Goal: Task Accomplishment & Management: Manage account settings

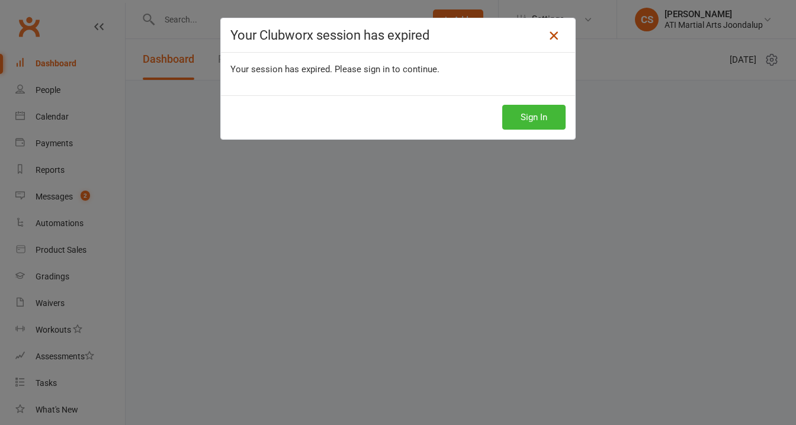
click at [557, 37] on icon at bounding box center [553, 35] width 14 height 14
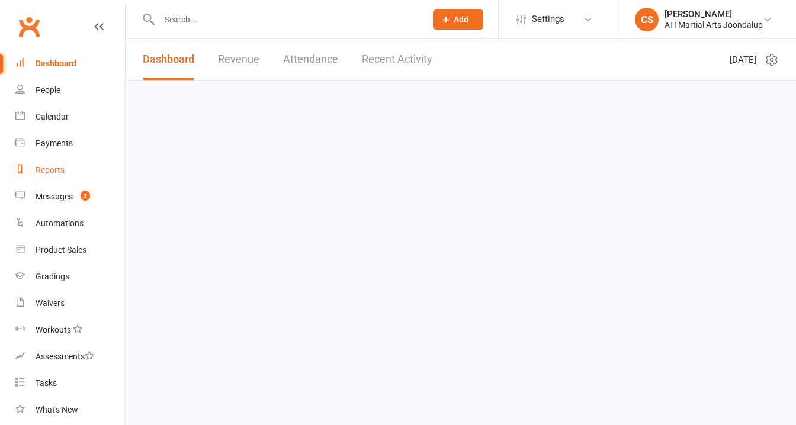
click at [47, 165] on div "Reports" at bounding box center [50, 169] width 29 height 9
click at [51, 165] on div "Reports" at bounding box center [50, 169] width 29 height 9
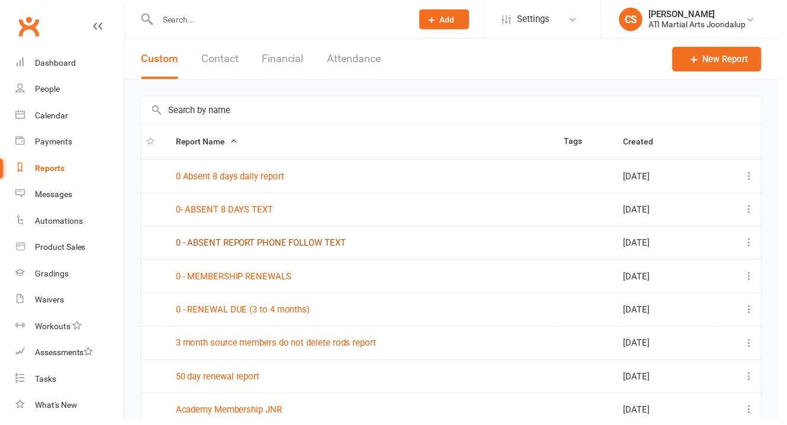
click at [238, 249] on link "0 - ABSENT REPORT PHONE FOLLOW TEXT" at bounding box center [264, 245] width 172 height 11
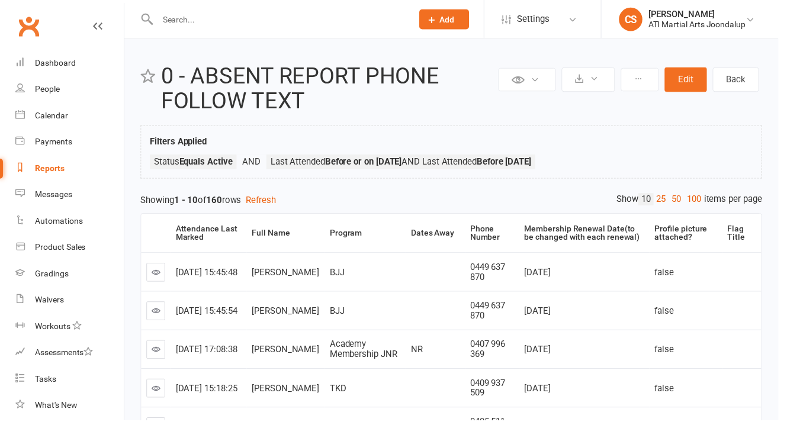
click at [94, 22] on icon at bounding box center [98, 26] width 9 height 9
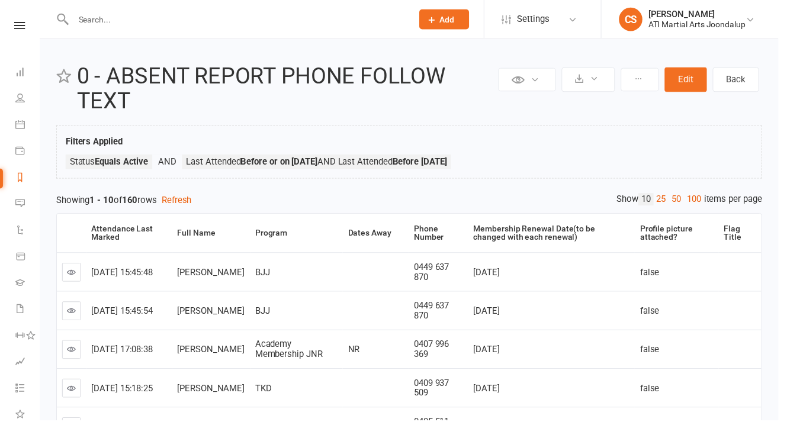
click at [140, 12] on input "text" at bounding box center [239, 19] width 338 height 17
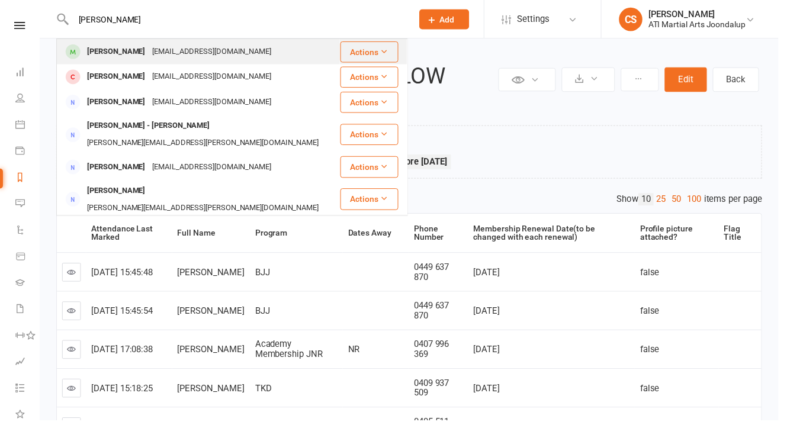
type input "[PERSON_NAME]"
click at [131, 58] on div "[PERSON_NAME]" at bounding box center [118, 52] width 66 height 17
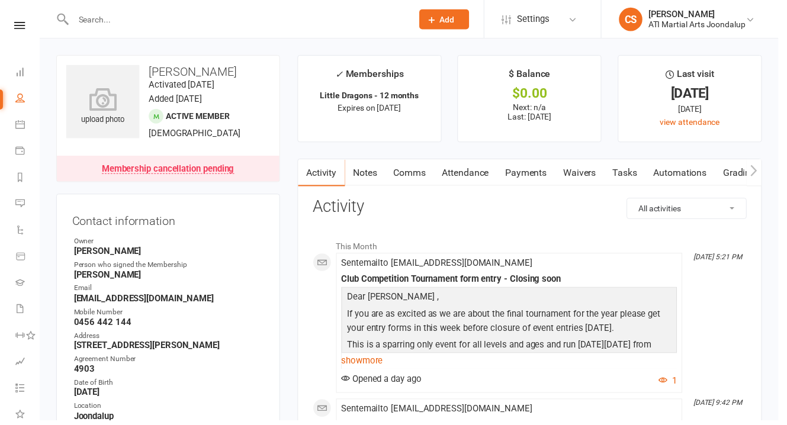
click at [358, 170] on link "Notes" at bounding box center [369, 174] width 41 height 27
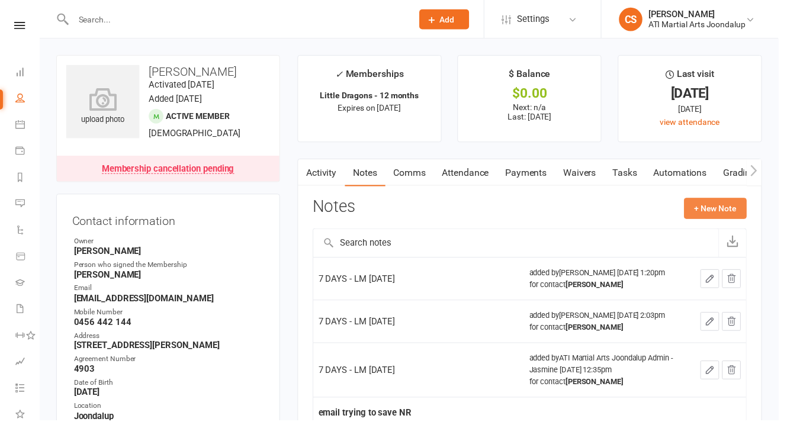
click at [733, 200] on button "+ New Note" at bounding box center [723, 210] width 63 height 21
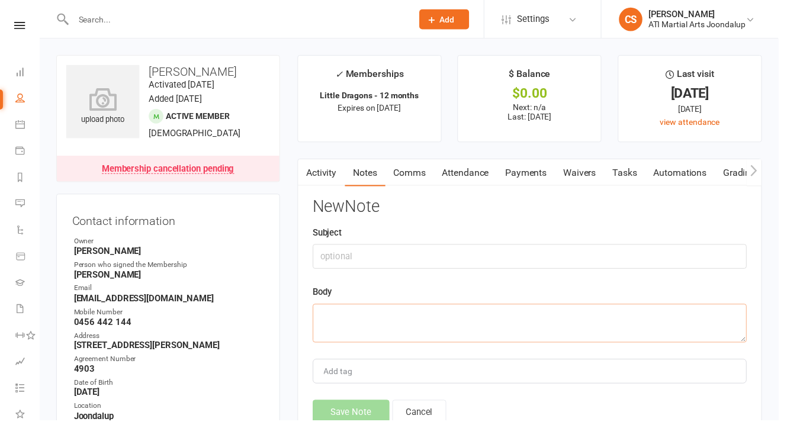
click at [364, 307] on textarea at bounding box center [535, 326] width 439 height 39
click at [378, 307] on textarea "7 DAYS - LM [DATE]" at bounding box center [535, 326] width 439 height 39
drag, startPoint x: 425, startPoint y: 302, endPoint x: 318, endPoint y: 300, distance: 107.2
click at [318, 307] on textarea "7 DAYS - LM [DATE]" at bounding box center [535, 326] width 439 height 39
type textarea "7 DAYS - LM [DATE]"
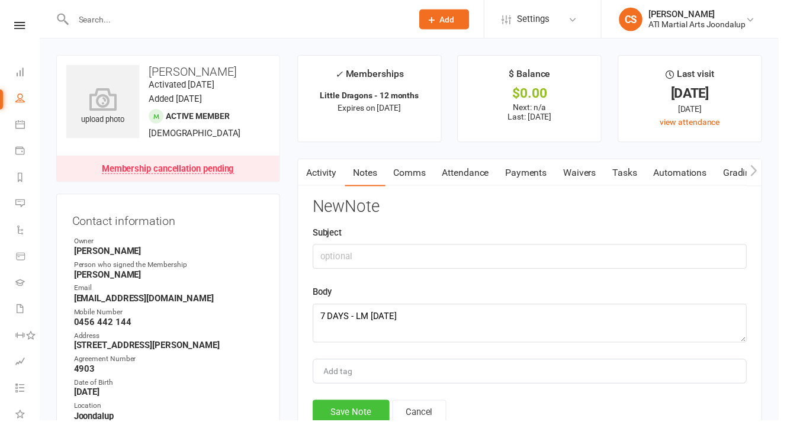
click at [369, 404] on button "Save Note" at bounding box center [355, 416] width 78 height 25
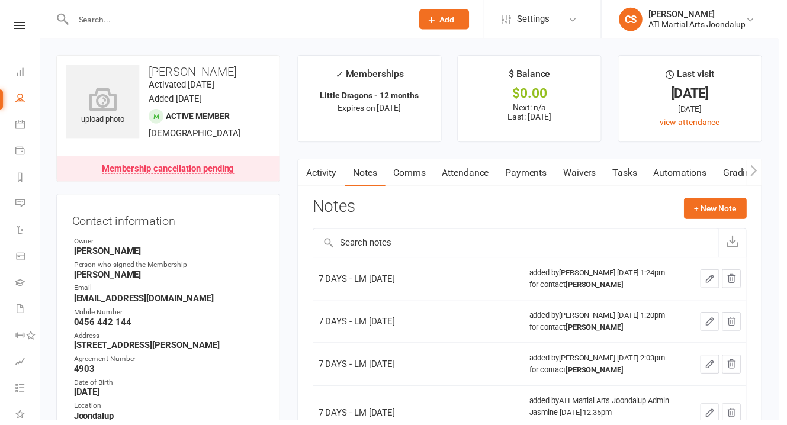
click at [97, 21] on input "text" at bounding box center [239, 19] width 338 height 17
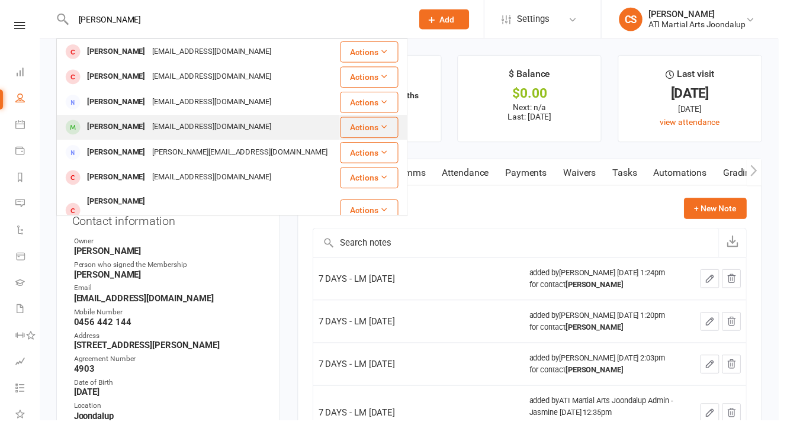
type input "[PERSON_NAME]"
click at [126, 126] on div "[PERSON_NAME]" at bounding box center [118, 128] width 66 height 17
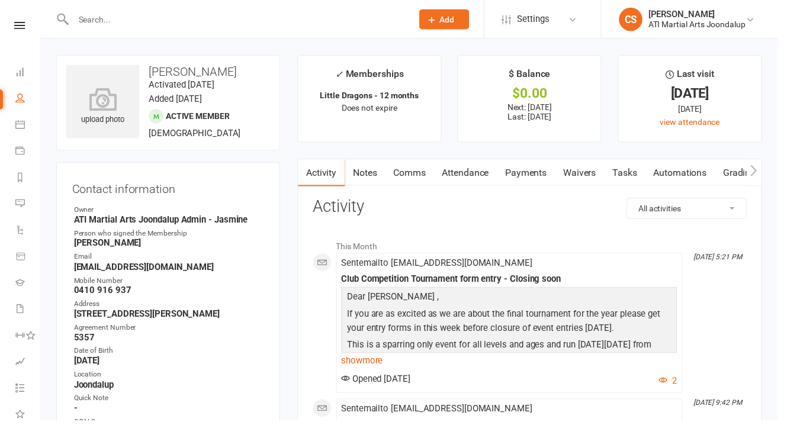
click at [355, 168] on link "Notes" at bounding box center [369, 174] width 41 height 27
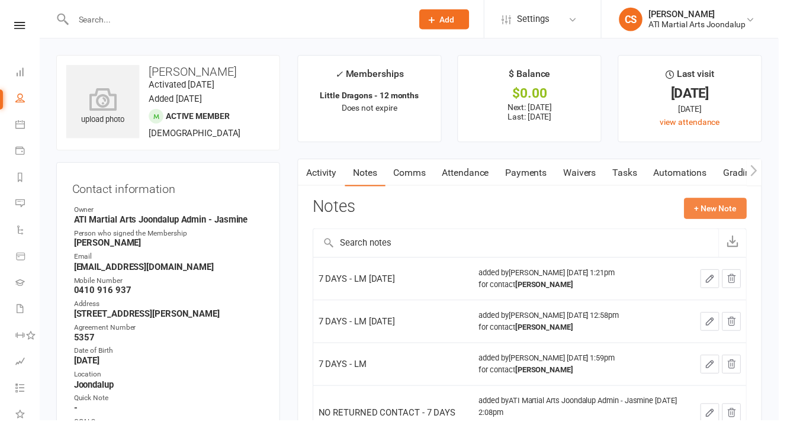
click at [712, 203] on button "+ New Note" at bounding box center [723, 210] width 63 height 21
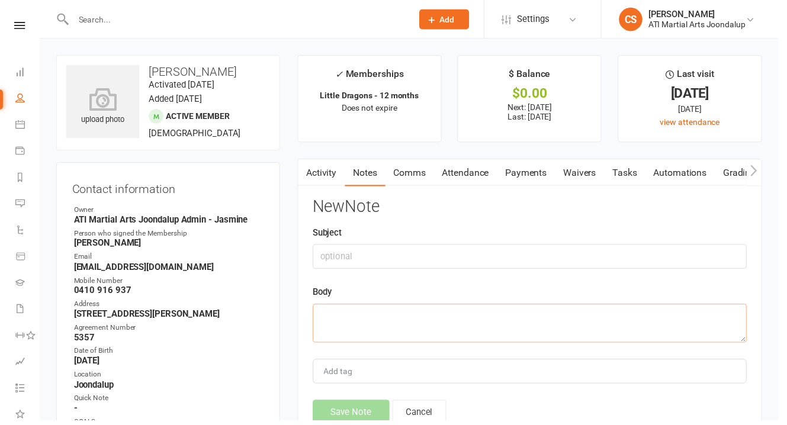
paste textarea "7 DAYS - LM [DATE]"
type textarea "7 DAYS - LM [DATE]"
click at [366, 404] on button "Save Note" at bounding box center [355, 416] width 78 height 25
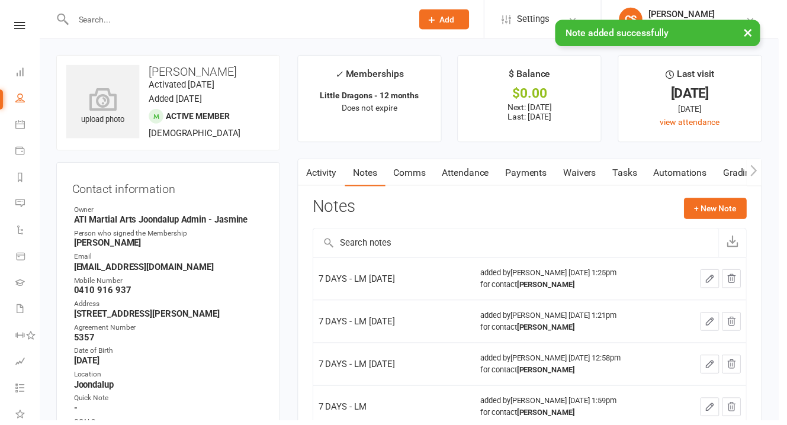
click at [145, 20] on div "× Note added successfully" at bounding box center [385, 20] width 771 height 0
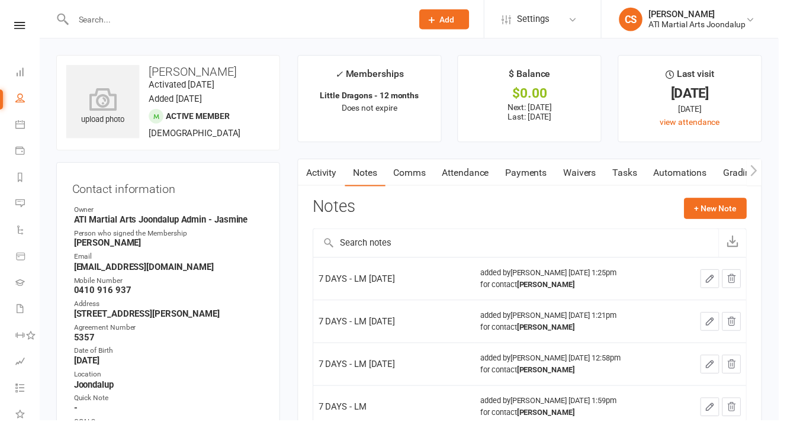
click at [141, 19] on input "text" at bounding box center [239, 19] width 338 height 17
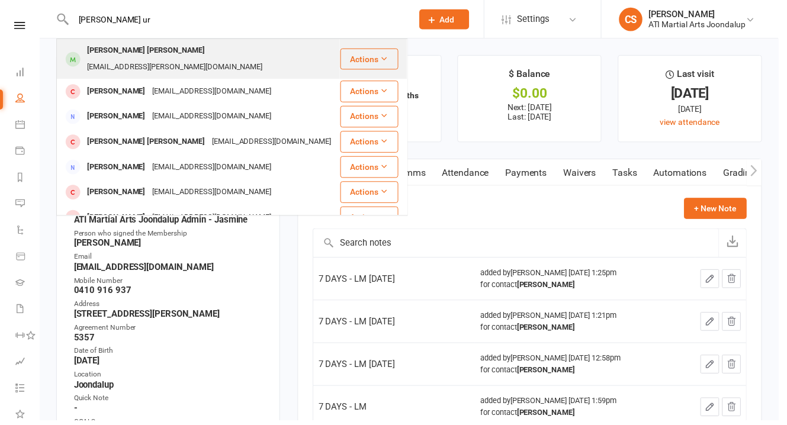
type input "[PERSON_NAME] ur"
click at [128, 51] on div "[PERSON_NAME] [PERSON_NAME]" at bounding box center [148, 51] width 126 height 17
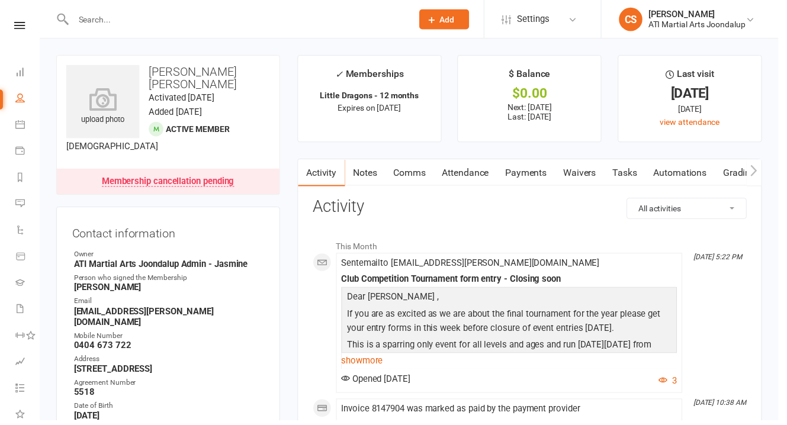
click at [359, 166] on link "Notes" at bounding box center [369, 174] width 41 height 27
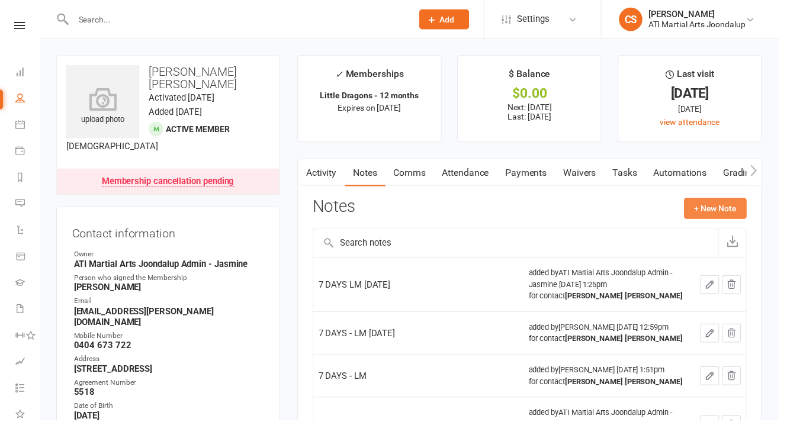
click at [718, 200] on button "+ New Note" at bounding box center [723, 210] width 63 height 21
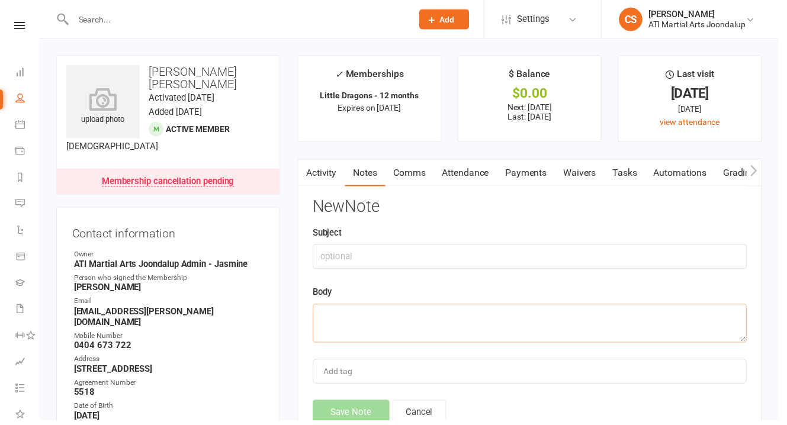
click at [420, 307] on textarea at bounding box center [535, 326] width 439 height 39
paste textarea "7 DAYS - LM [DATE]"
type textarea "7 DAYS - LM [DATE]"
click at [352, 404] on button "Save Note" at bounding box center [355, 416] width 78 height 25
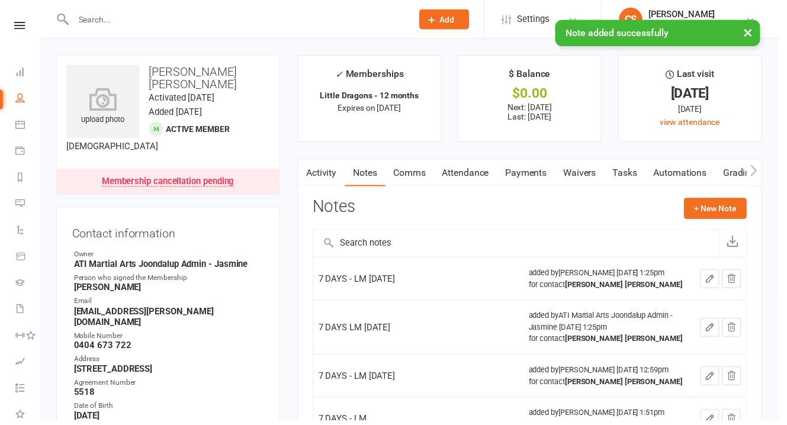
click at [86, 12] on input "text" at bounding box center [239, 19] width 338 height 17
click at [87, 20] on input "text" at bounding box center [239, 19] width 338 height 17
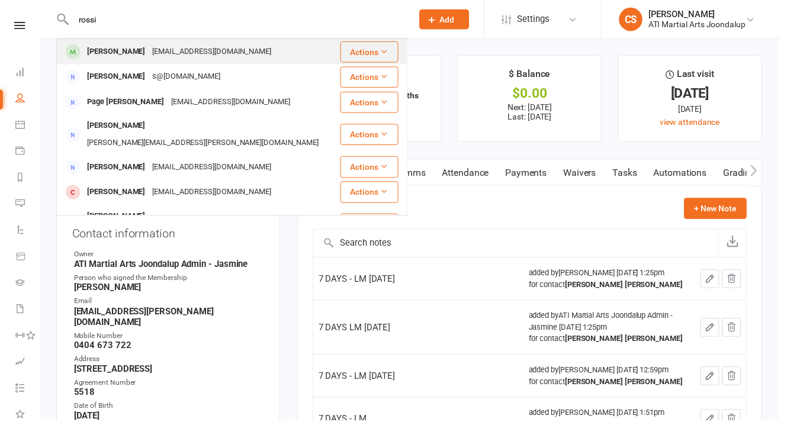
type input "rossi"
click at [114, 54] on div "[PERSON_NAME]" at bounding box center [118, 52] width 66 height 17
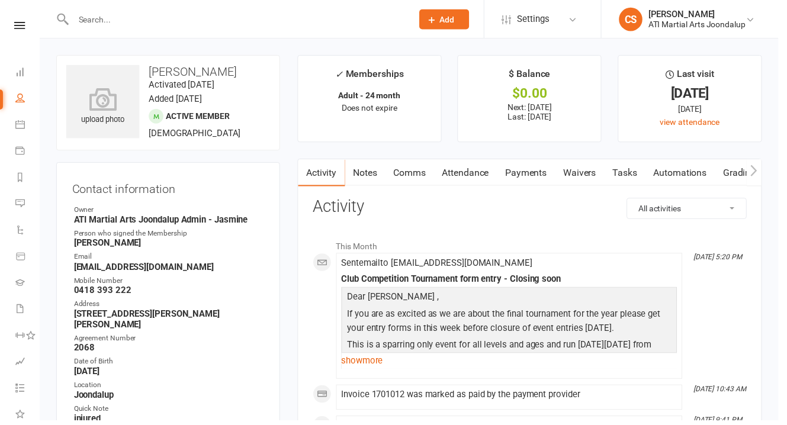
click at [362, 162] on link "Notes" at bounding box center [369, 174] width 41 height 27
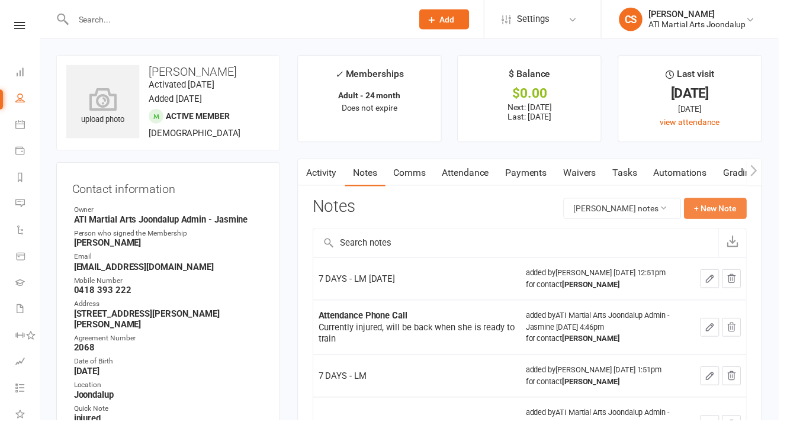
click at [720, 200] on button "+ New Note" at bounding box center [723, 210] width 63 height 21
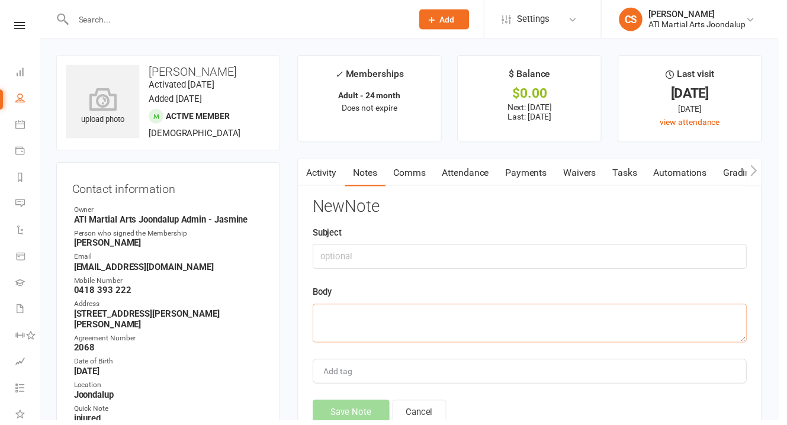
click at [366, 307] on textarea at bounding box center [535, 326] width 439 height 39
paste textarea "7 DAYS - LM [DATE]"
type textarea "7 DAYS - LM [DATE]"
click at [371, 404] on button "Save Note" at bounding box center [355, 416] width 78 height 25
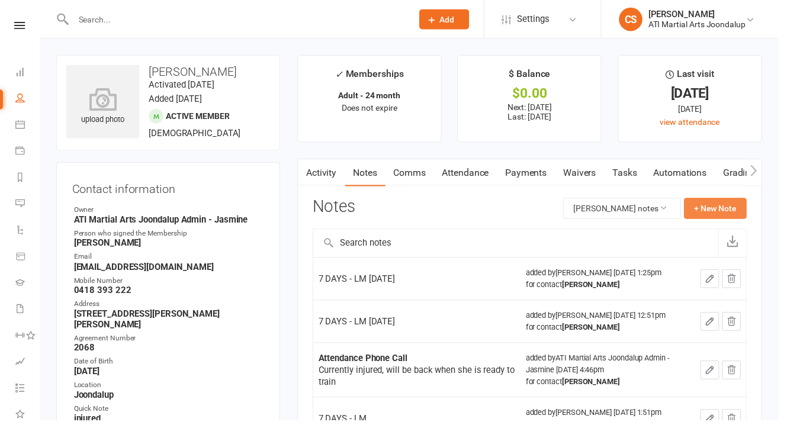
click at [731, 204] on button "+ New Note" at bounding box center [723, 210] width 63 height 21
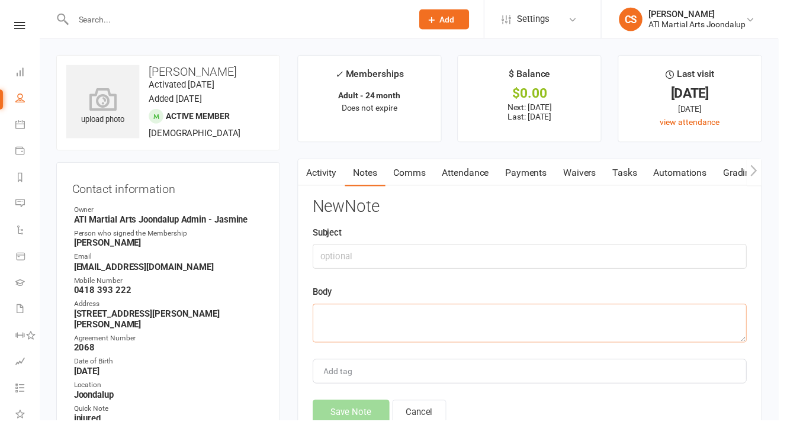
click at [455, 307] on textarea at bounding box center [535, 326] width 439 height 39
paste textarea "7 DAYS - LM [DATE]"
type textarea "7 DAYS - LM [DATE]"
click at [376, 404] on button "Save Note" at bounding box center [355, 416] width 78 height 25
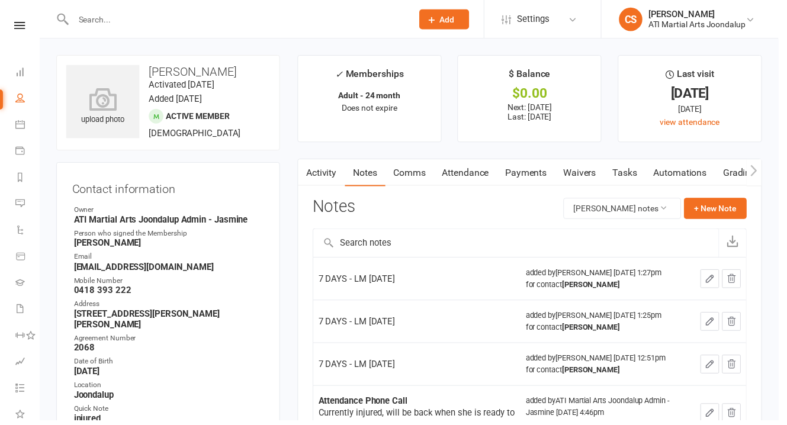
click at [95, 26] on input "text" at bounding box center [239, 19] width 338 height 17
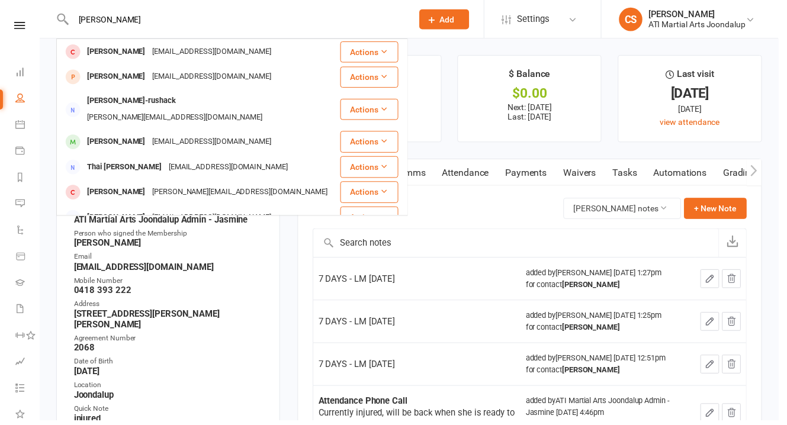
type input "[PERSON_NAME]"
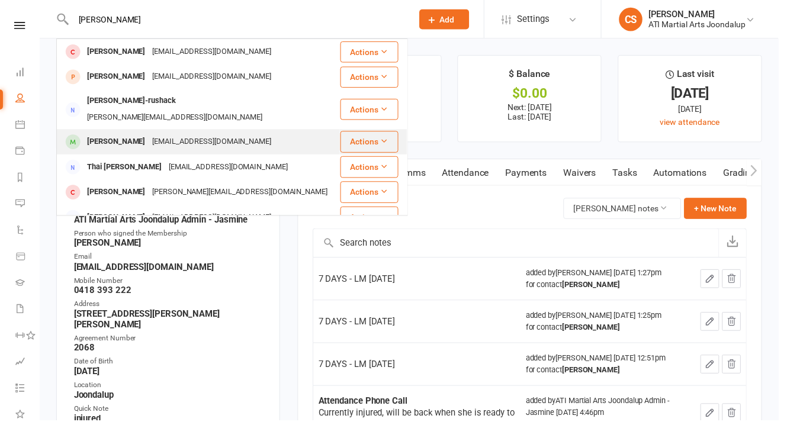
drag, startPoint x: 127, startPoint y: 30, endPoint x: 168, endPoint y: 130, distance: 108.3
click at [168, 135] on div "[EMAIL_ADDRESS][DOMAIN_NAME]" at bounding box center [213, 143] width 127 height 17
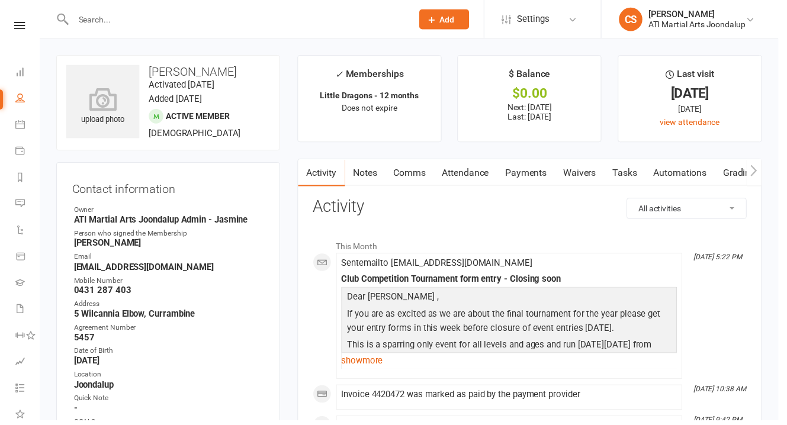
click at [149, 19] on input "text" at bounding box center [239, 19] width 338 height 17
click at [361, 174] on link "Notes" at bounding box center [369, 174] width 41 height 27
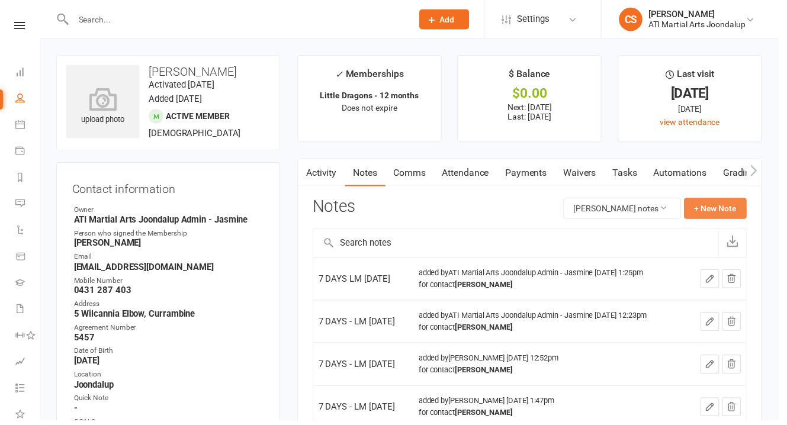
click at [714, 201] on button "+ New Note" at bounding box center [723, 210] width 63 height 21
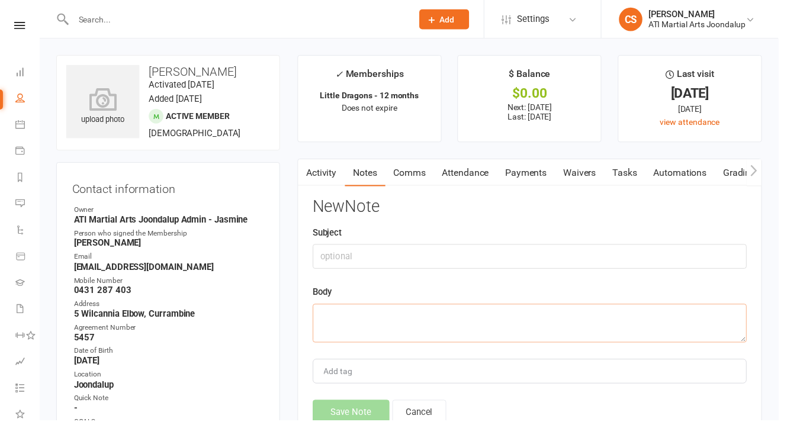
click at [353, 307] on textarea at bounding box center [535, 326] width 439 height 39
paste textarea "7 DAYS - LM [DATE]"
type textarea "7 DAYS - LM [DATE]"
click at [358, 373] on div "New Note Subject Body 7 DAYS - LM [DATE] Add tag Save Note Cancel" at bounding box center [535, 314] width 439 height 229
click at [356, 404] on button "Save Note" at bounding box center [355, 416] width 78 height 25
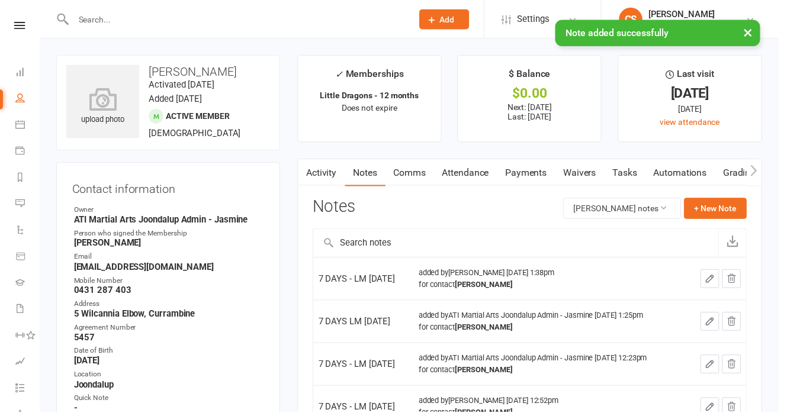
click at [106, 20] on div "× Note added successfully" at bounding box center [385, 20] width 771 height 0
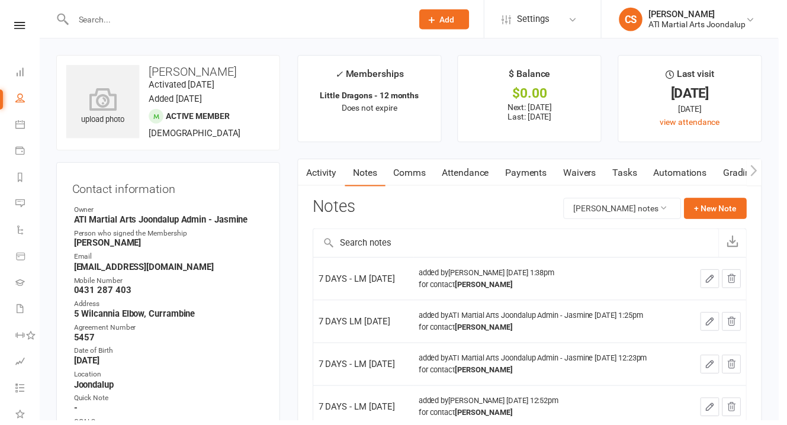
drag, startPoint x: 94, startPoint y: 24, endPoint x: 99, endPoint y: 22, distance: 6.2
click at [94, 24] on input "text" at bounding box center [239, 19] width 338 height 17
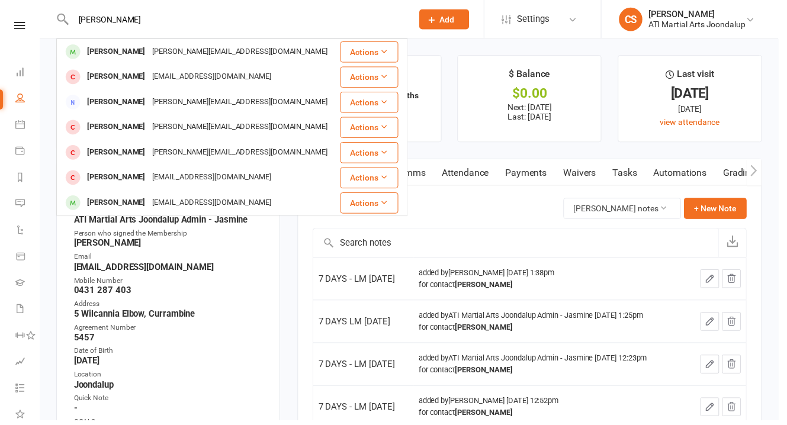
type input "[PERSON_NAME]"
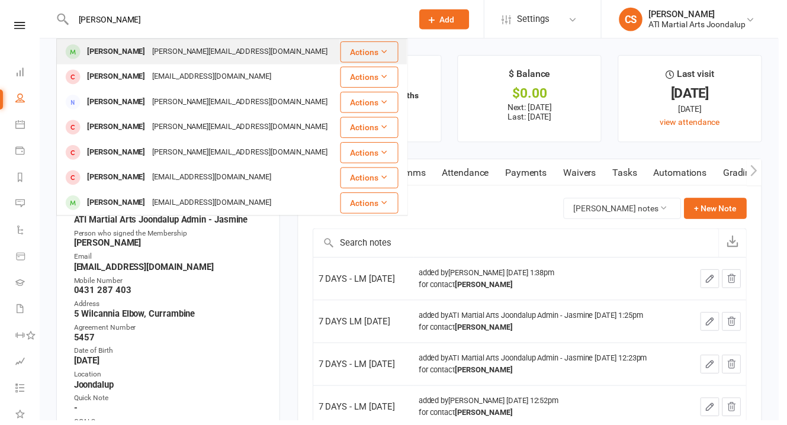
drag, startPoint x: 99, startPoint y: 22, endPoint x: 99, endPoint y: 51, distance: 29.0
click at [99, 51] on div "[PERSON_NAME]" at bounding box center [118, 52] width 66 height 17
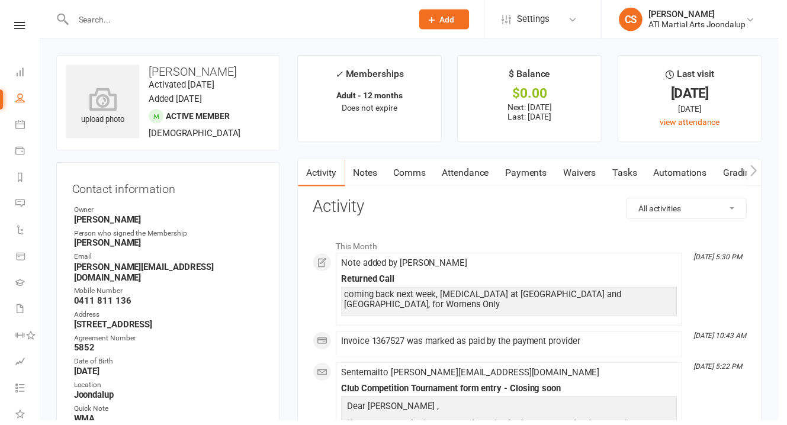
click at [359, 171] on link "Notes" at bounding box center [369, 174] width 41 height 27
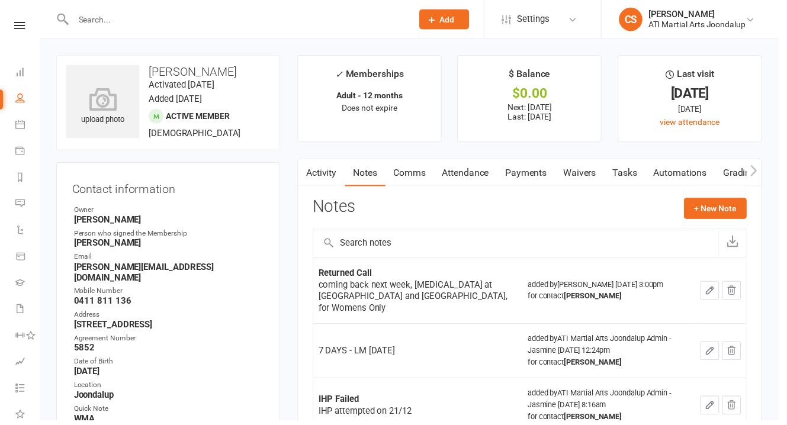
click at [299, 166] on main "✓ Memberships Adult - 12 months Does not expire $ Balance $0.00 Next: [DATE] La…" at bounding box center [535, 359] width 487 height 606
click at [315, 163] on button "button" at bounding box center [308, 174] width 15 height 27
click at [154, 20] on input "text" at bounding box center [239, 19] width 338 height 17
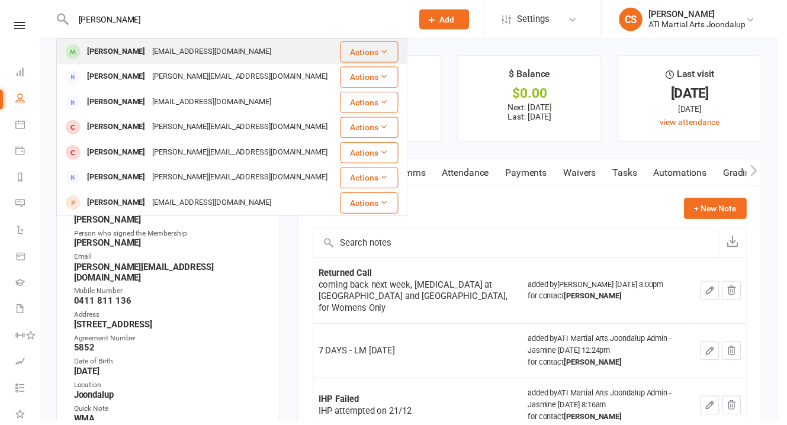
type input "[PERSON_NAME]"
click at [169, 49] on div "[EMAIL_ADDRESS][DOMAIN_NAME]" at bounding box center [213, 52] width 127 height 17
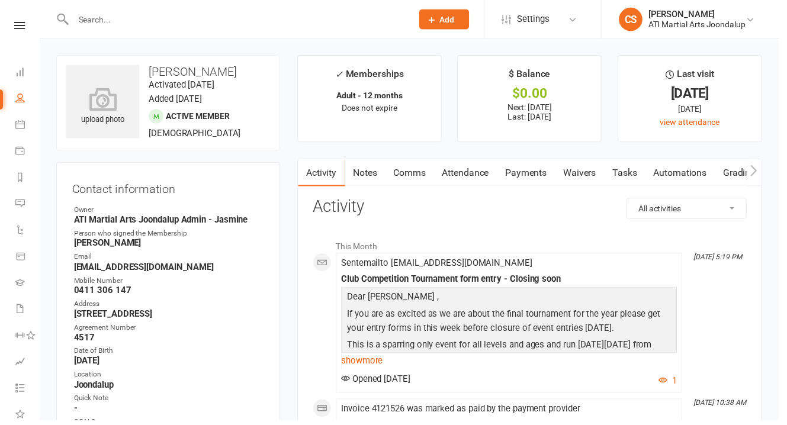
click at [364, 166] on link "Notes" at bounding box center [369, 174] width 41 height 27
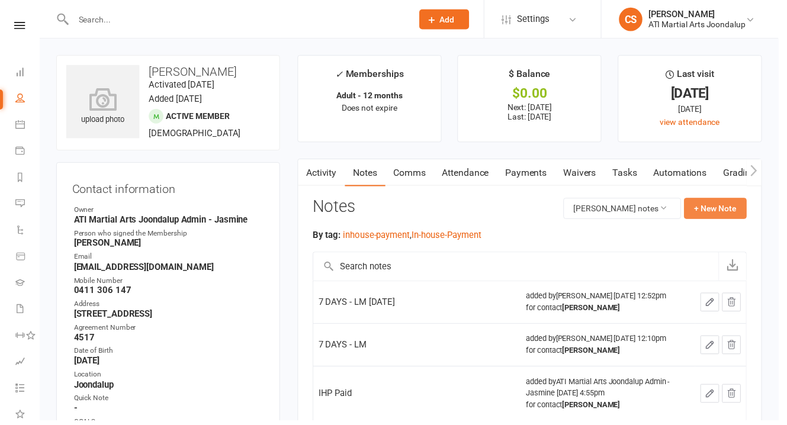
click at [719, 200] on button "+ New Note" at bounding box center [723, 210] width 63 height 21
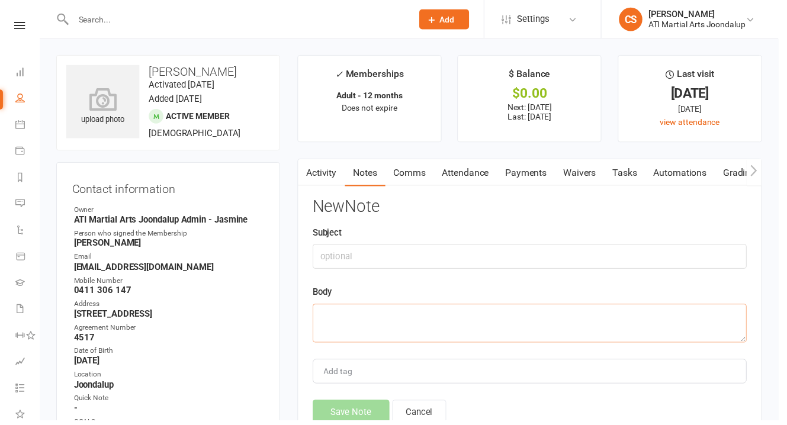
click at [400, 311] on textarea at bounding box center [535, 326] width 439 height 39
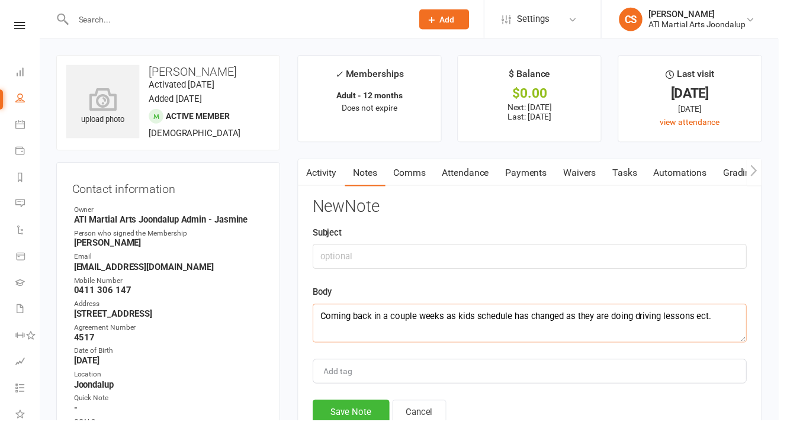
type textarea "Coming back in a couple weeks as kids schedule has changed as they are doing dr…"
click at [330, 247] on input "text" at bounding box center [535, 259] width 439 height 25
type input "7 DAYS - CS"
click at [360, 404] on button "Save Note" at bounding box center [355, 416] width 78 height 25
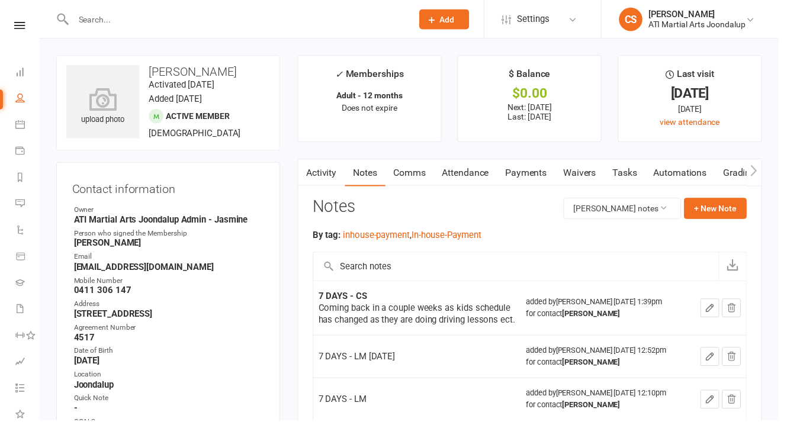
click at [135, 7] on div at bounding box center [233, 19] width 352 height 38
click at [132, 20] on input "text" at bounding box center [239, 19] width 338 height 17
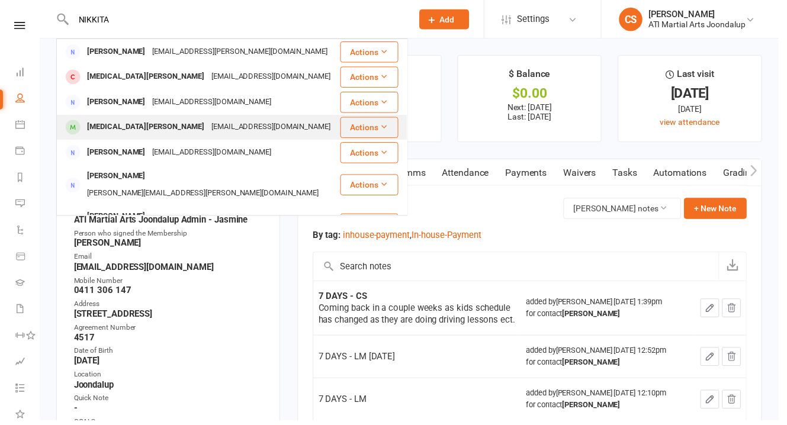
type input "NIKKITA"
click at [117, 122] on div "[MEDICAL_DATA][PERSON_NAME]" at bounding box center [148, 128] width 126 height 17
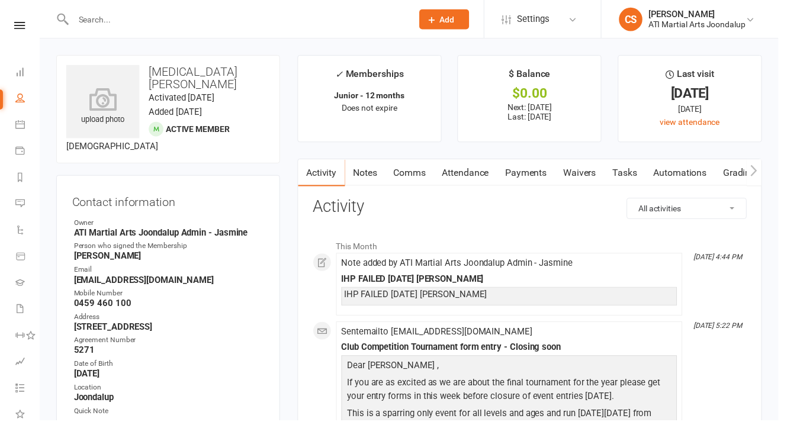
click at [364, 165] on link "Notes" at bounding box center [369, 174] width 41 height 27
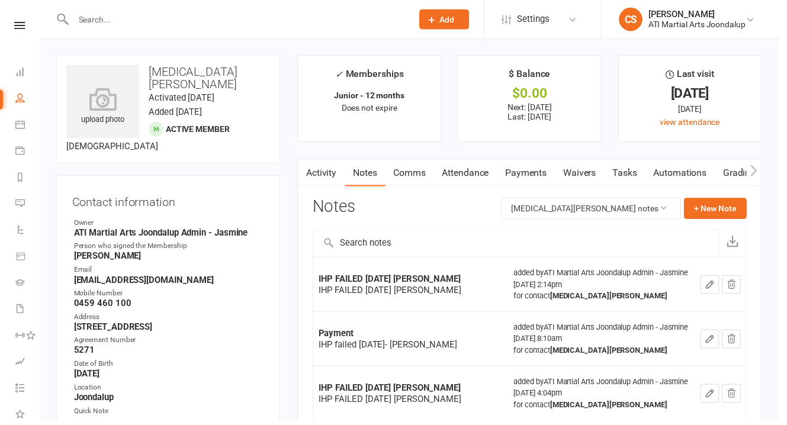
scroll to position [74, 0]
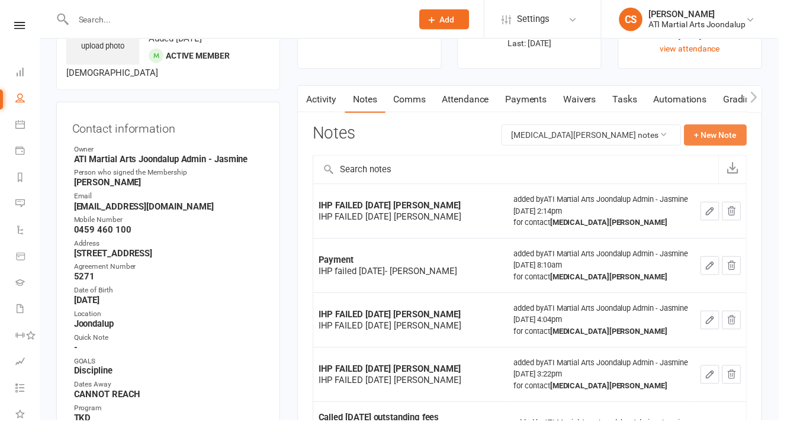
click at [724, 130] on button "+ New Note" at bounding box center [723, 136] width 63 height 21
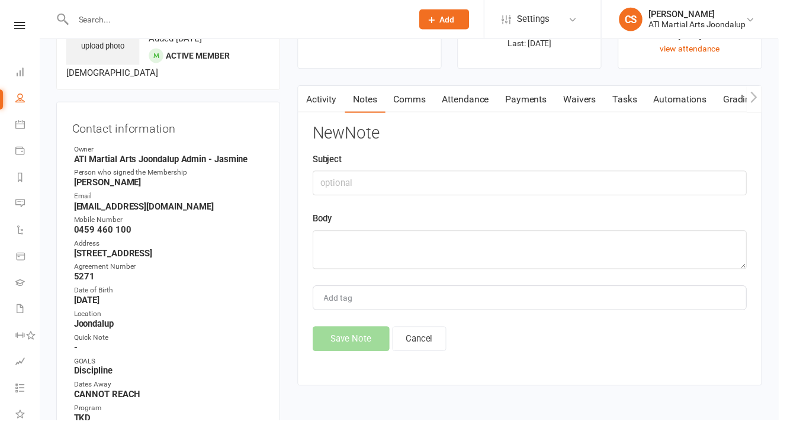
drag, startPoint x: 361, startPoint y: 250, endPoint x: 359, endPoint y: 238, distance: 12.6
click at [361, 249] on div "New Note Subject Body Add tag Save Note Cancel" at bounding box center [535, 240] width 439 height 229
click at [358, 233] on textarea at bounding box center [535, 252] width 439 height 39
paste textarea "7 DAYS - LM [DATE]"
type textarea "7 DAYS - LM [DATE]"
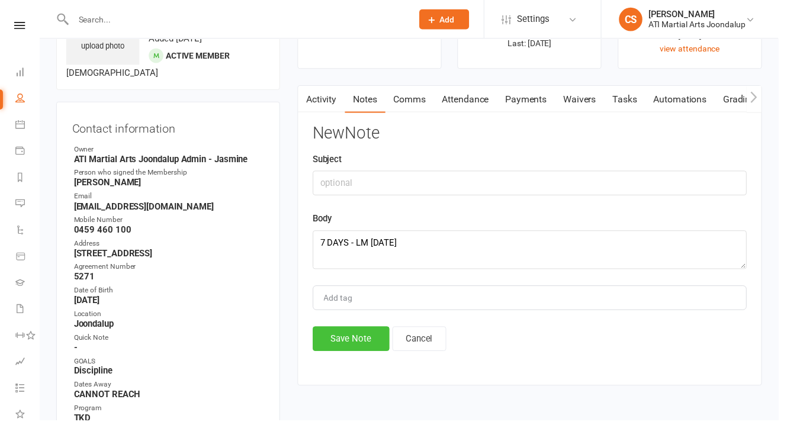
click at [374, 330] on button "Save Note" at bounding box center [355, 342] width 78 height 25
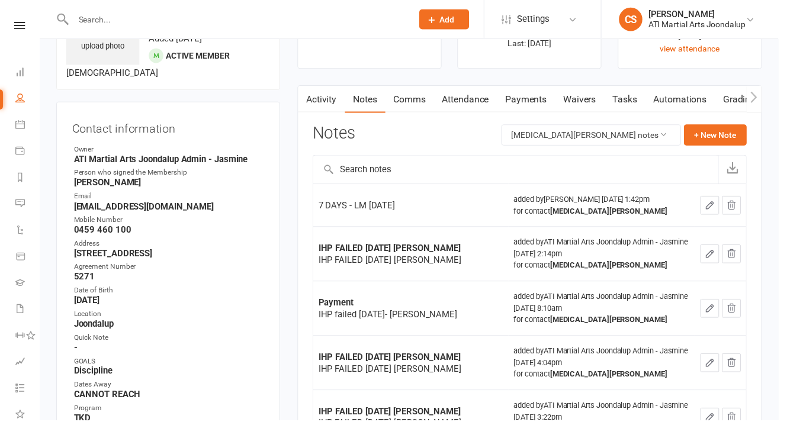
click at [151, 23] on input "text" at bounding box center [239, 19] width 338 height 17
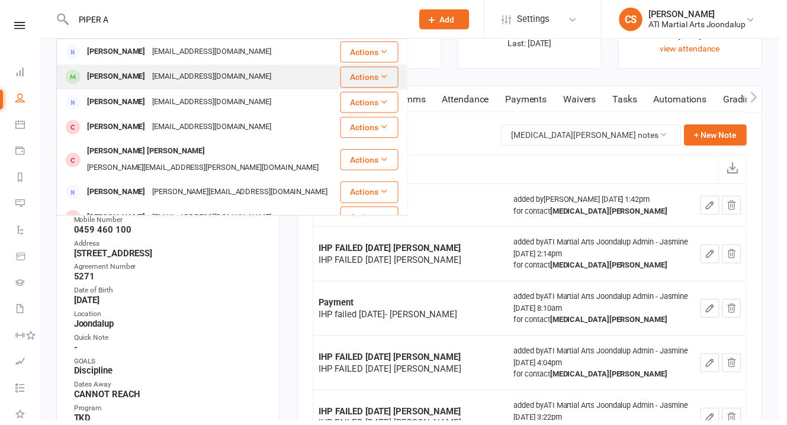
type input "PIPER A"
click at [150, 76] on div "[EMAIL_ADDRESS][DOMAIN_NAME]" at bounding box center [213, 77] width 127 height 17
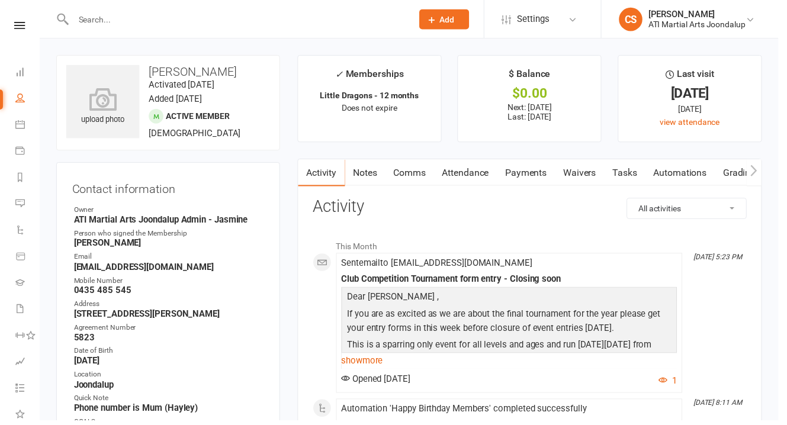
click at [360, 168] on link "Notes" at bounding box center [369, 174] width 41 height 27
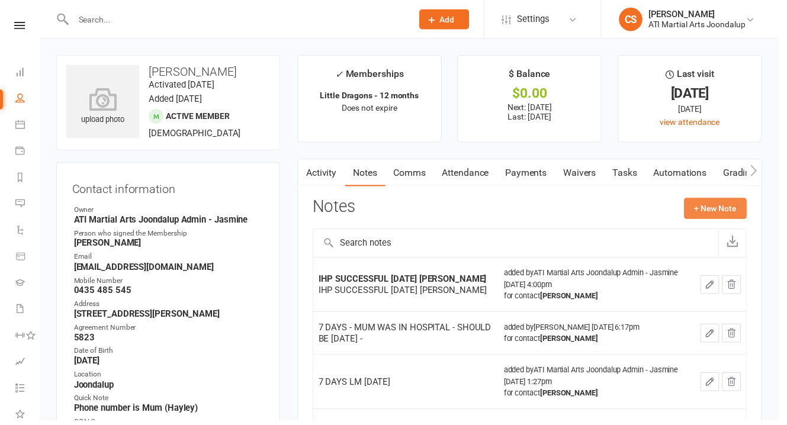
click at [715, 200] on button "+ New Note" at bounding box center [723, 210] width 63 height 21
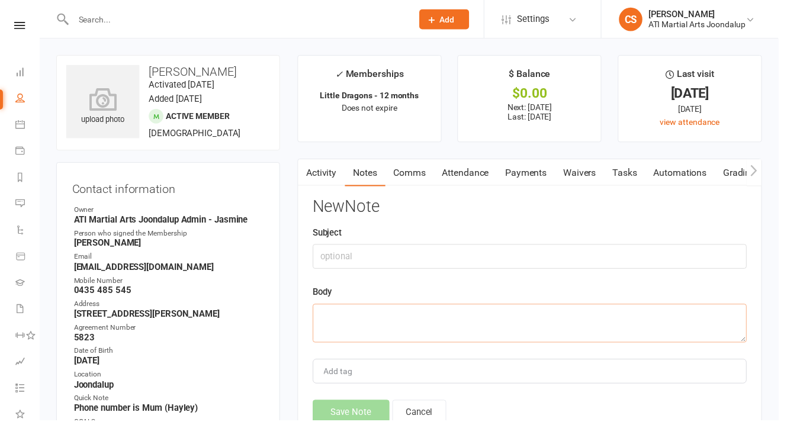
click at [451, 307] on textarea at bounding box center [535, 326] width 439 height 39
paste textarea "7 DAYS - LM [DATE]"
type textarea "7 DAYS - LM [DATE]"
click at [351, 404] on button "Save Note" at bounding box center [355, 416] width 78 height 25
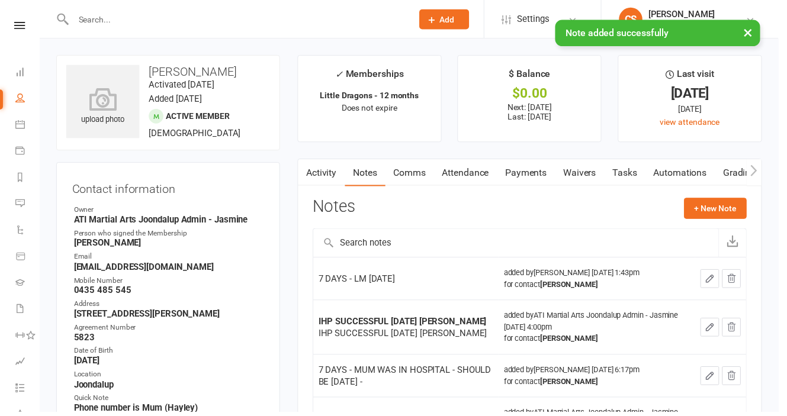
click at [98, 14] on input "text" at bounding box center [239, 19] width 338 height 17
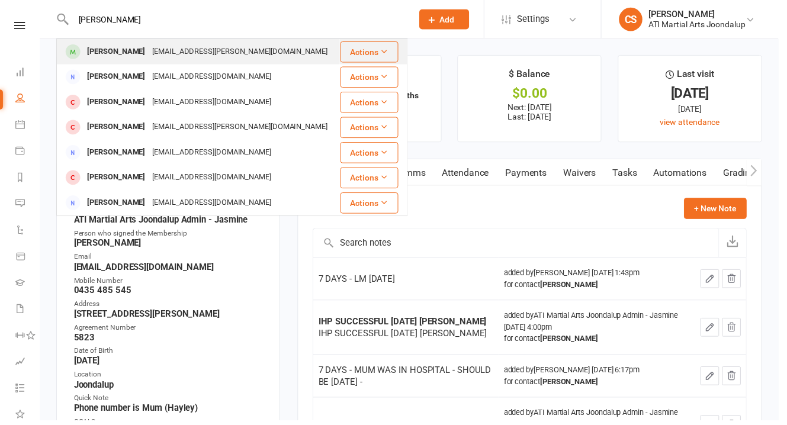
type input "[PERSON_NAME]"
click at [150, 51] on div "[EMAIL_ADDRESS][PERSON_NAME][DOMAIN_NAME]" at bounding box center [242, 52] width 184 height 17
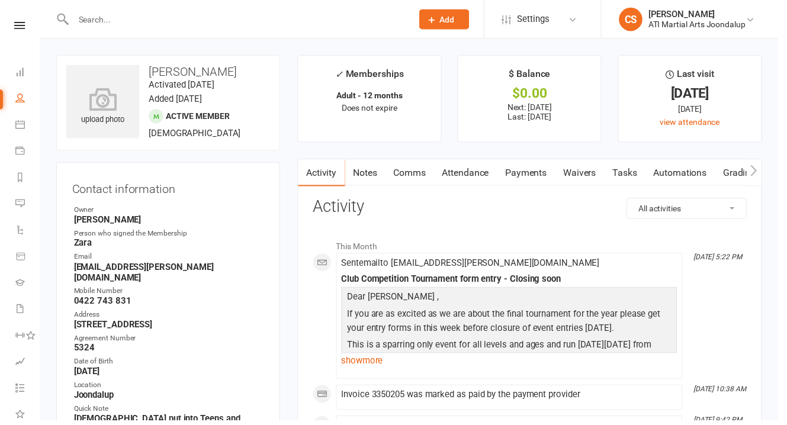
click at [360, 168] on link "Notes" at bounding box center [369, 174] width 41 height 27
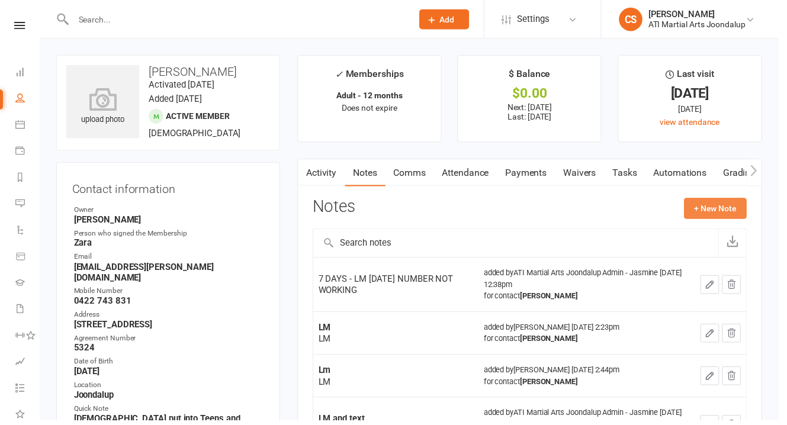
click at [721, 200] on button "+ New Note" at bounding box center [723, 210] width 63 height 21
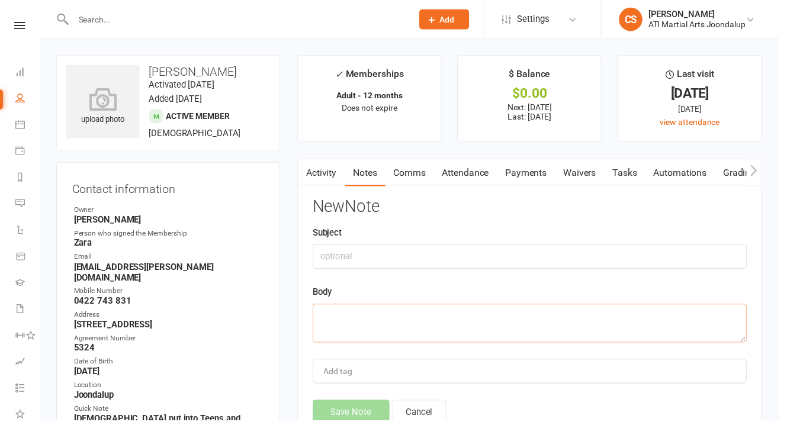
click at [392, 307] on textarea at bounding box center [535, 326] width 439 height 39
paste textarea "7 DAYS - LM [DATE]"
type textarea "7 DAYS - LM [DATE]"
click at [352, 404] on button "Save Note" at bounding box center [355, 416] width 78 height 25
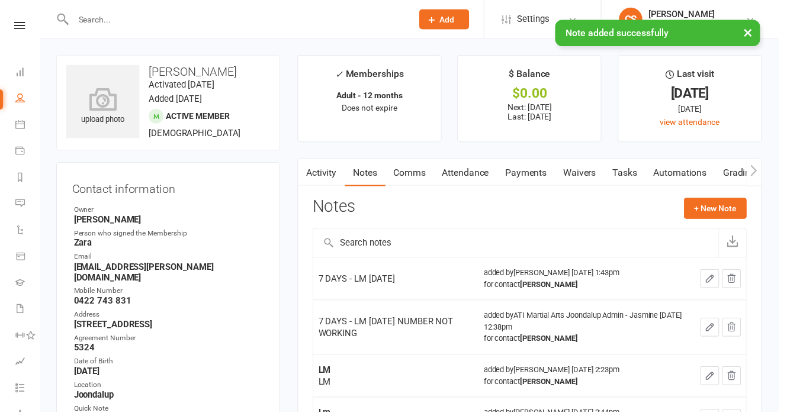
click at [168, 20] on div "× Note added successfully" at bounding box center [385, 20] width 771 height 0
click at [157, 19] on input "text" at bounding box center [239, 19] width 338 height 17
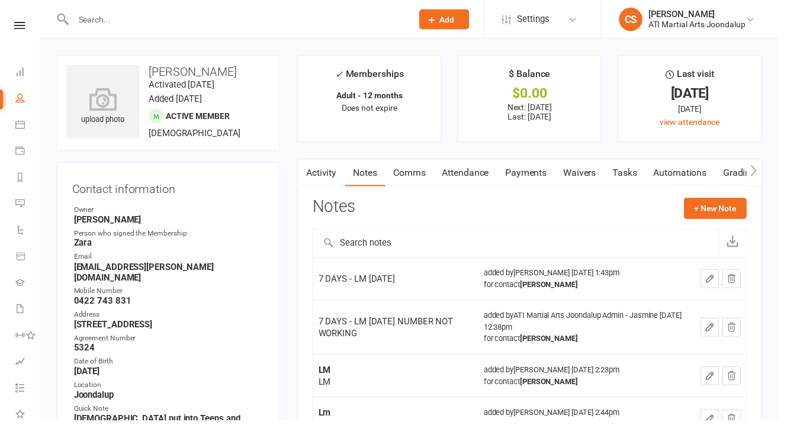
click at [152, 21] on input "text" at bounding box center [239, 19] width 338 height 17
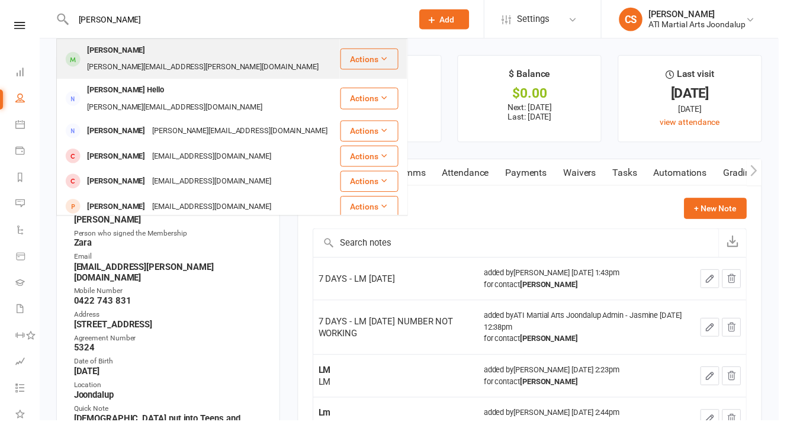
type input "[PERSON_NAME]"
click at [147, 60] on div "[PERSON_NAME][EMAIL_ADDRESS][PERSON_NAME][DOMAIN_NAME]" at bounding box center [205, 68] width 241 height 17
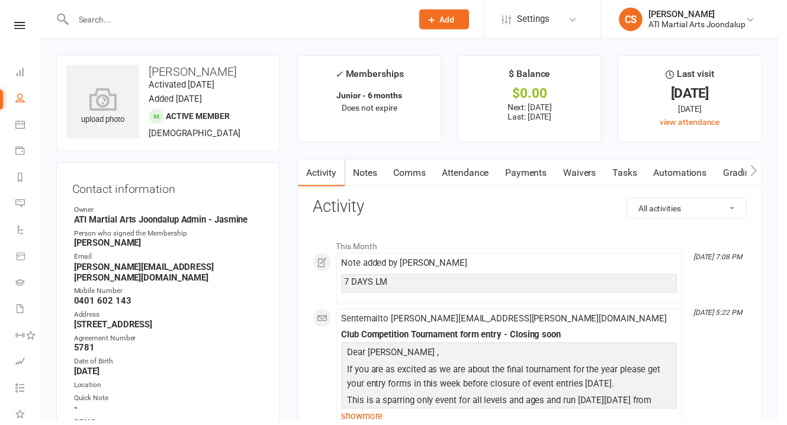
click at [364, 166] on link "Notes" at bounding box center [369, 174] width 41 height 27
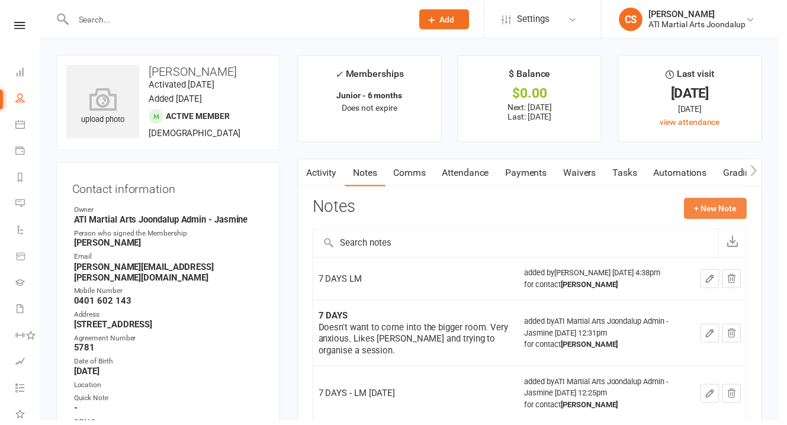
click at [735, 200] on button "+ New Note" at bounding box center [723, 210] width 63 height 21
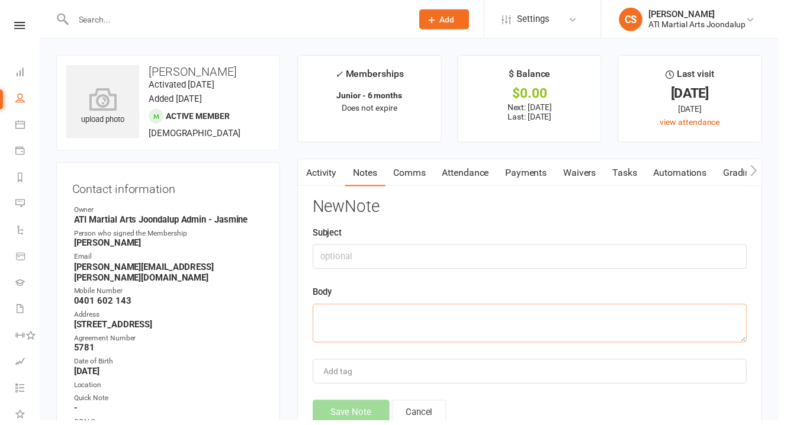
click at [352, 310] on textarea at bounding box center [535, 326] width 439 height 39
paste textarea "7 DAYS - LM [DATE]"
type textarea "7 DAYS - LM [DATE]"
click at [365, 404] on button "Save Note" at bounding box center [355, 416] width 78 height 25
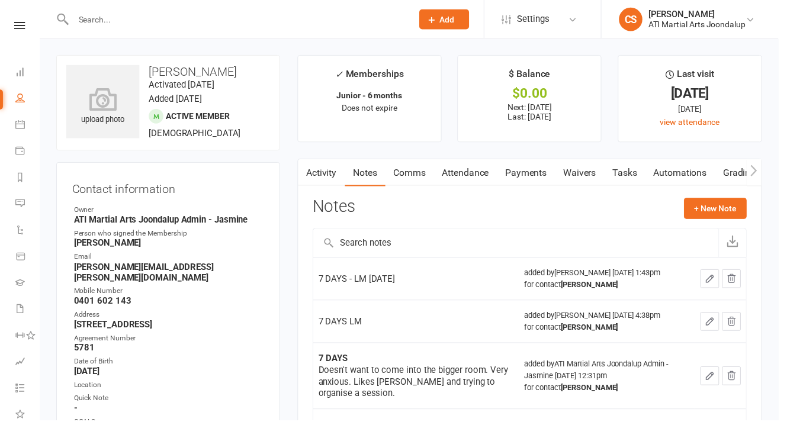
click at [127, 11] on input "text" at bounding box center [239, 19] width 338 height 17
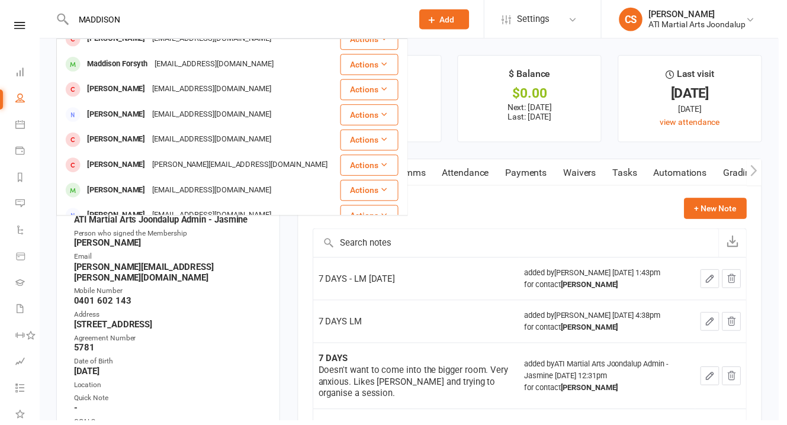
scroll to position [222, 0]
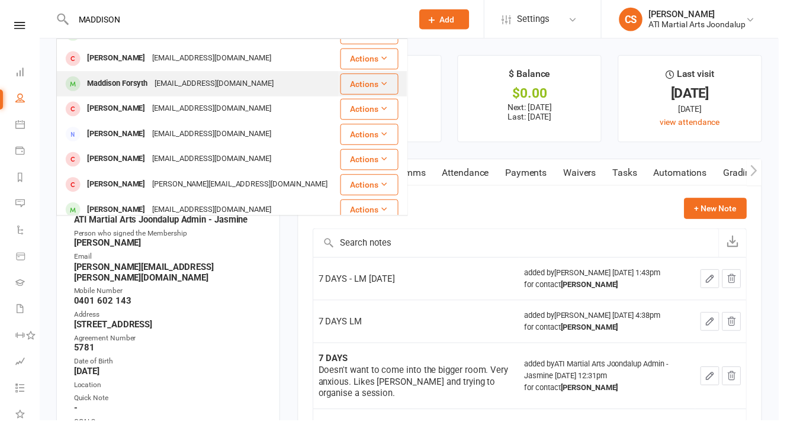
type input "MADDISON"
click at [111, 83] on div "Maddison Forsyth" at bounding box center [119, 84] width 68 height 17
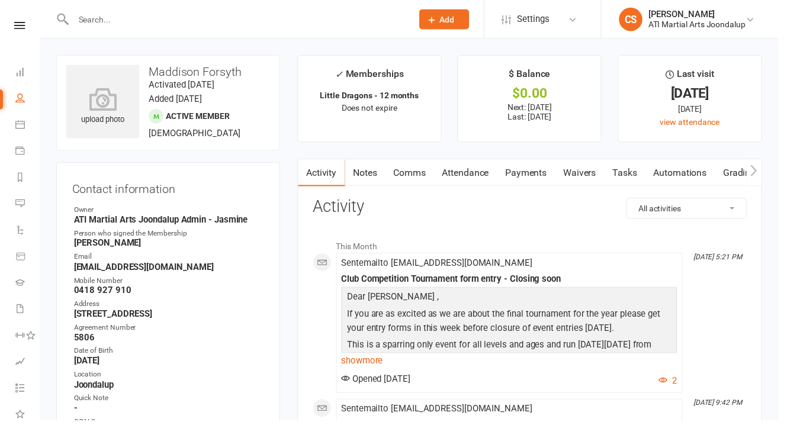
click at [359, 166] on link "Notes" at bounding box center [369, 174] width 41 height 27
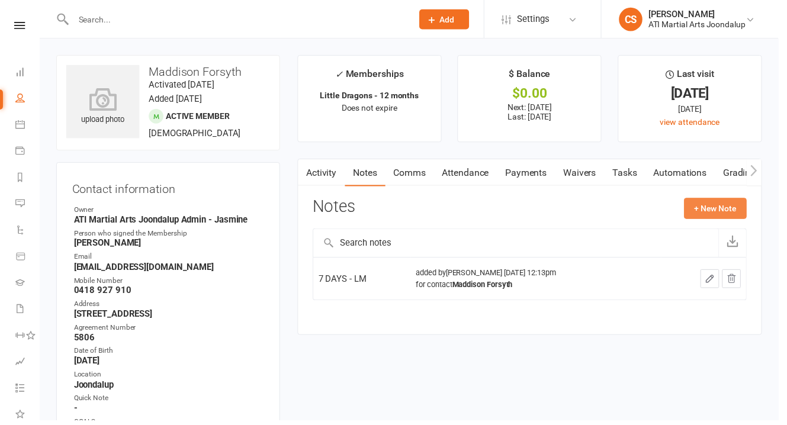
click at [710, 200] on button "+ New Note" at bounding box center [723, 210] width 63 height 21
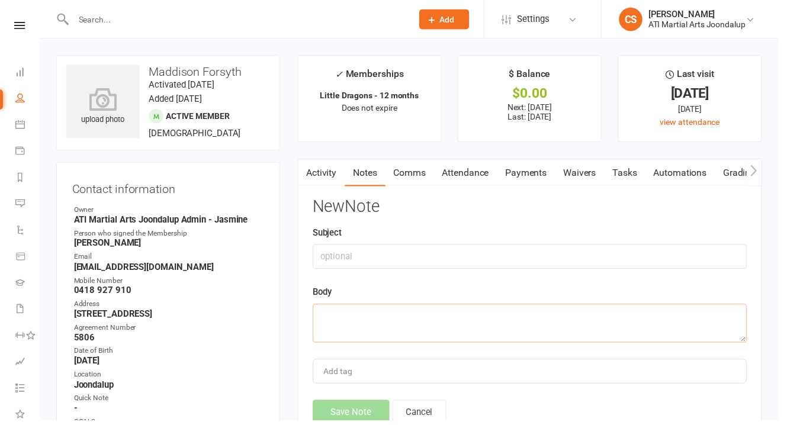
click at [411, 307] on textarea at bounding box center [535, 326] width 439 height 39
paste textarea "7 DAYS - LM [DATE]"
type textarea "7 DAYS - LM [DATE]"
click at [367, 404] on button "Save Note" at bounding box center [355, 416] width 78 height 25
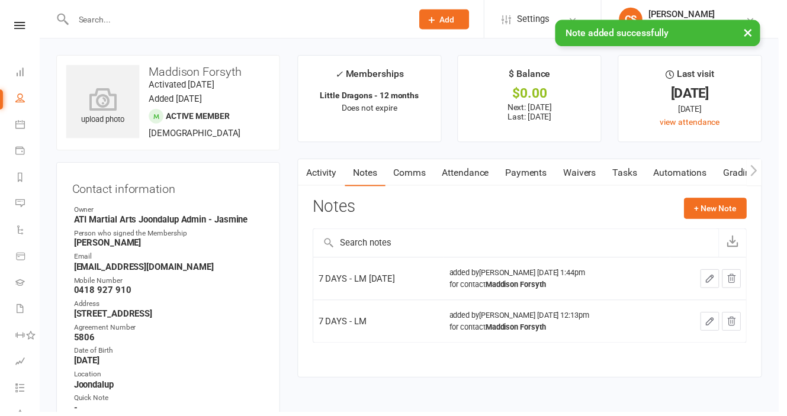
click at [127, 20] on div "× Note added successfully" at bounding box center [385, 20] width 771 height 0
drag, startPoint x: 115, startPoint y: 20, endPoint x: 78, endPoint y: 21, distance: 37.3
click at [112, 20] on div "× Note added successfully" at bounding box center [385, 20] width 771 height 0
click at [91, 18] on input "text" at bounding box center [239, 19] width 338 height 17
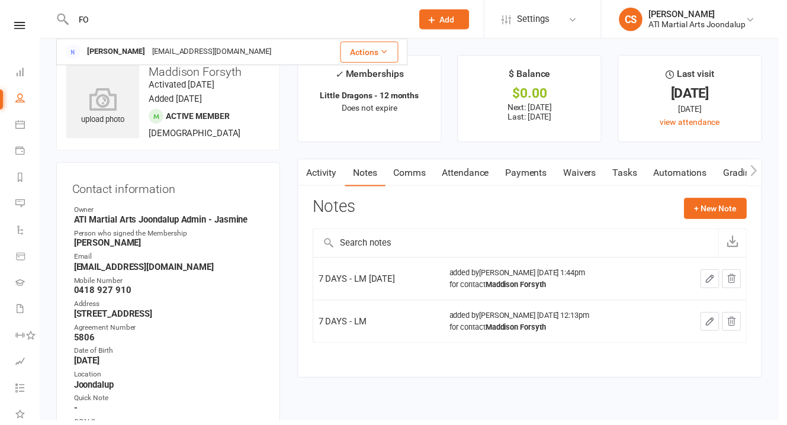
type input "F"
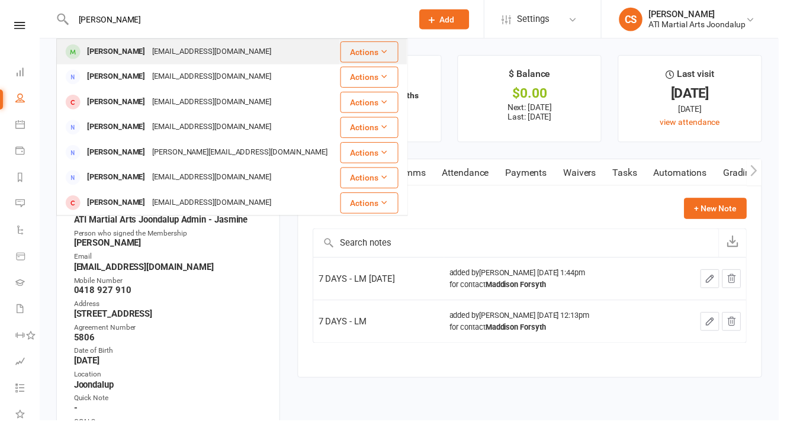
type input "[PERSON_NAME]"
click at [124, 53] on div "[PERSON_NAME]" at bounding box center [118, 52] width 66 height 17
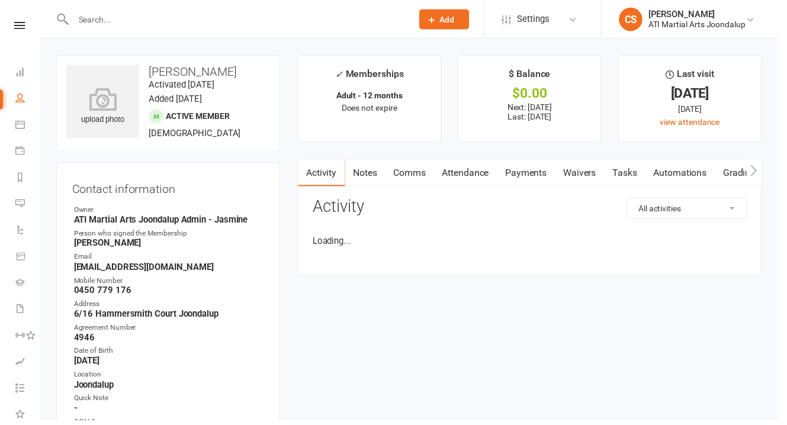
click at [365, 170] on link "Notes" at bounding box center [369, 174] width 41 height 27
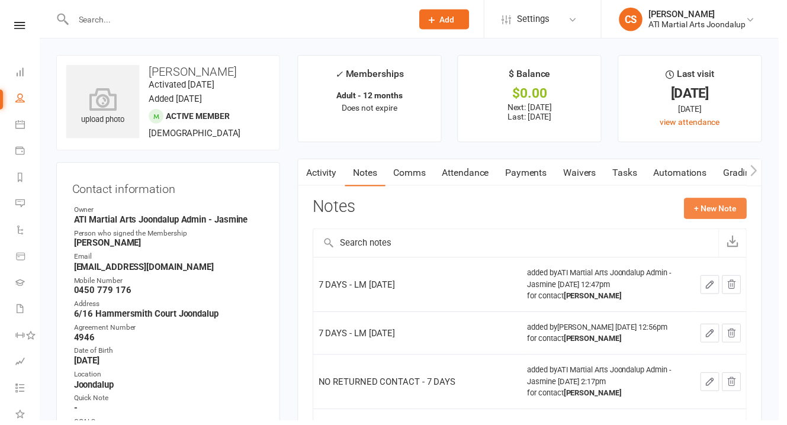
click at [734, 200] on button "+ New Note" at bounding box center [723, 210] width 63 height 21
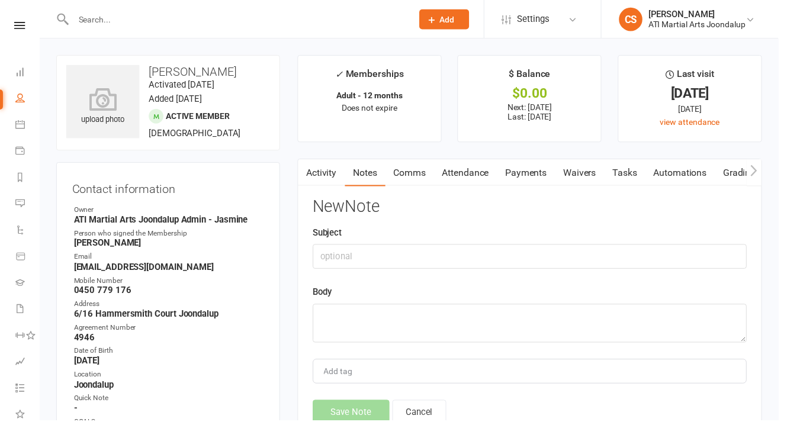
click at [453, 288] on div "Body" at bounding box center [535, 317] width 439 height 58
click at [445, 307] on textarea at bounding box center [535, 326] width 439 height 39
paste textarea "7 DAYS - LM [DATE]"
type textarea "7 DAYS - LM [DATE]"
click at [364, 404] on button "Save Note" at bounding box center [355, 416] width 78 height 25
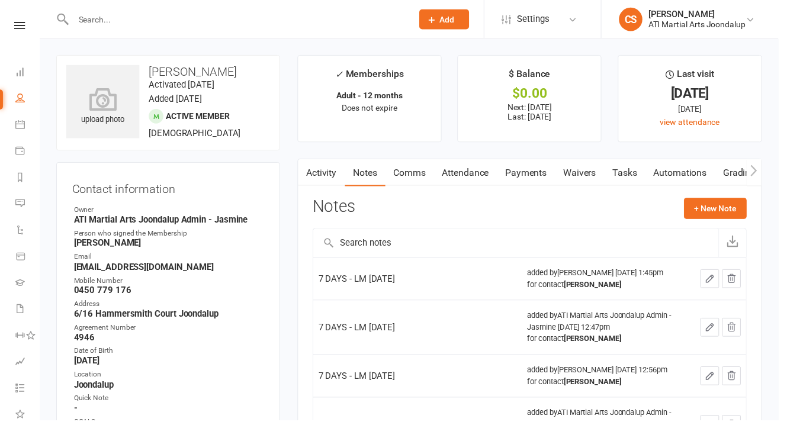
click at [98, 21] on input "text" at bounding box center [239, 19] width 338 height 17
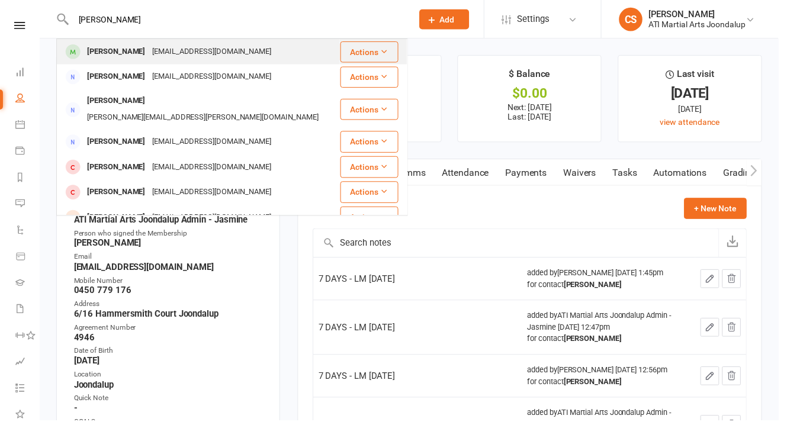
type input "[PERSON_NAME]"
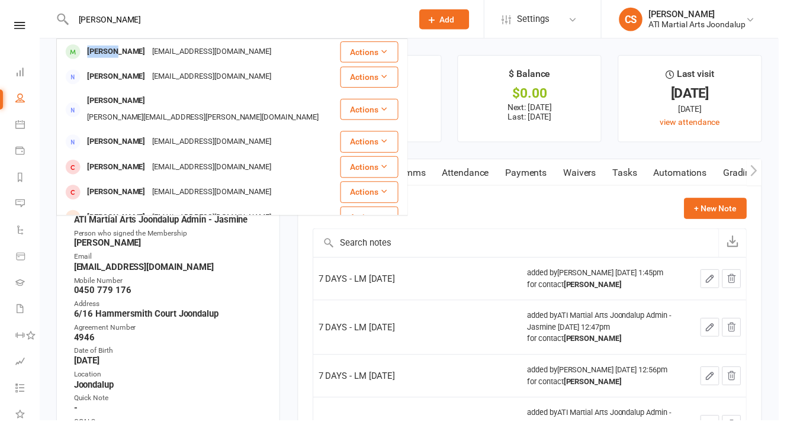
click at [113, 46] on div "[PERSON_NAME]" at bounding box center [118, 52] width 66 height 17
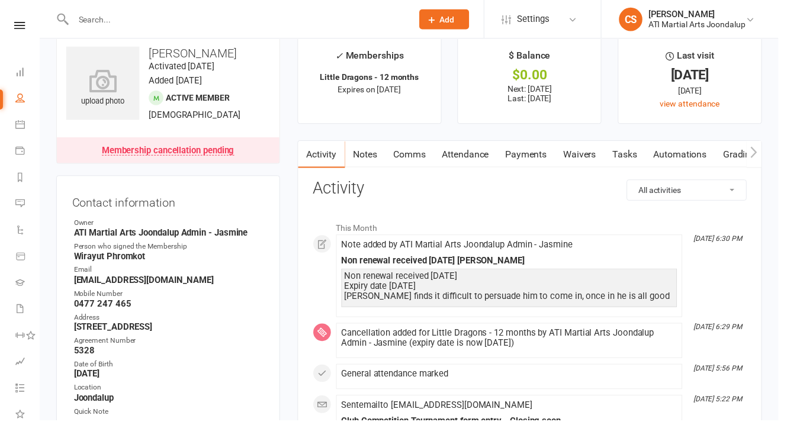
scroll to position [35, 0]
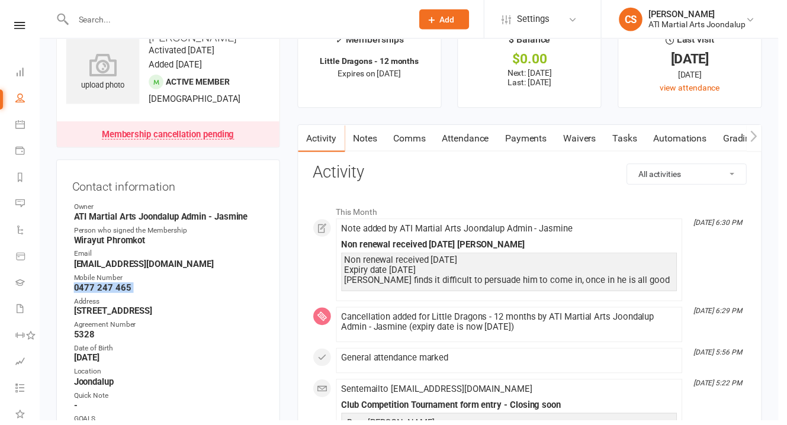
drag, startPoint x: 75, startPoint y: 266, endPoint x: 143, endPoint y: 269, distance: 68.7
click at [357, 130] on link "Notes" at bounding box center [369, 139] width 41 height 27
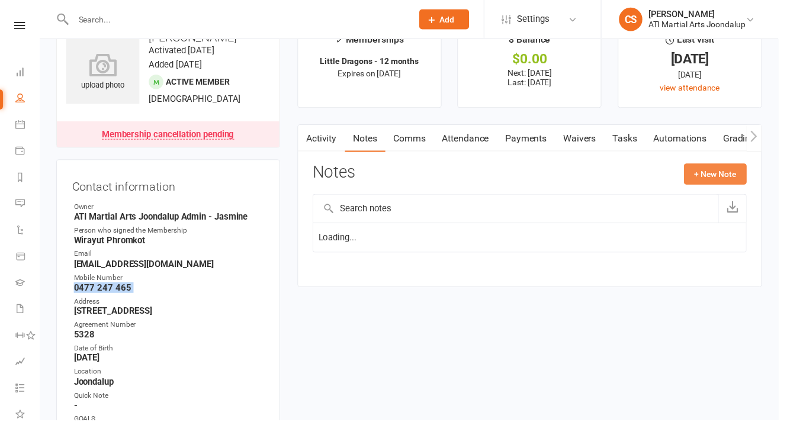
click at [723, 165] on button "+ New Note" at bounding box center [723, 175] width 63 height 21
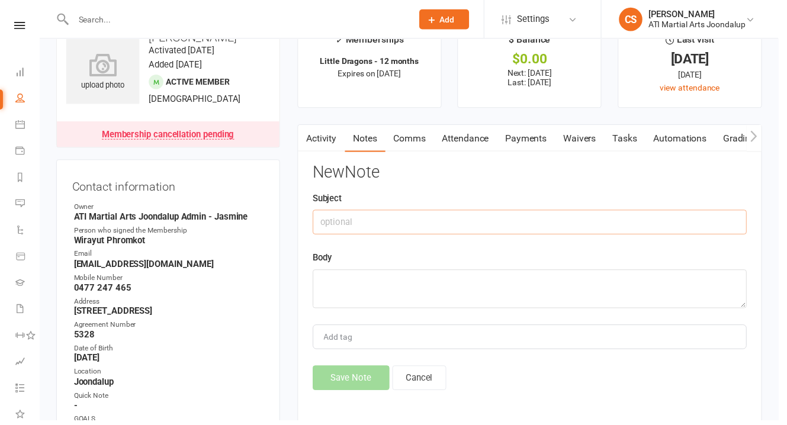
click at [356, 212] on input "text" at bounding box center [535, 224] width 439 height 25
type input "CALLED REGARDING NR"
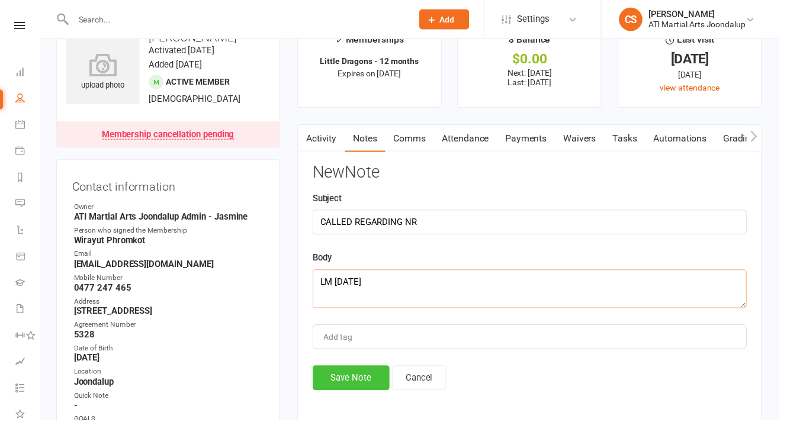
type textarea "LM [DATE]"
click at [343, 369] on button "Save Note" at bounding box center [355, 381] width 78 height 25
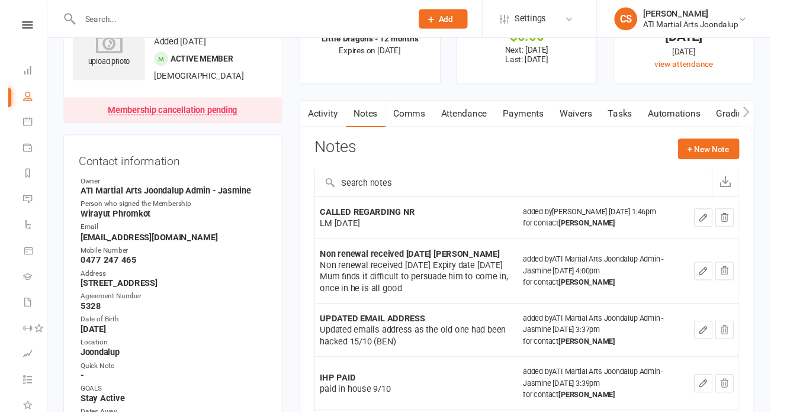
scroll to position [27, 0]
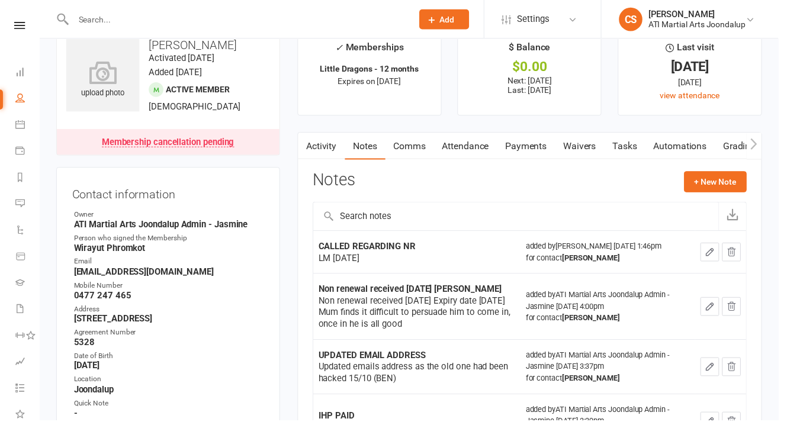
drag, startPoint x: 358, startPoint y: 242, endPoint x: 366, endPoint y: 243, distance: 8.9
click at [391, 249] on div "CALLED REGARDING NR LM [DATE]" at bounding box center [421, 255] width 199 height 24
click at [716, 173] on button "+ New Note" at bounding box center [723, 183] width 63 height 21
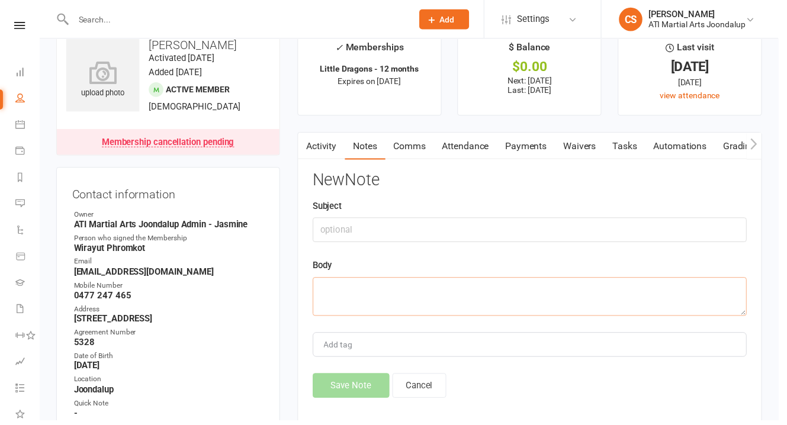
click at [351, 280] on textarea at bounding box center [535, 299] width 439 height 39
paste textarea "CALLED REGARDING NR LM [DATE]"
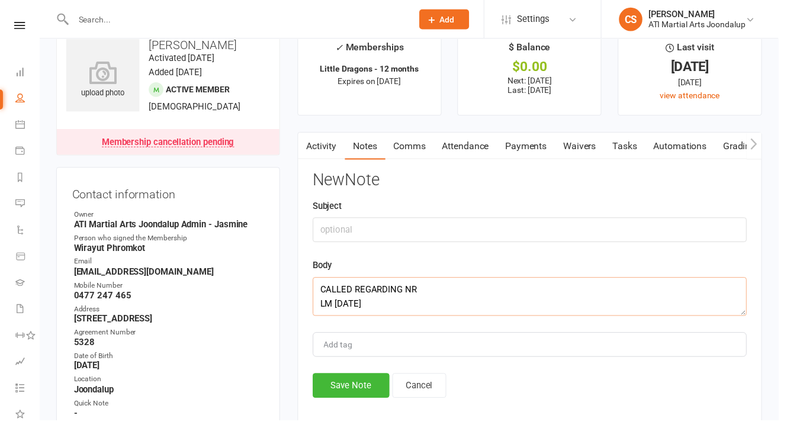
drag, startPoint x: 374, startPoint y: 276, endPoint x: 400, endPoint y: 275, distance: 26.7
click at [414, 280] on textarea "CALLED REGARDING NR LM [DATE]" at bounding box center [535, 299] width 439 height 39
drag, startPoint x: 323, startPoint y: 273, endPoint x: 426, endPoint y: 274, distance: 102.4
click at [426, 280] on textarea "CALLED REGARDING NR LM [DATE]" at bounding box center [535, 299] width 439 height 39
type textarea "LM [DATE]"
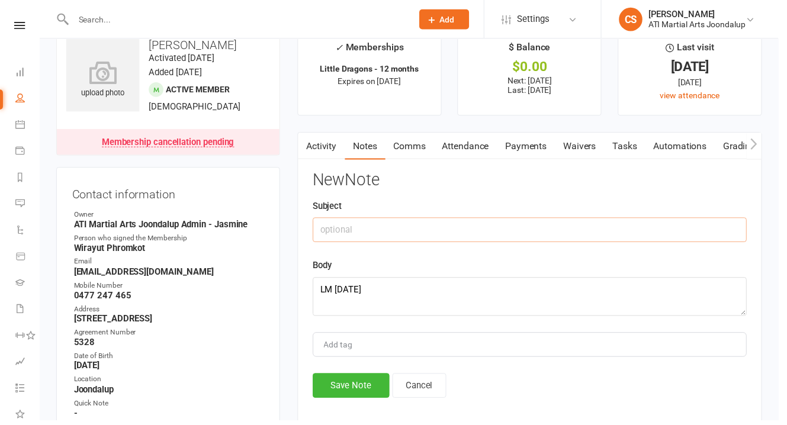
click at [365, 220] on input "text" at bounding box center [535, 232] width 439 height 25
paste input "CALLED REGARDING NR"
type input "CALLED REGARDING NR"
click at [365, 377] on button "Save Note" at bounding box center [355, 389] width 78 height 25
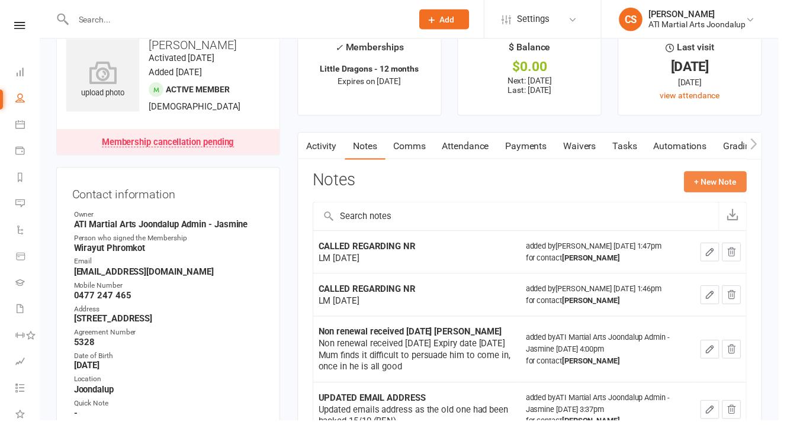
click at [724, 180] on button "+ New Note" at bounding box center [723, 183] width 63 height 21
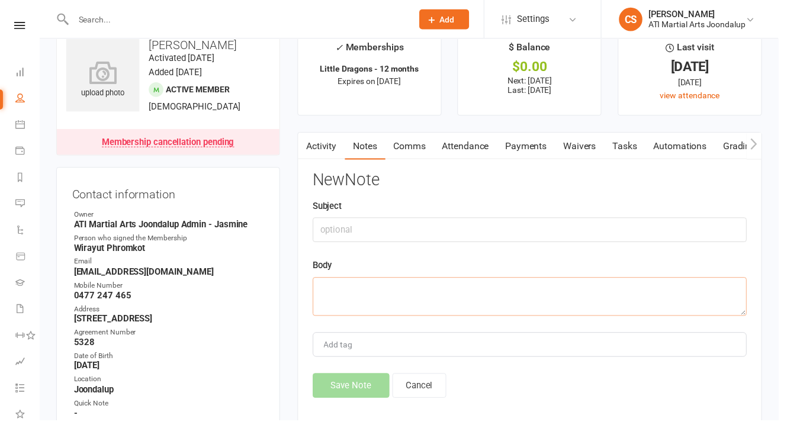
click at [458, 280] on textarea at bounding box center [535, 299] width 439 height 39
type textarea "A"
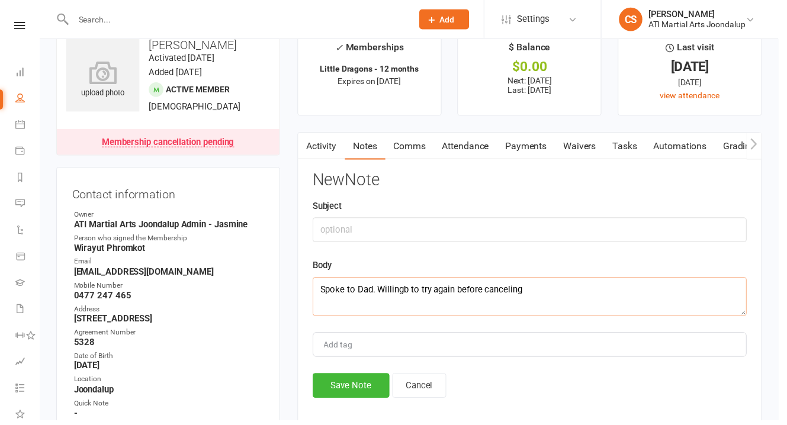
click at [400, 280] on textarea "Spoke to Dad. Willingb to try again before canceling" at bounding box center [535, 299] width 439 height 39
click at [506, 280] on textarea "Spoke to Dad. Willing to try again before canceling" at bounding box center [535, 299] width 439 height 39
type textarea "Spoke to Dad. Willing to try again before canceling. [PERSON_NAME] doesn't want…"
click at [432, 220] on input "text" at bounding box center [535, 232] width 439 height 25
type input "c"
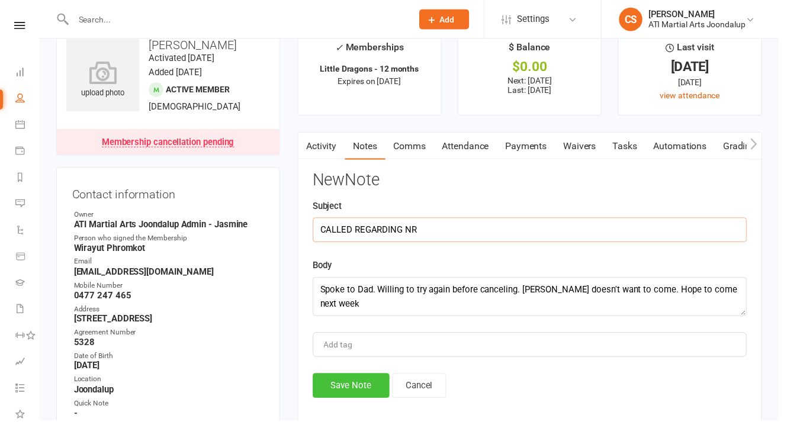
type input "CALLED REGARDING NR"
click at [370, 377] on button "Save Note" at bounding box center [355, 389] width 78 height 25
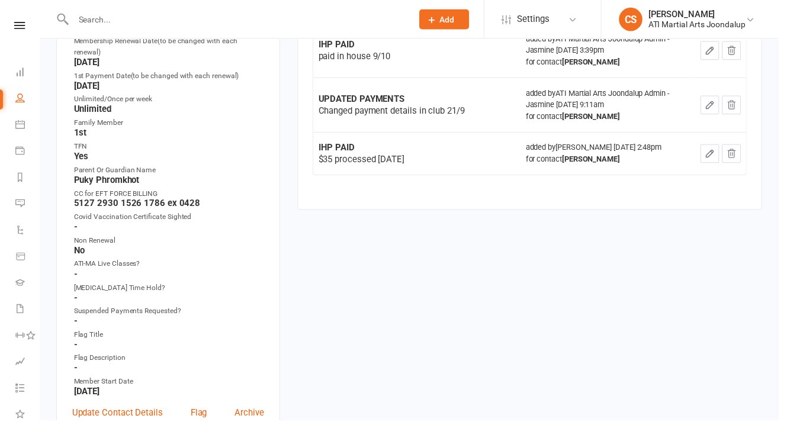
scroll to position [517, 0]
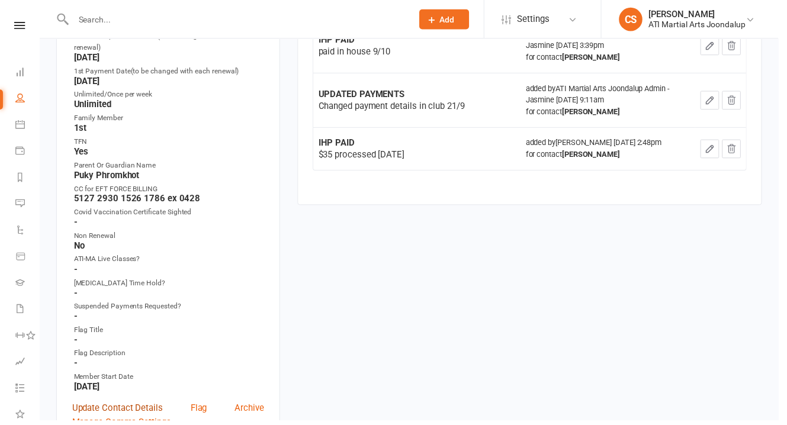
click at [130, 406] on link "Update Contact Details" at bounding box center [119, 413] width 92 height 14
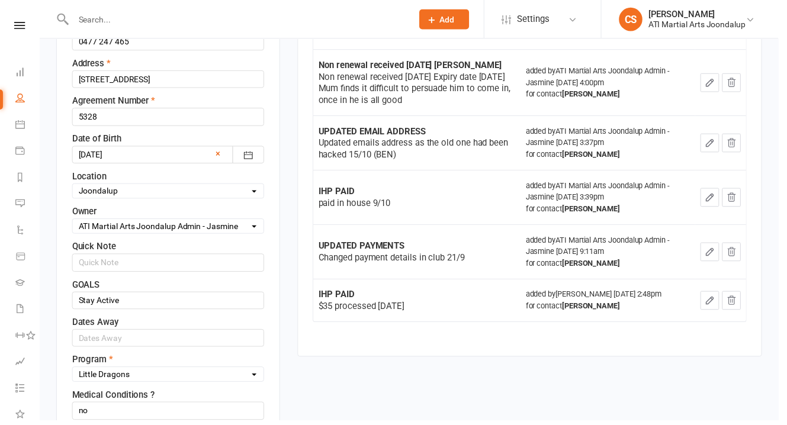
scroll to position [403, 0]
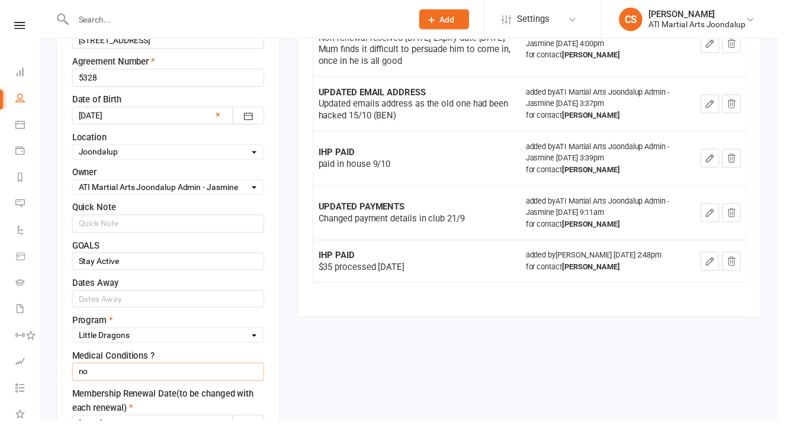
drag, startPoint x: 119, startPoint y: 317, endPoint x: 63, endPoint y: 314, distance: 56.3
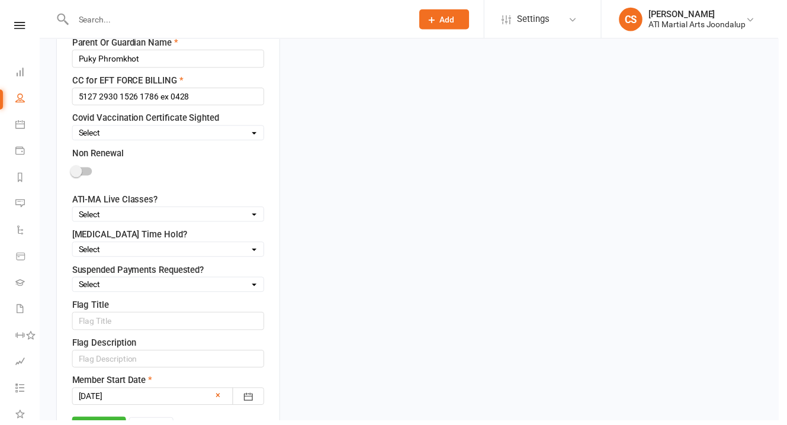
scroll to position [1000, 0]
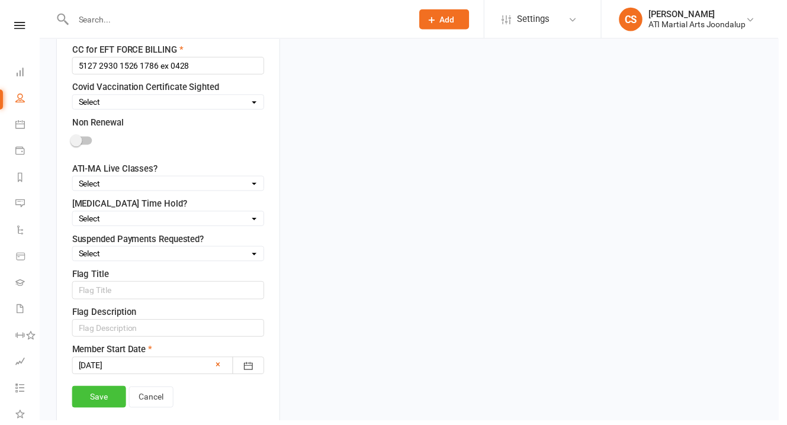
type input "NO"
click at [97, 390] on link "Save" at bounding box center [100, 400] width 54 height 21
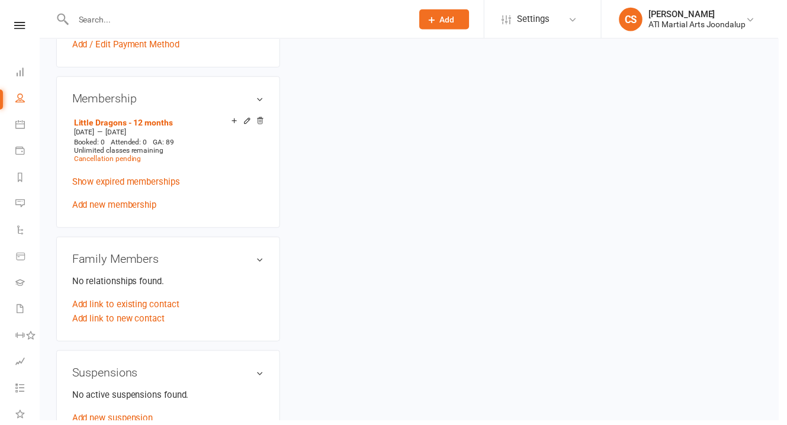
scroll to position [253, 0]
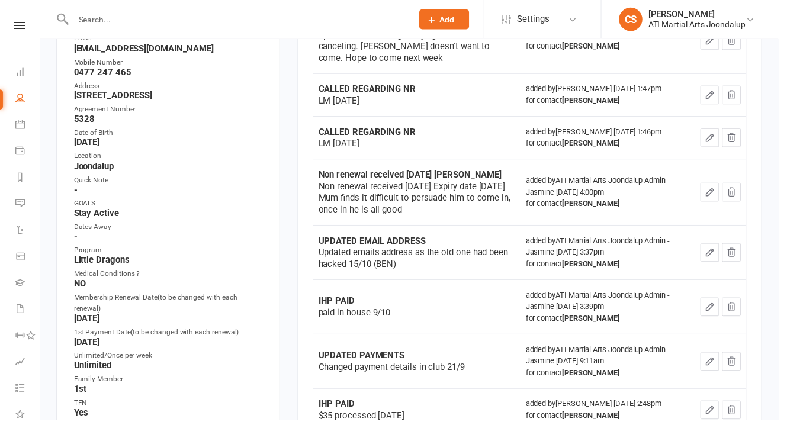
click at [86, 12] on input "text" at bounding box center [239, 19] width 338 height 17
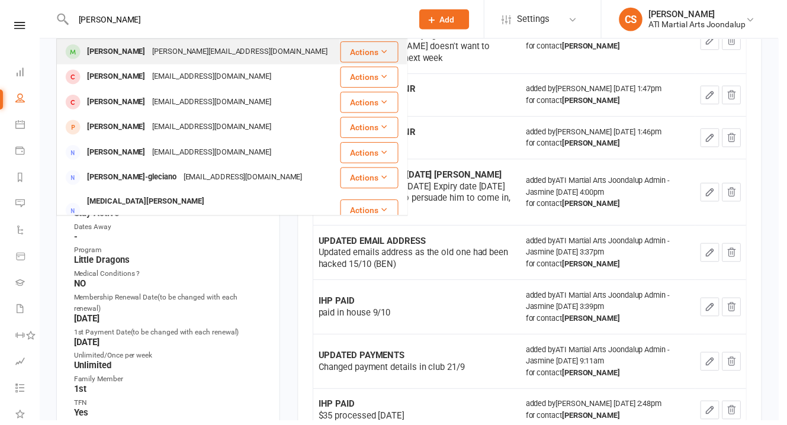
type input "[PERSON_NAME]"
click at [150, 56] on div "[PERSON_NAME][EMAIL_ADDRESS][DOMAIN_NAME]" at bounding box center [242, 52] width 184 height 17
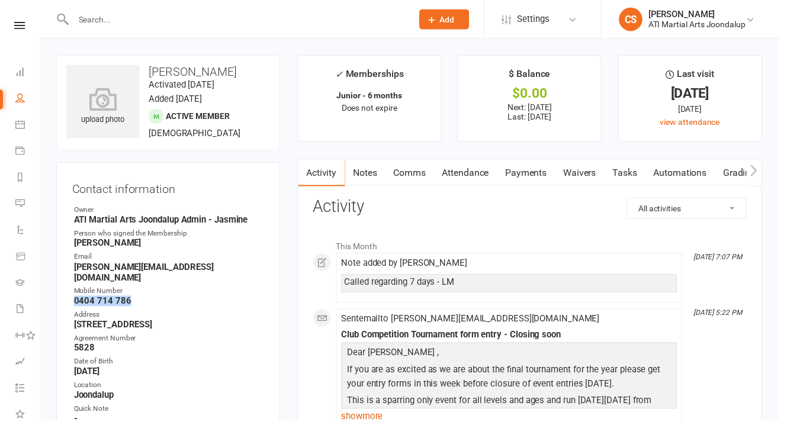
drag, startPoint x: 127, startPoint y: 276, endPoint x: 56, endPoint y: 271, distance: 71.3
click at [363, 169] on link "Notes" at bounding box center [369, 174] width 41 height 27
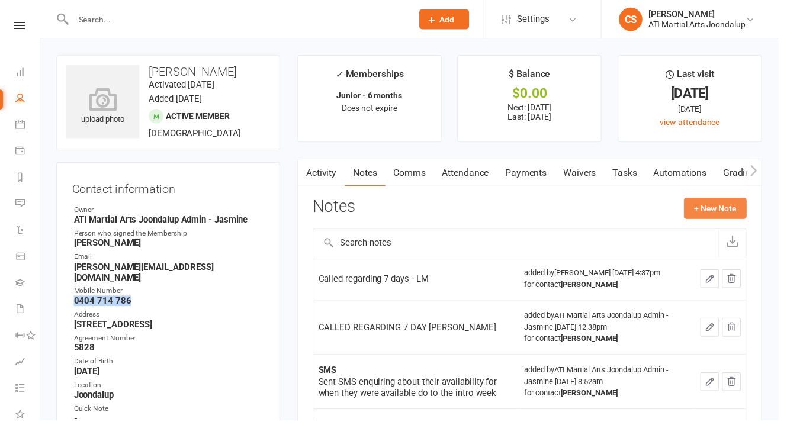
click at [730, 206] on button "+ New Note" at bounding box center [723, 210] width 63 height 21
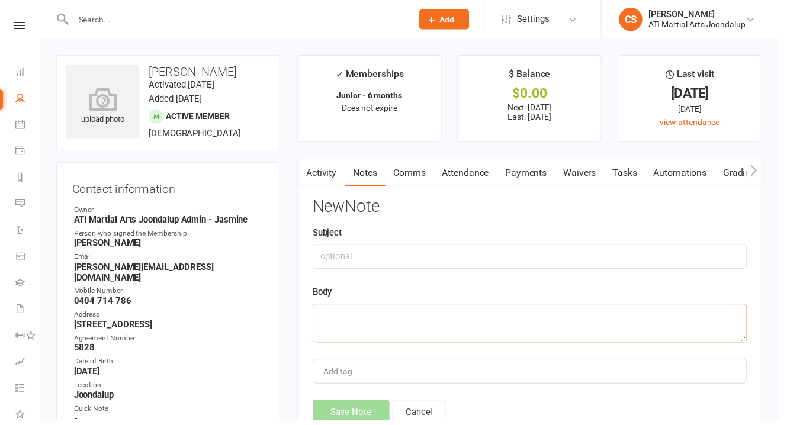
click at [404, 310] on textarea at bounding box center [535, 326] width 439 height 39
paste textarea "CALLED REGARDING NR"
type textarea "CALLED REGARDING NR"
drag, startPoint x: 423, startPoint y: 303, endPoint x: 281, endPoint y: 280, distance: 143.4
type textarea "7 DAYS - LM [PHONE_NUMBER]"
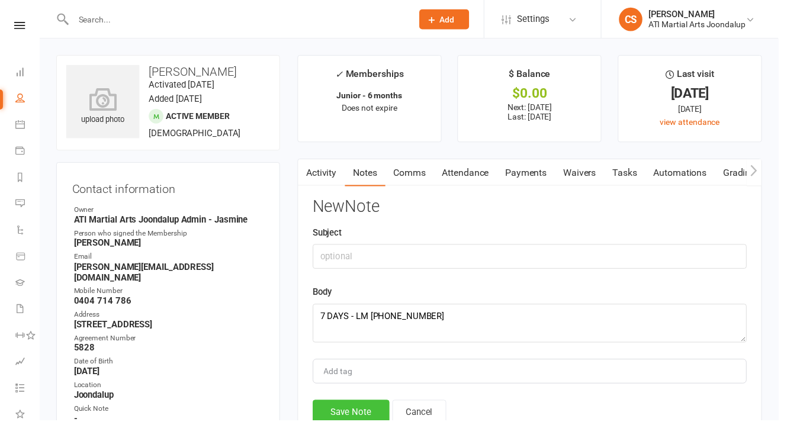
click at [366, 404] on button "Save Note" at bounding box center [355, 416] width 78 height 25
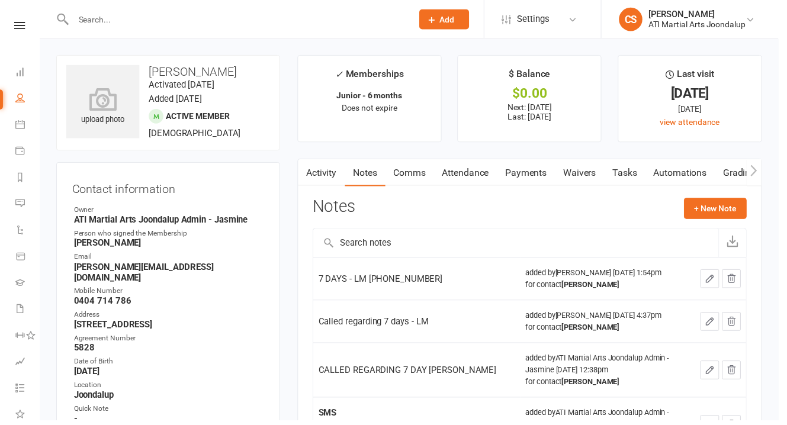
drag, startPoint x: 18, startPoint y: 114, endPoint x: 20, endPoint y: 105, distance: 9.6
click at [19, 114] on link "Calendar" at bounding box center [27, 127] width 24 height 27
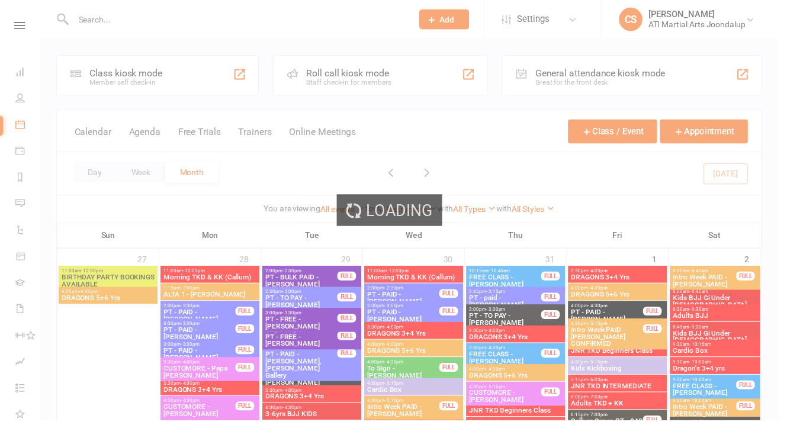
click at [141, 169] on div "Loading" at bounding box center [393, 212] width 787 height 425
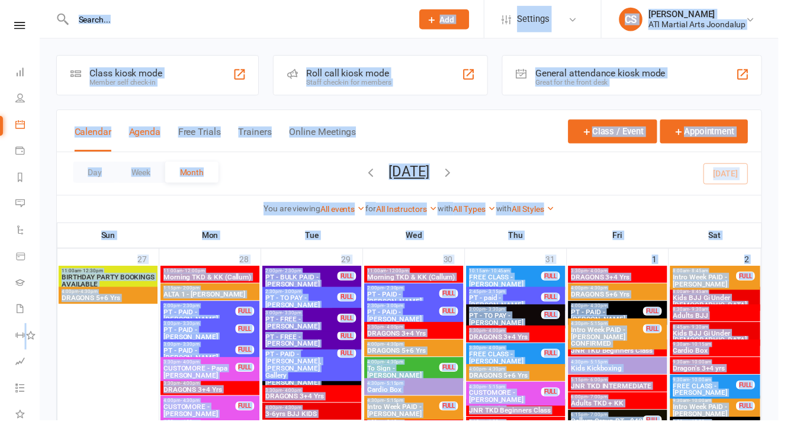
click at [141, 153] on button "Agenda" at bounding box center [146, 140] width 32 height 25
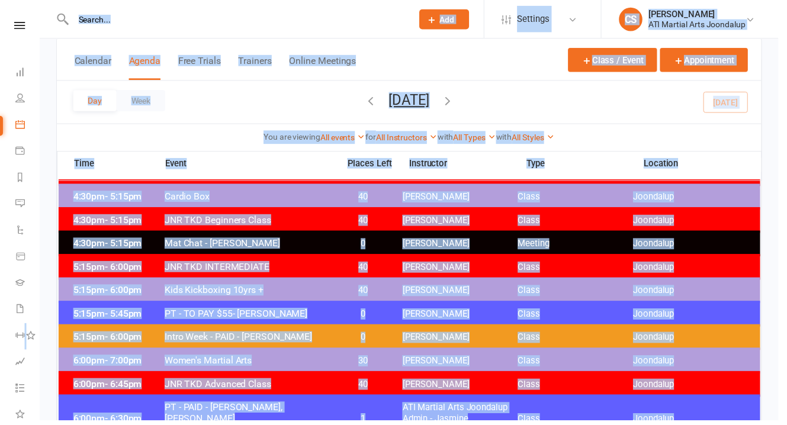
scroll to position [104, 0]
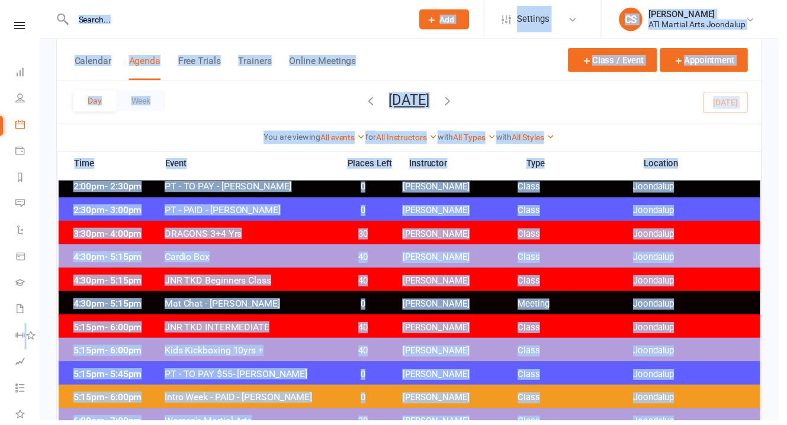
click at [247, 186] on span "PT - TO PAY - [PERSON_NAME]" at bounding box center [251, 188] width 170 height 11
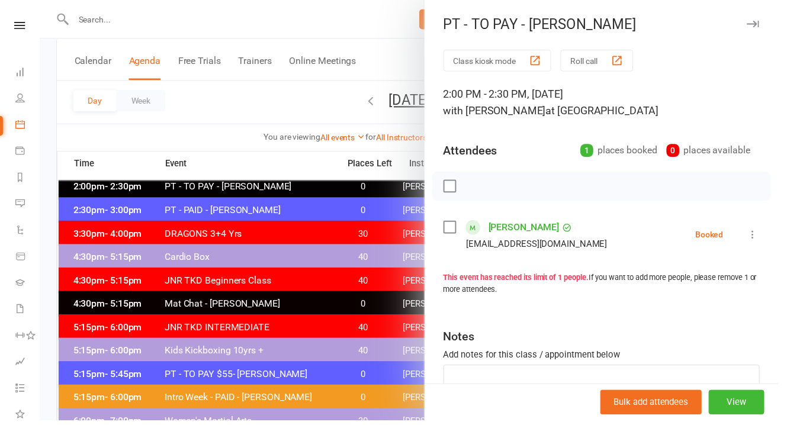
click at [502, 220] on link "[PERSON_NAME]" at bounding box center [530, 229] width 72 height 19
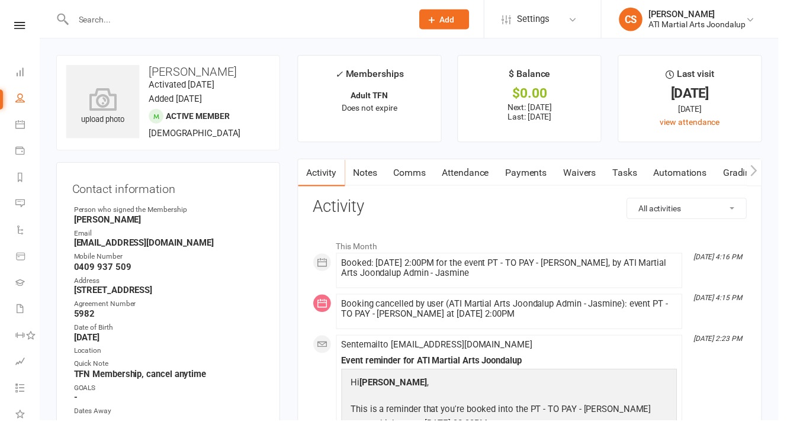
click at [460, 166] on link "Attendance" at bounding box center [471, 174] width 64 height 27
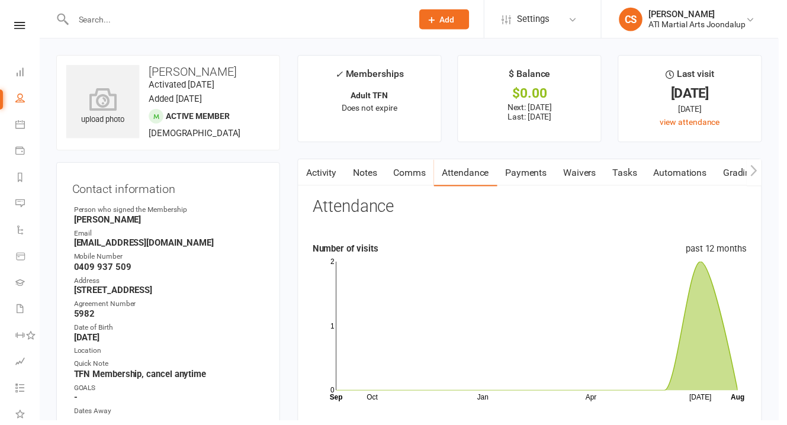
click at [503, 170] on link "Payments" at bounding box center [532, 174] width 59 height 27
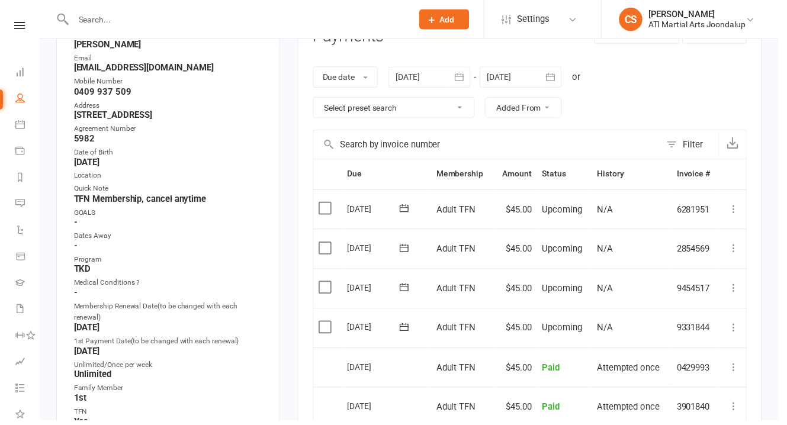
scroll to position [172, 0]
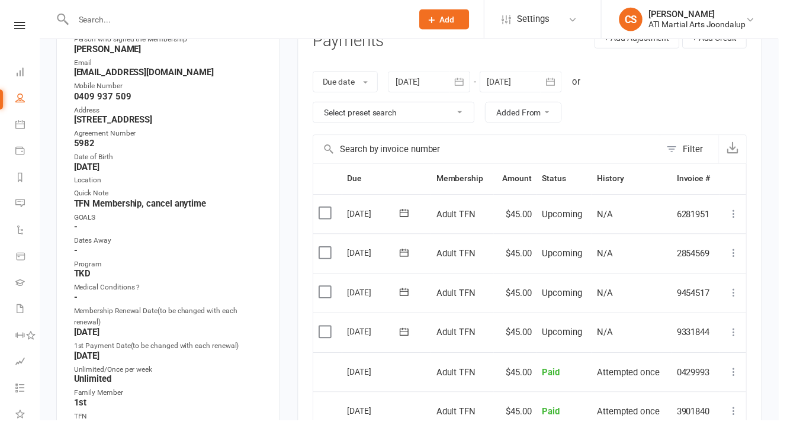
click at [504, 72] on div at bounding box center [526, 82] width 83 height 21
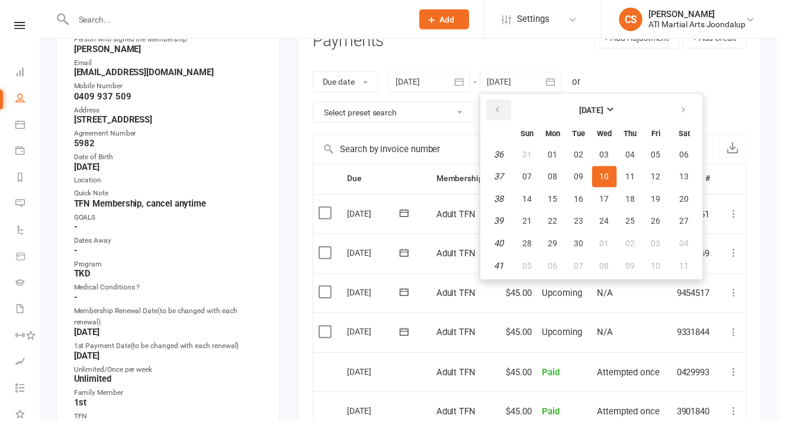
click at [503, 107] on icon "button" at bounding box center [503, 111] width 8 height 9
click at [658, 219] on span "22" at bounding box center [662, 223] width 9 height 9
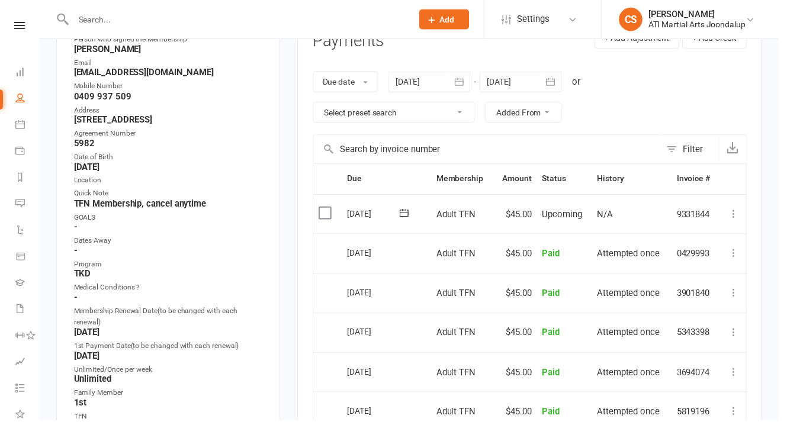
click at [521, 72] on div at bounding box center [526, 82] width 83 height 21
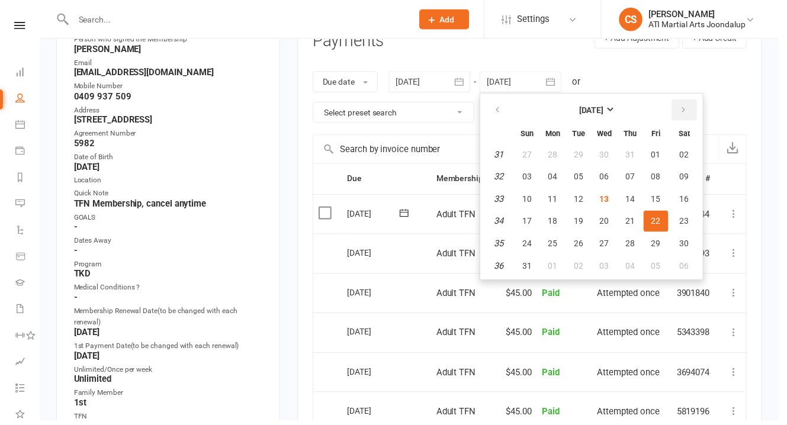
click at [687, 107] on icon "button" at bounding box center [691, 111] width 8 height 9
click at [658, 152] on span "05" at bounding box center [662, 156] width 9 height 9
type input "[DATE]"
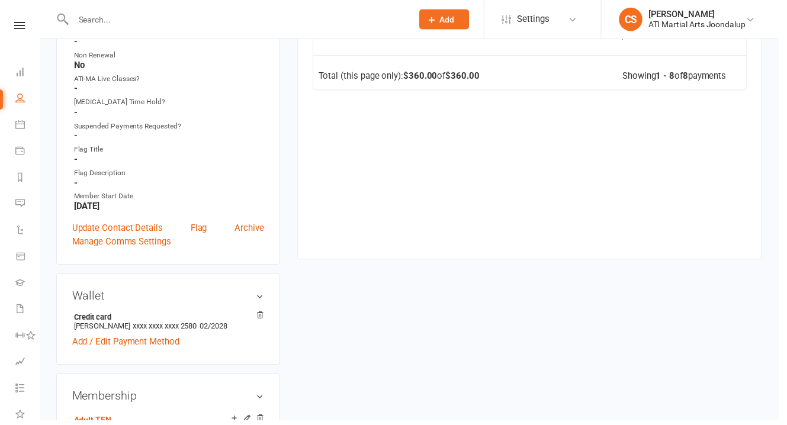
scroll to position [693, 0]
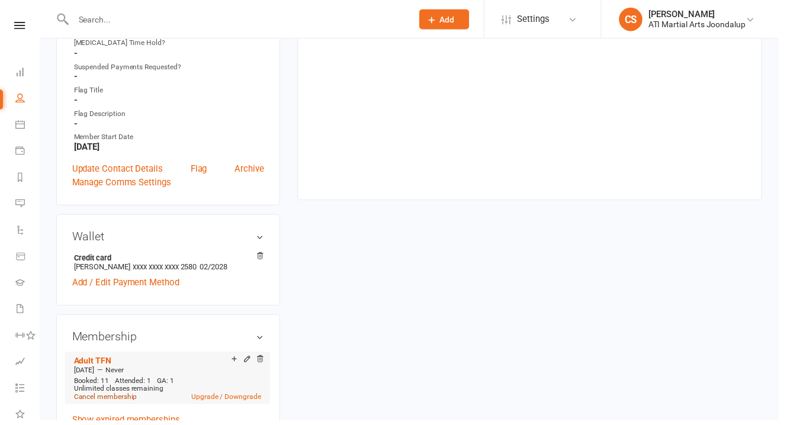
click at [106, 397] on link "Cancel membership" at bounding box center [107, 401] width 64 height 8
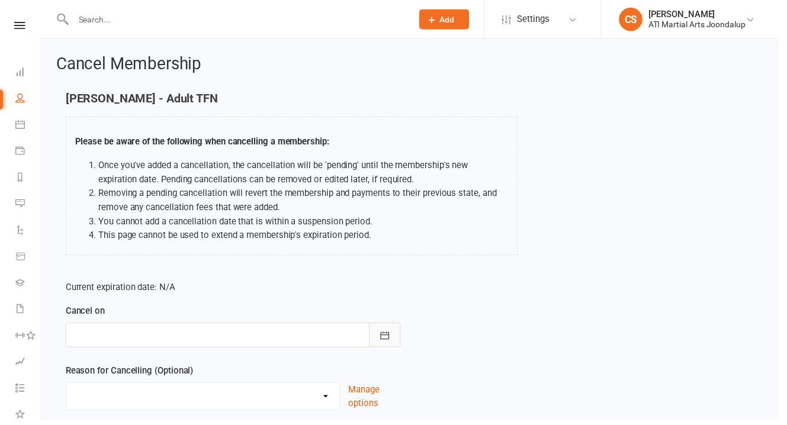
click at [379, 326] on button "button" at bounding box center [389, 338] width 32 height 25
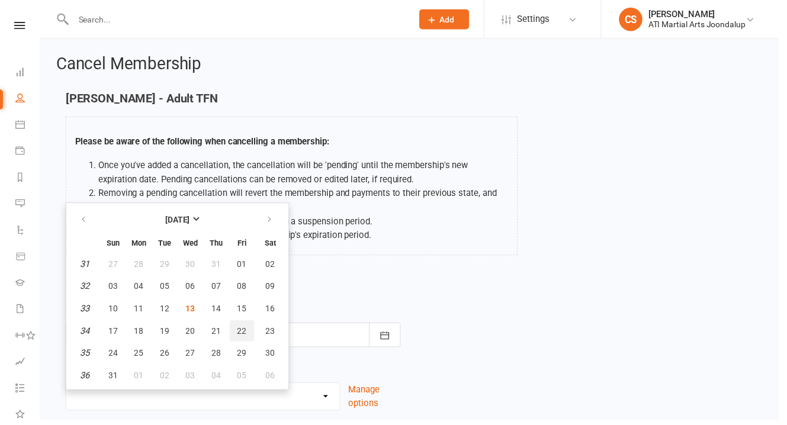
click at [240, 330] on span "22" at bounding box center [244, 334] width 9 height 9
type input "[DATE]"
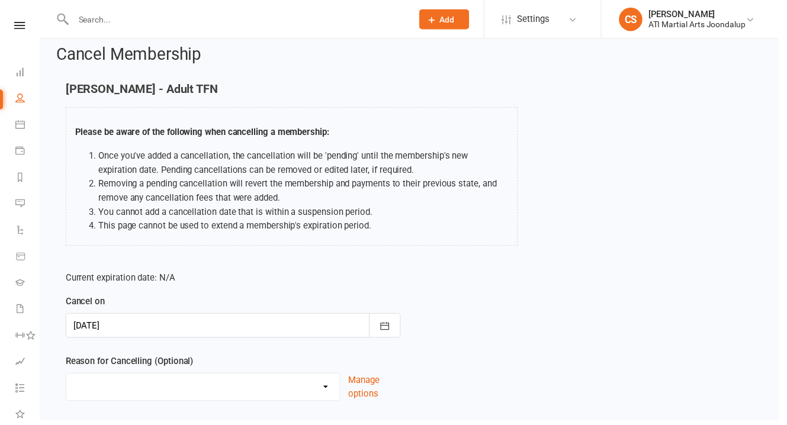
scroll to position [51, 0]
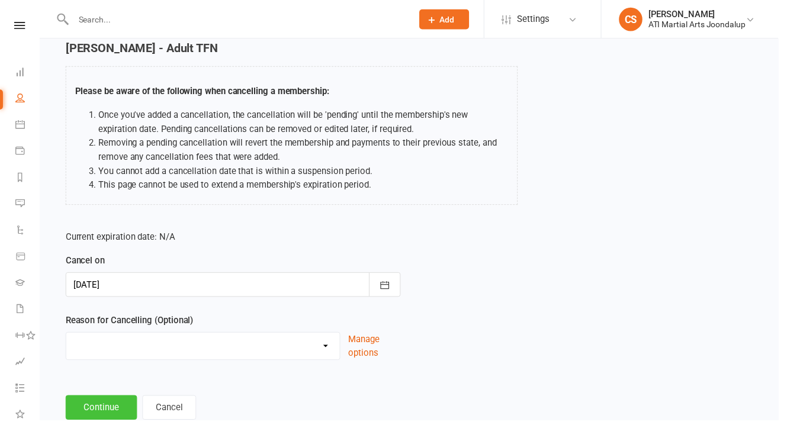
click at [102, 400] on button "Continue" at bounding box center [102, 412] width 72 height 25
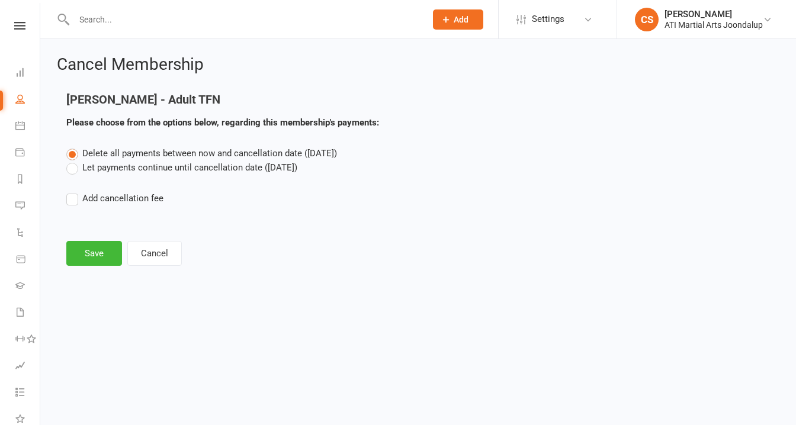
click at [75, 164] on label "Let payments continue until cancellation date ([DATE])" at bounding box center [181, 167] width 231 height 14
click at [74, 160] on input "Let payments continue until cancellation date ([DATE])" at bounding box center [70, 160] width 8 height 0
click at [105, 244] on button "Save" at bounding box center [94, 253] width 56 height 25
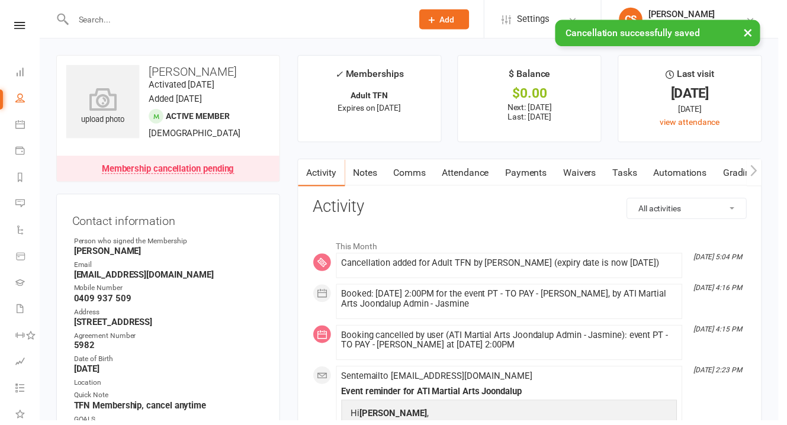
click at [459, 168] on link "Attendance" at bounding box center [471, 174] width 64 height 27
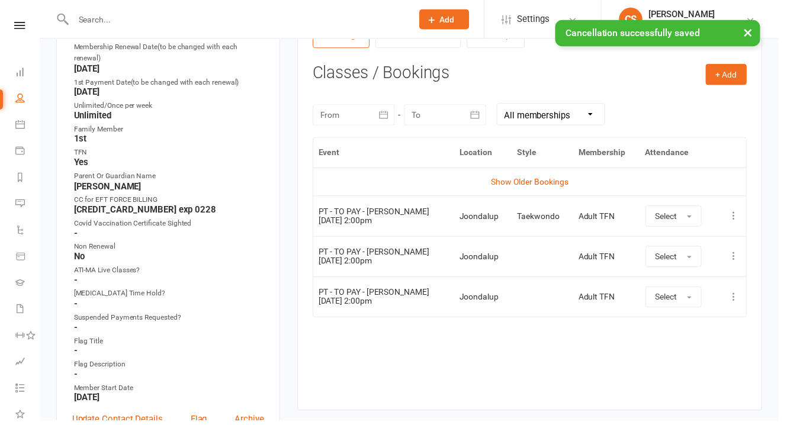
scroll to position [465, 0]
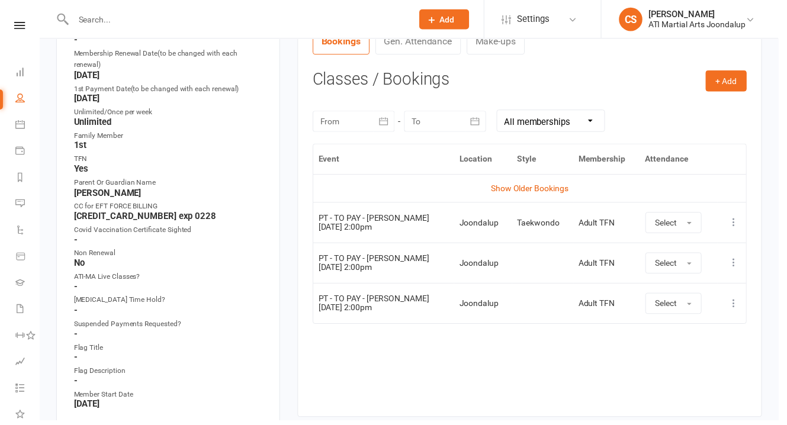
drag, startPoint x: 738, startPoint y: 241, endPoint x: 732, endPoint y: 244, distance: 6.6
click at [738, 260] on icon at bounding box center [742, 266] width 12 height 12
click at [690, 301] on link "View event" at bounding box center [689, 313] width 117 height 24
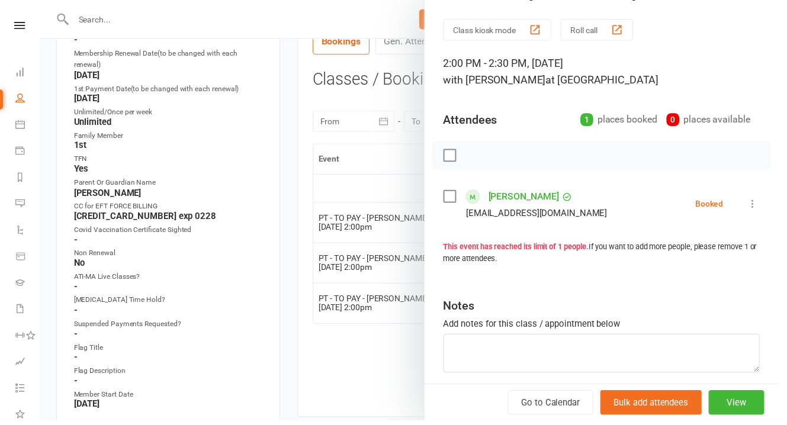
scroll to position [36, 0]
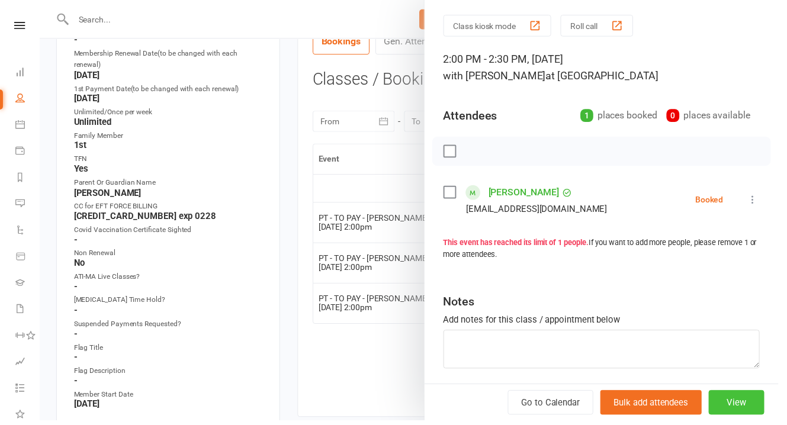
click at [734, 414] on button "View" at bounding box center [744, 406] width 56 height 25
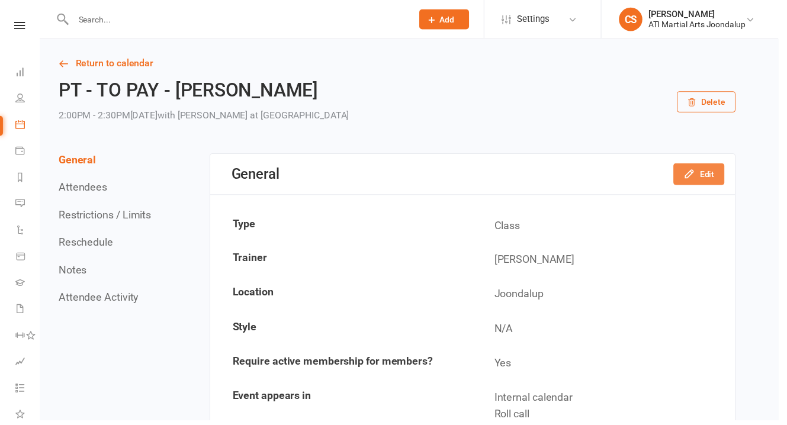
click at [716, 173] on button "Edit" at bounding box center [707, 175] width 52 height 21
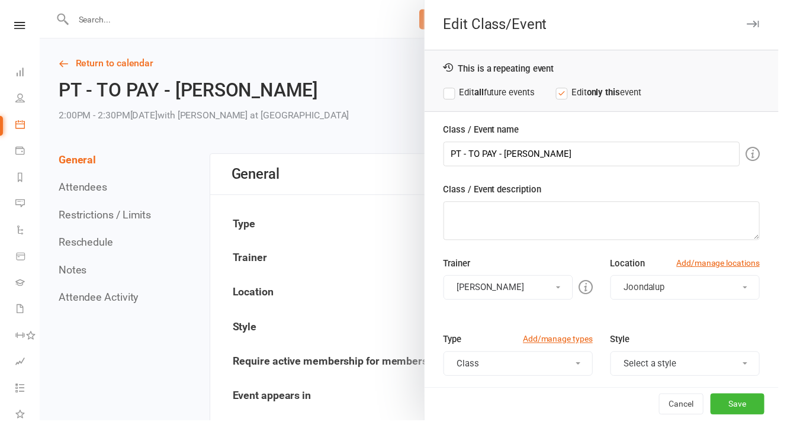
click at [454, 89] on label "Edit all future events" at bounding box center [494, 93] width 92 height 14
click at [492, 146] on input "PT - TO PAY - [PERSON_NAME]" at bounding box center [598, 155] width 300 height 25
type input "PT - PAID - [PERSON_NAME]"
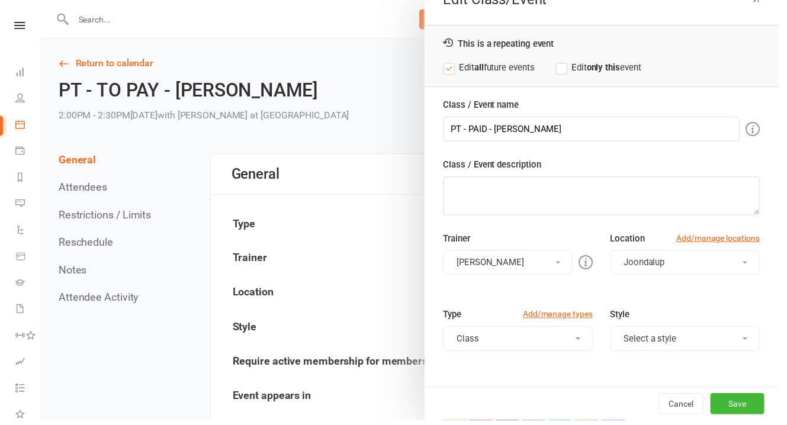
scroll to position [92, 0]
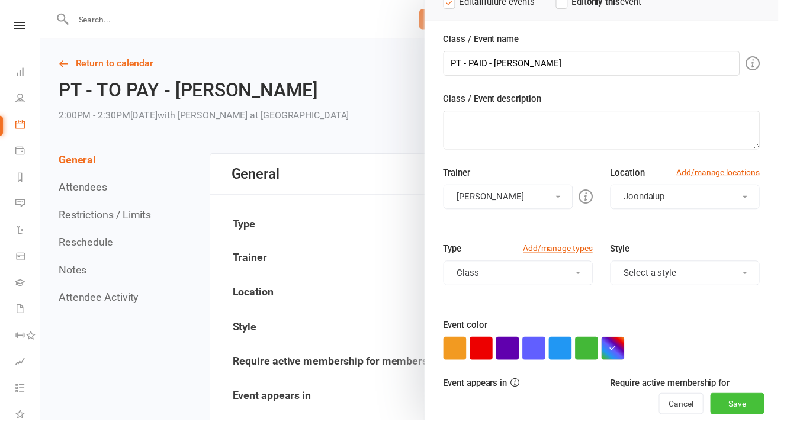
click at [738, 413] on button "Save" at bounding box center [745, 408] width 54 height 21
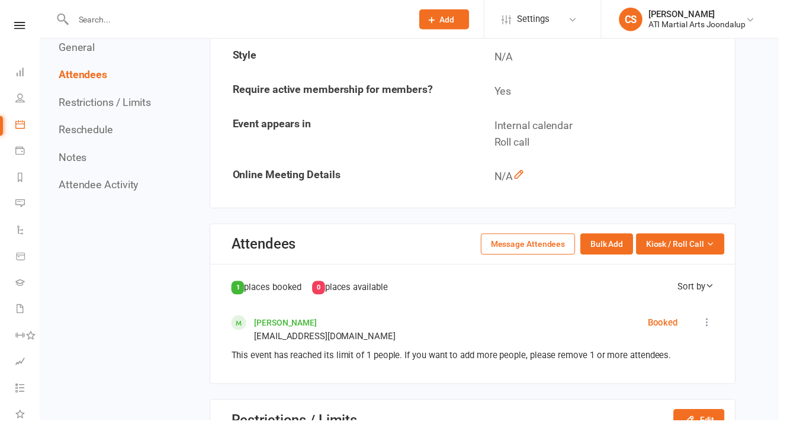
scroll to position [0, 0]
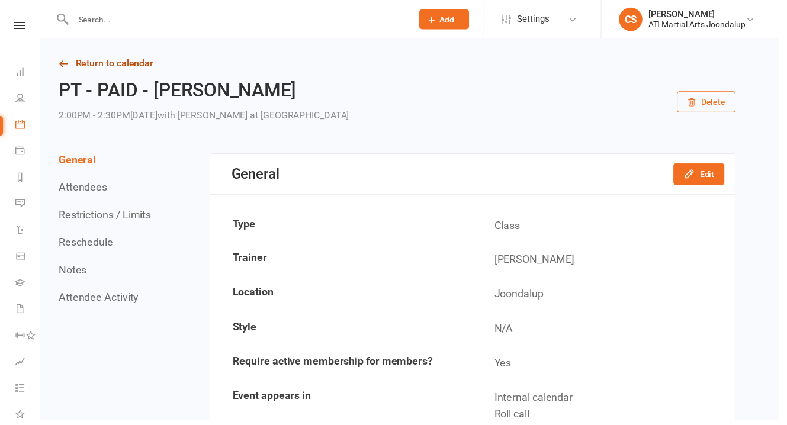
click at [109, 60] on link "Return to calendar" at bounding box center [401, 64] width 684 height 17
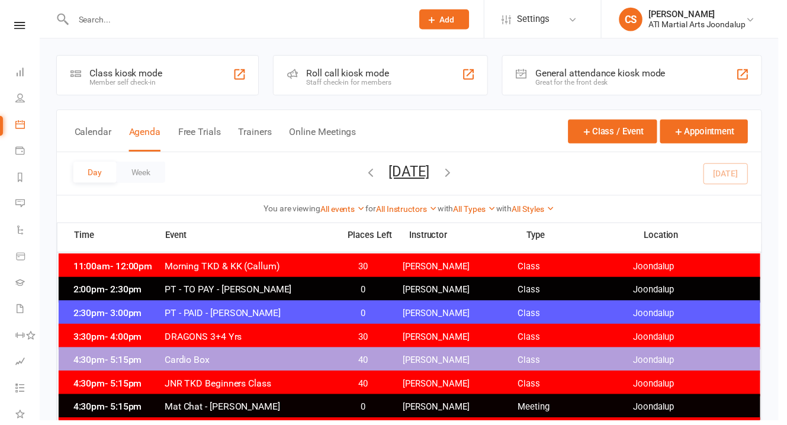
click at [241, 290] on span "PT - TO PAY - [PERSON_NAME]" at bounding box center [251, 292] width 170 height 11
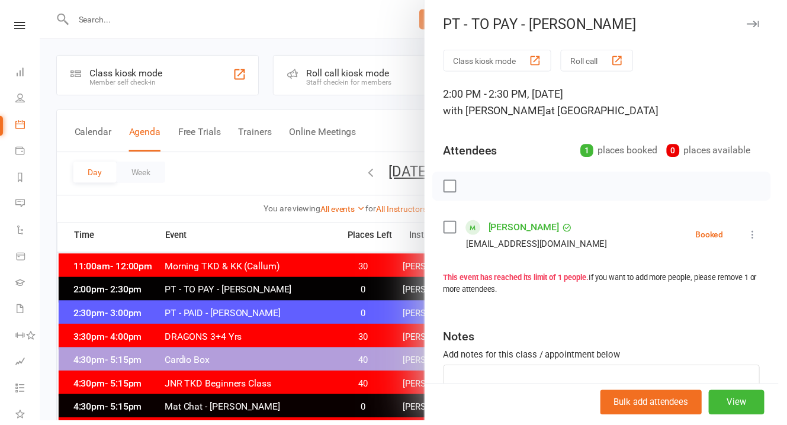
click at [503, 226] on link "[PERSON_NAME]" at bounding box center [530, 229] width 72 height 19
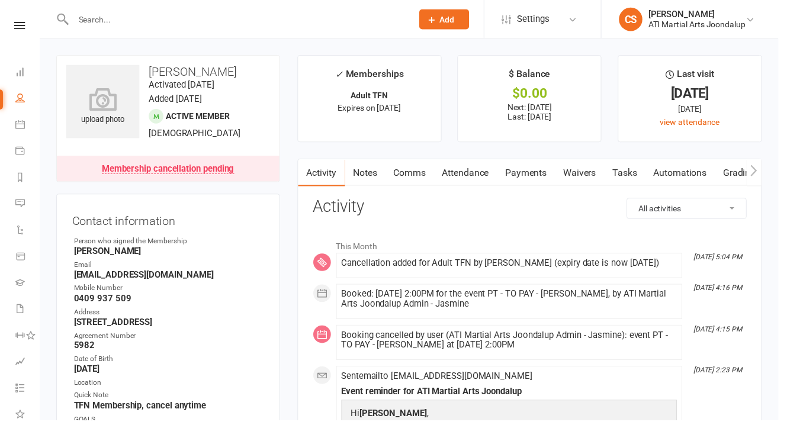
scroll to position [1, 0]
click at [461, 169] on link "Attendance" at bounding box center [471, 173] width 64 height 27
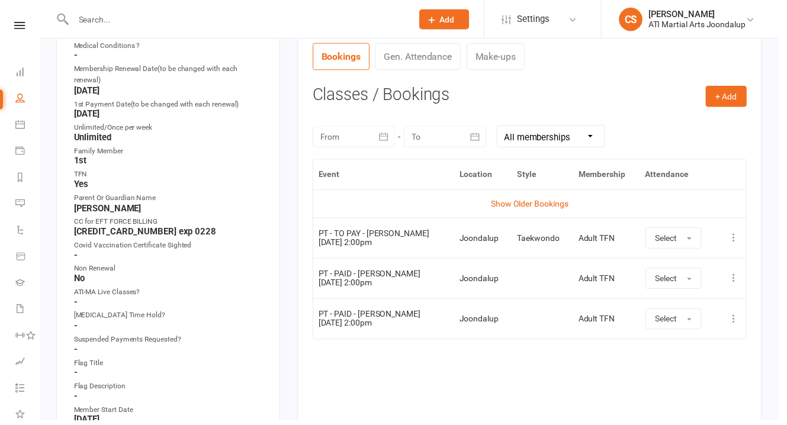
scroll to position [456, 0]
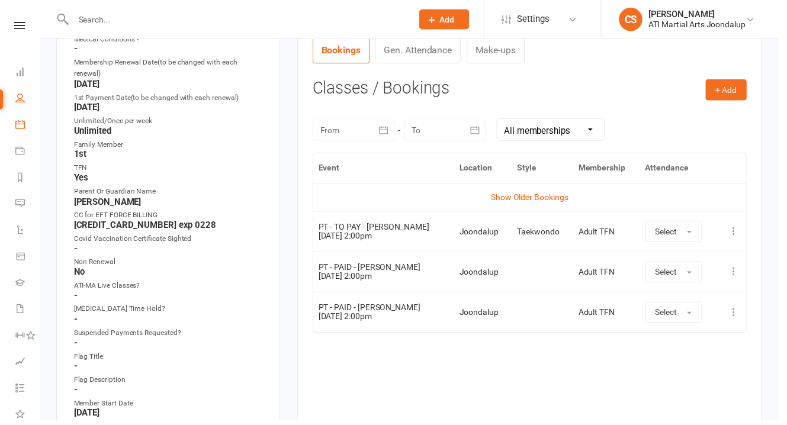
click at [23, 115] on link "Calendar" at bounding box center [27, 127] width 24 height 27
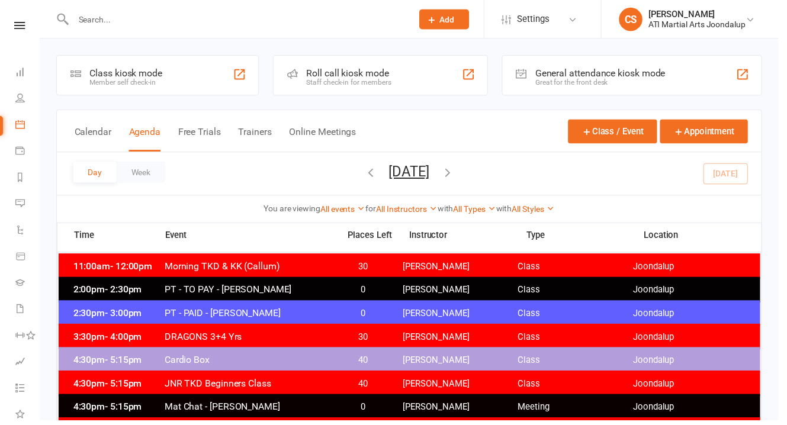
click at [402, 182] on button "[DATE]" at bounding box center [413, 173] width 41 height 17
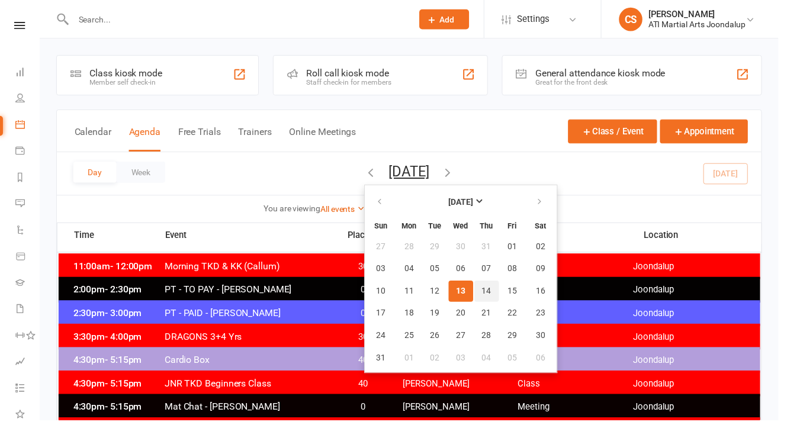
click at [487, 299] on span "14" at bounding box center [491, 294] width 9 height 9
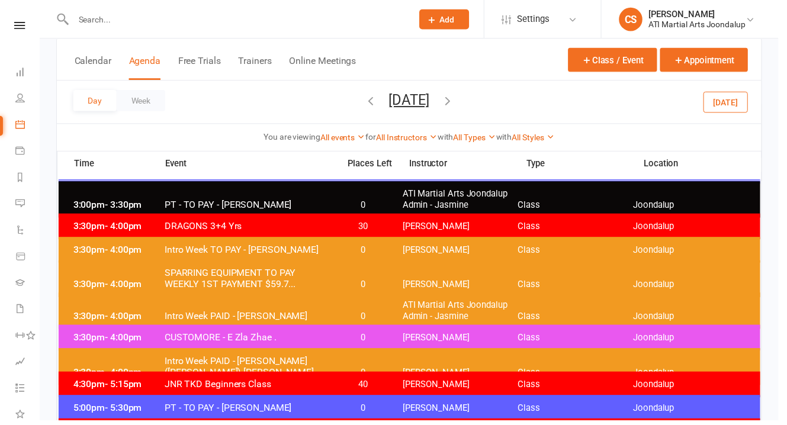
scroll to position [25, 0]
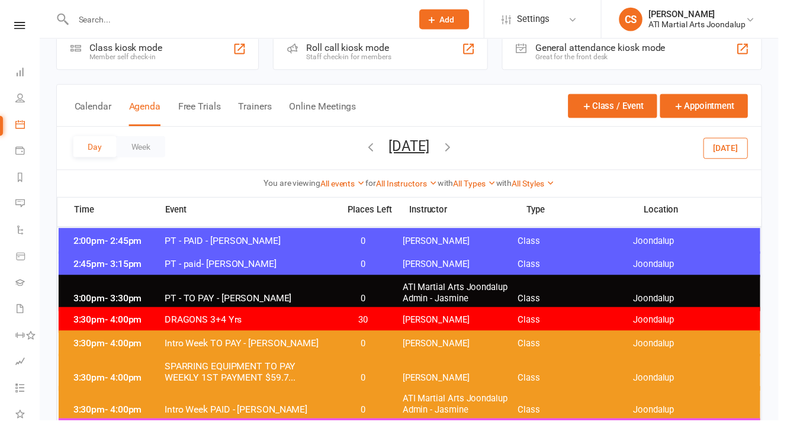
click at [383, 285] on div "3:00pm - 3:30pm PT - TO PAY - [PERSON_NAME] Topic 0 ATI Martial Arts Joondalup …" at bounding box center [413, 296] width 709 height 37
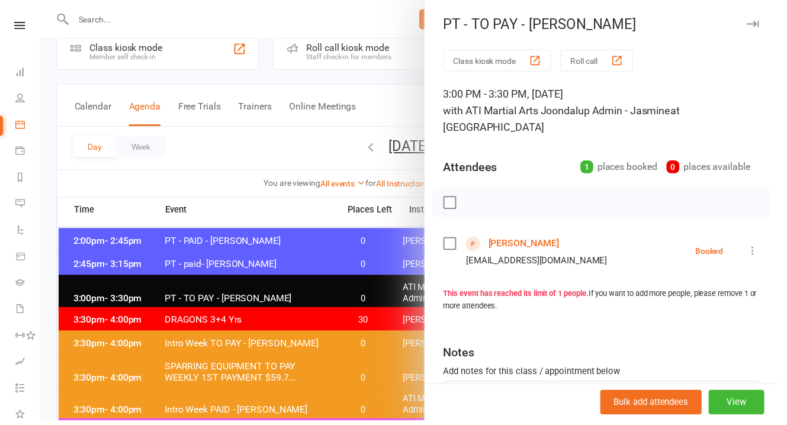
scroll to position [36, 0]
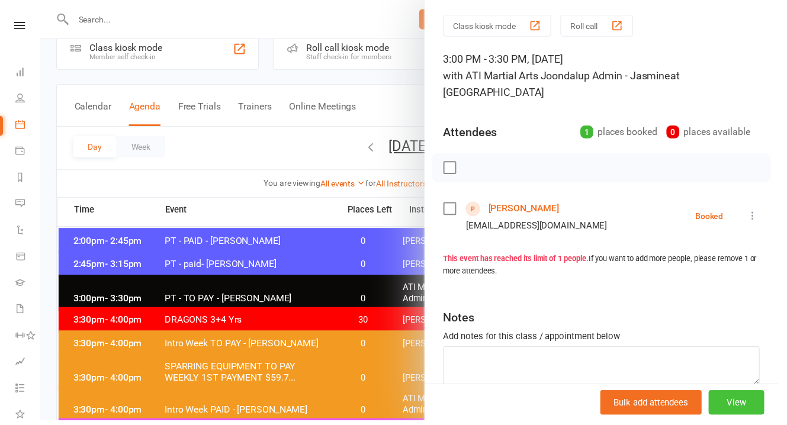
click at [716, 419] on button "View" at bounding box center [744, 406] width 56 height 25
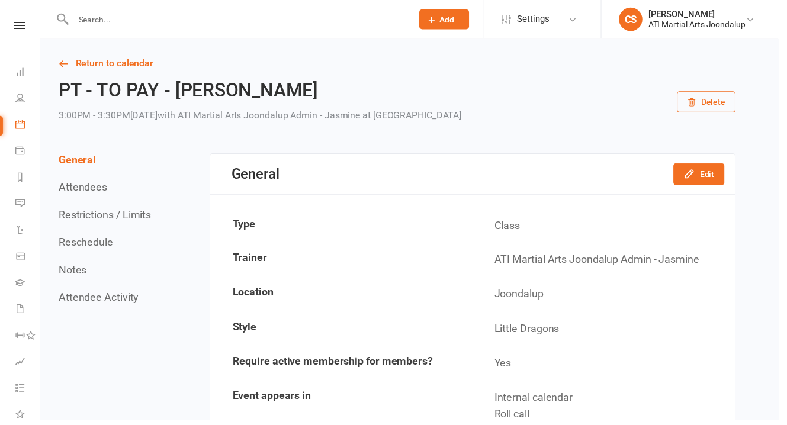
click at [719, 100] on button "Delete" at bounding box center [713, 102] width 59 height 21
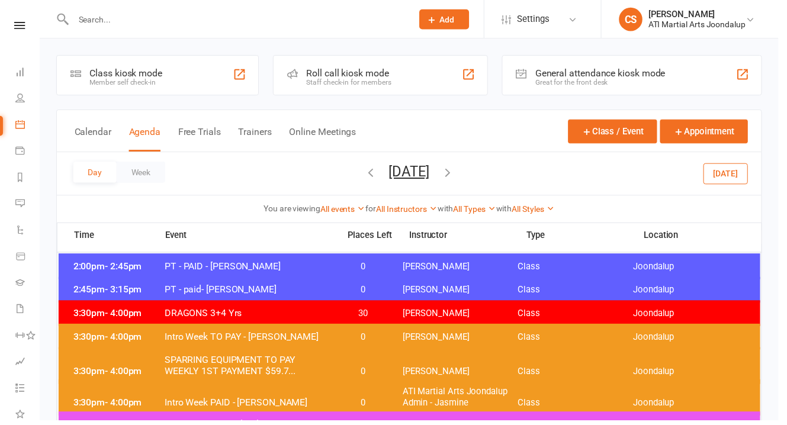
click at [166, 283] on div "2:45pm - 3:15pm PT - paid- [PERSON_NAME] 0 [PERSON_NAME] Class Joondalup" at bounding box center [413, 293] width 709 height 26
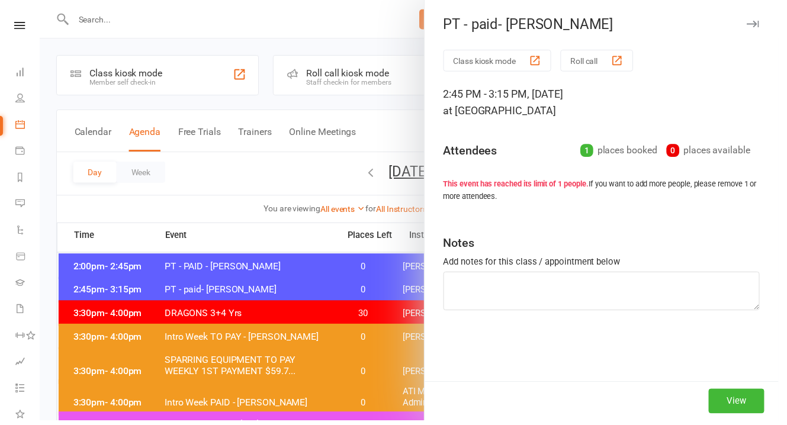
drag, startPoint x: 166, startPoint y: 283, endPoint x: 166, endPoint y: 94, distance: 188.9
click at [166, 94] on div "PT - paid- [PERSON_NAME] Class kiosk mode Roll call 2:45 PM - 3:15 PM, [DATE] a…" at bounding box center [413, 212] width 747 height 425
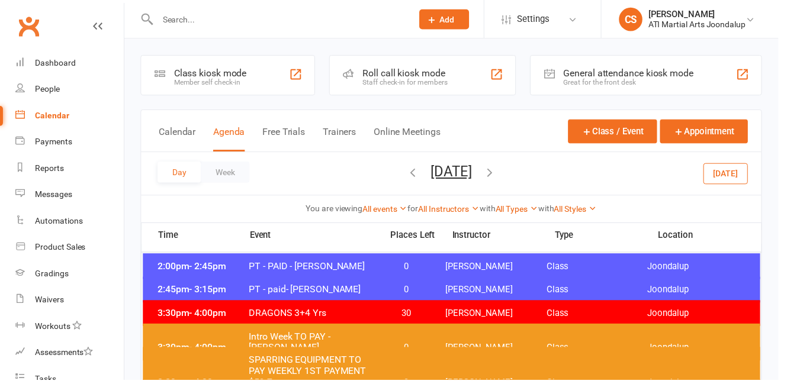
click at [46, 165] on div "Reports" at bounding box center [50, 169] width 29 height 9
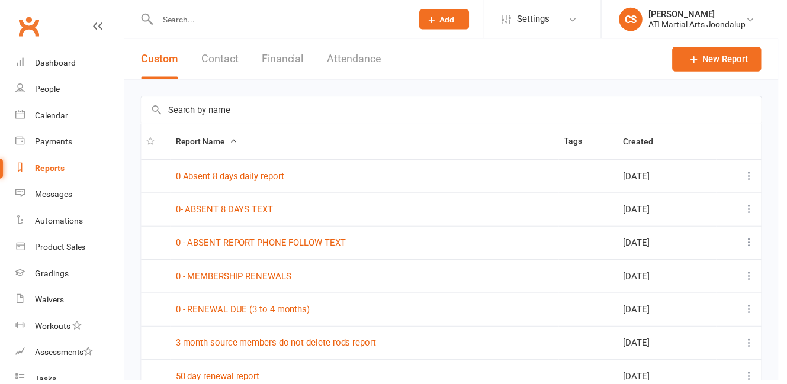
click at [54, 85] on div "People" at bounding box center [48, 89] width 25 height 9
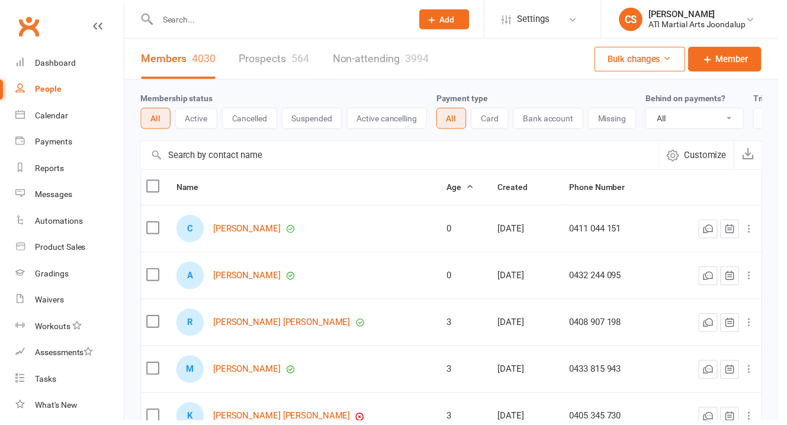
click at [94, 26] on icon at bounding box center [98, 26] width 9 height 9
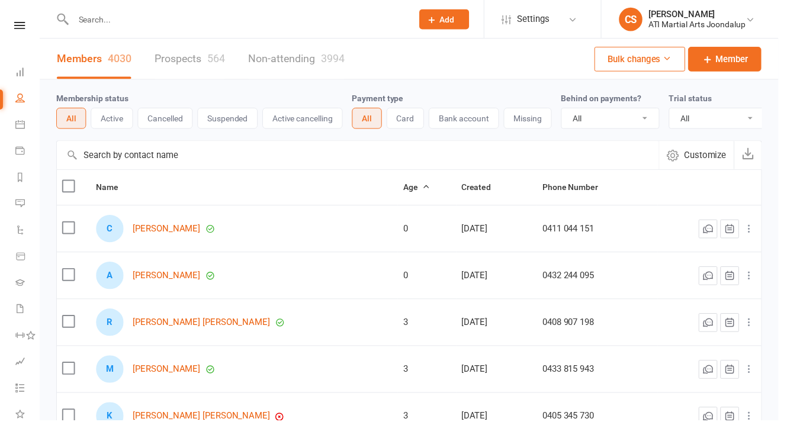
click at [123, 120] on button "Active" at bounding box center [113, 119] width 43 height 21
click at [407, 188] on span "Age" at bounding box center [421, 189] width 28 height 9
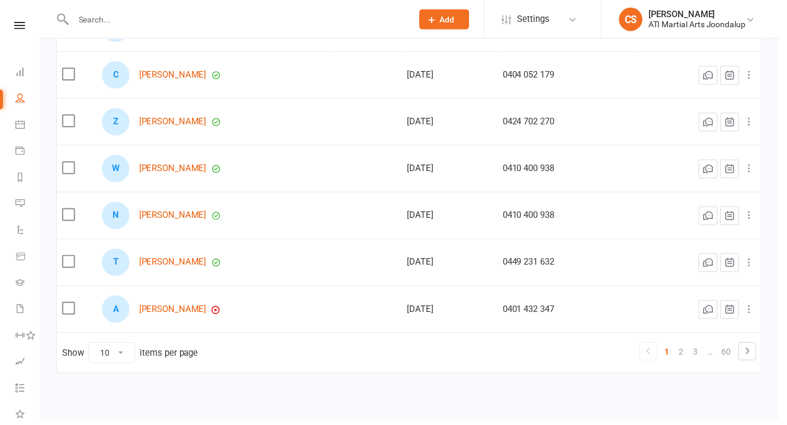
scroll to position [359, 0]
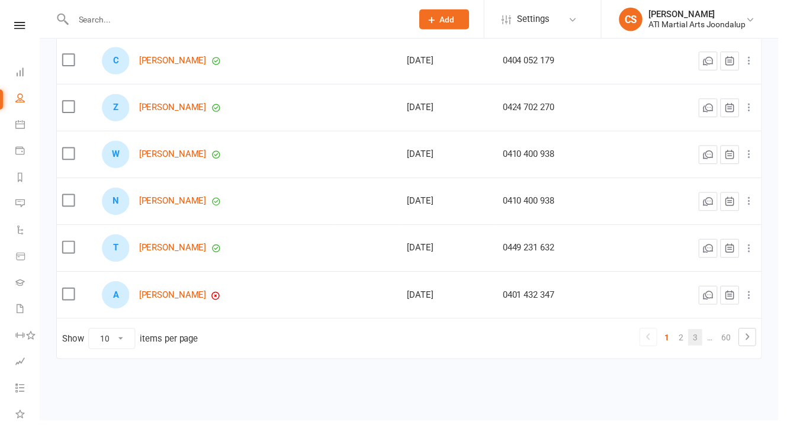
drag, startPoint x: 92, startPoint y: 26, endPoint x: 706, endPoint y: 337, distance: 688.2
click at [706, 337] on link "3" at bounding box center [703, 341] width 14 height 17
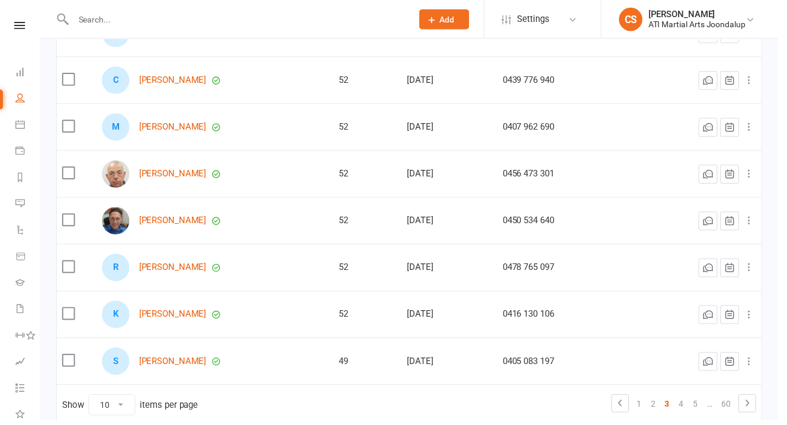
scroll to position [288, 0]
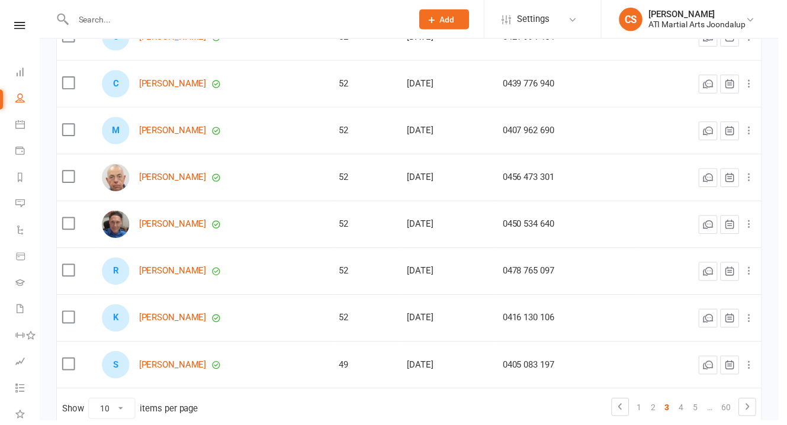
click at [757, 410] on icon at bounding box center [756, 411] width 4 height 7
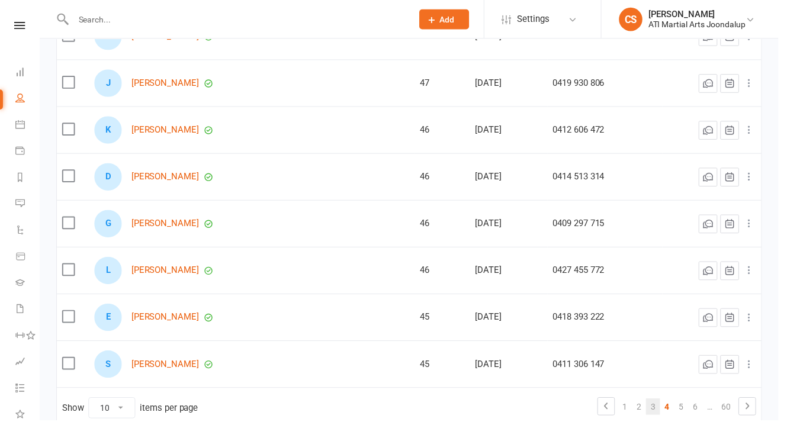
scroll to position [292, 0]
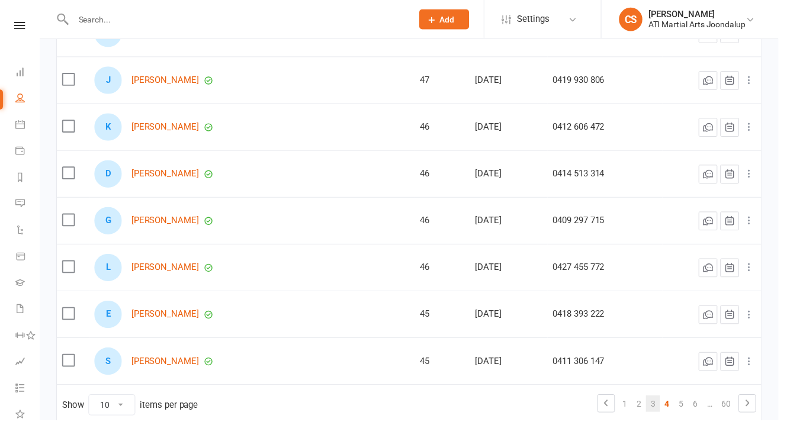
click at [694, 406] on link "5" at bounding box center [688, 408] width 14 height 17
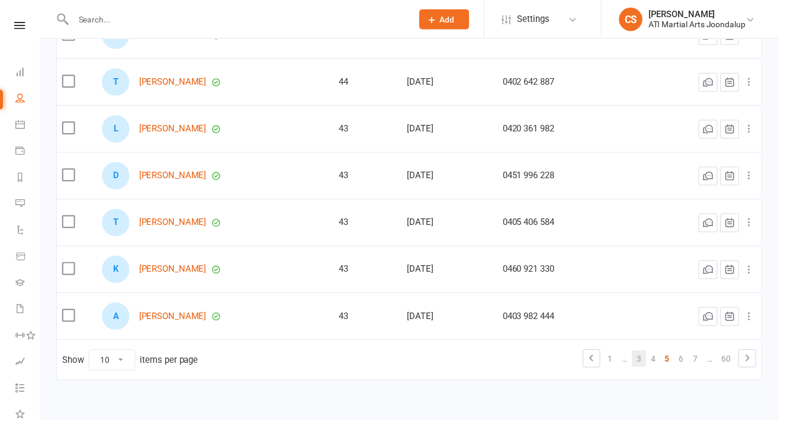
scroll to position [359, 0]
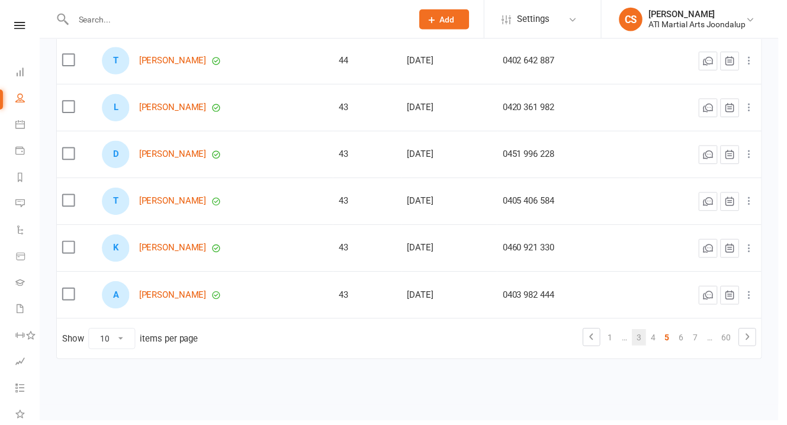
click at [691, 342] on link "6" at bounding box center [688, 341] width 14 height 17
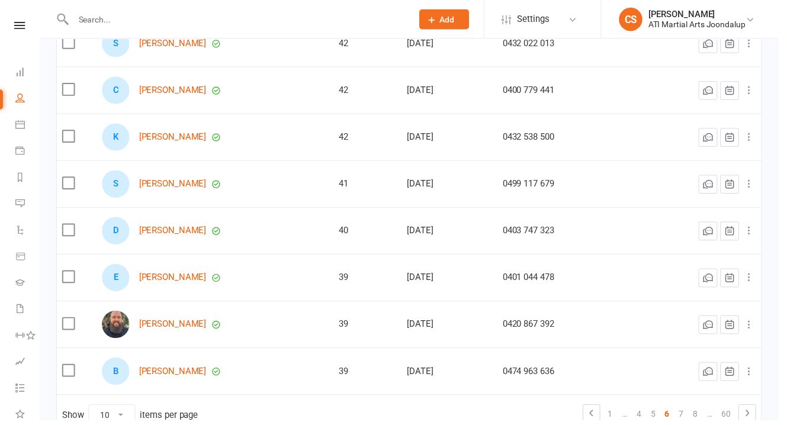
scroll to position [321, 0]
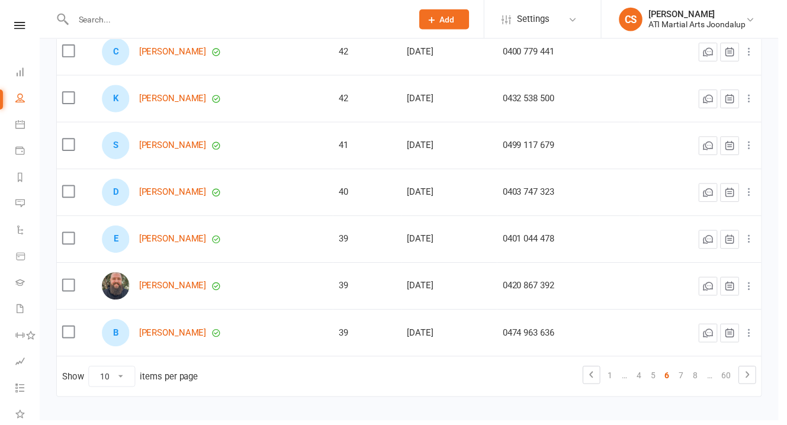
click at [692, 377] on link "7" at bounding box center [688, 379] width 14 height 17
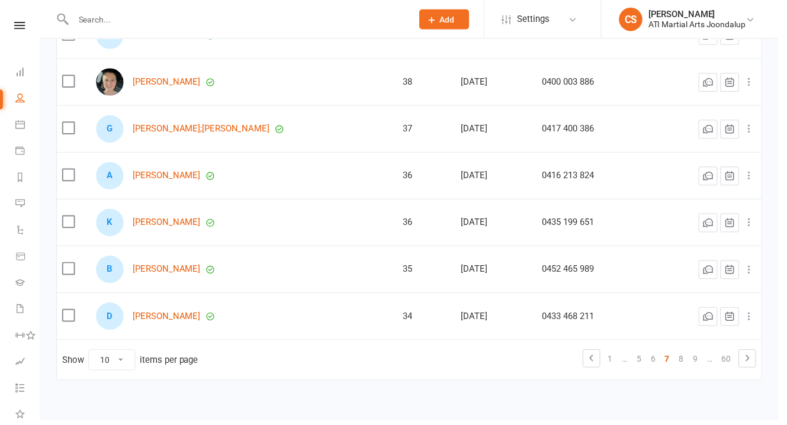
scroll to position [359, 0]
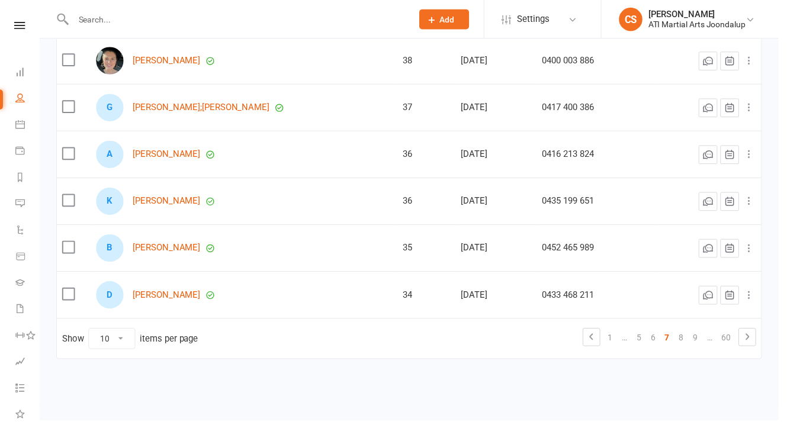
click at [694, 339] on link "8" at bounding box center [688, 341] width 14 height 17
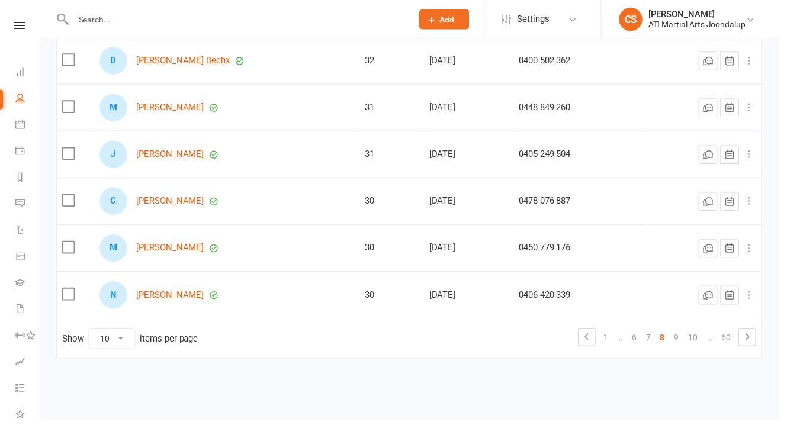
click at [688, 342] on link "9" at bounding box center [684, 341] width 14 height 17
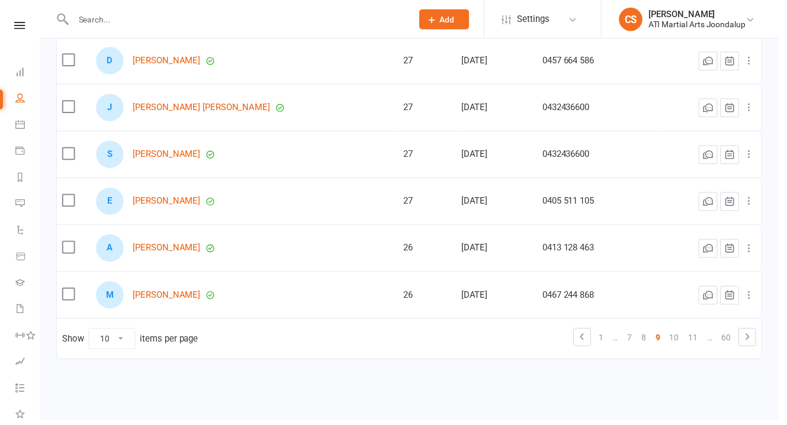
click at [689, 342] on link "10" at bounding box center [681, 341] width 19 height 17
drag, startPoint x: 706, startPoint y: 337, endPoint x: 683, endPoint y: 340, distance: 23.9
click at [683, 340] on link "11" at bounding box center [681, 341] width 19 height 17
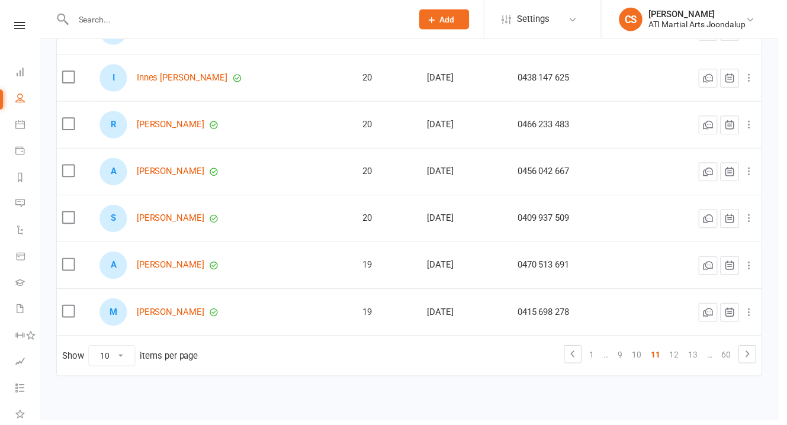
scroll to position [351, 0]
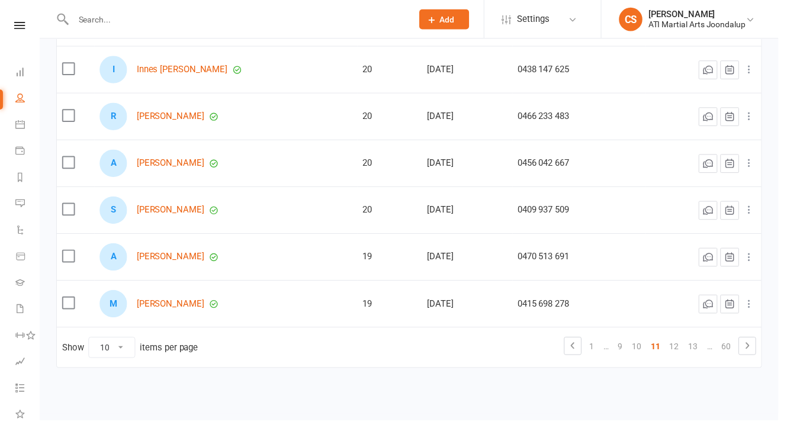
click at [685, 345] on link "12" at bounding box center [681, 350] width 19 height 17
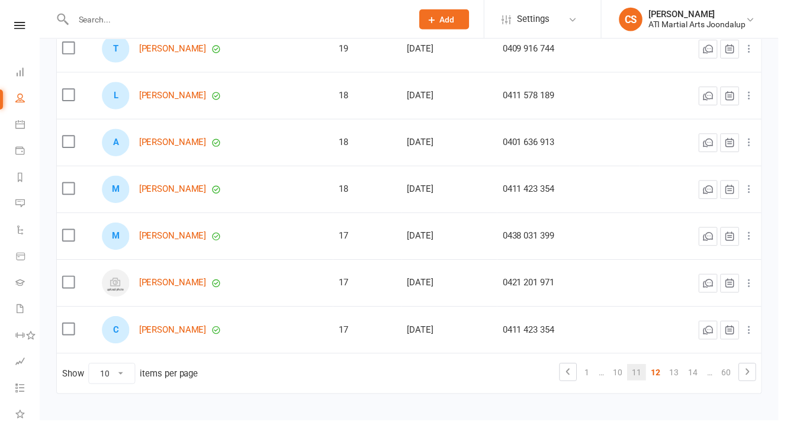
scroll to position [333, 0]
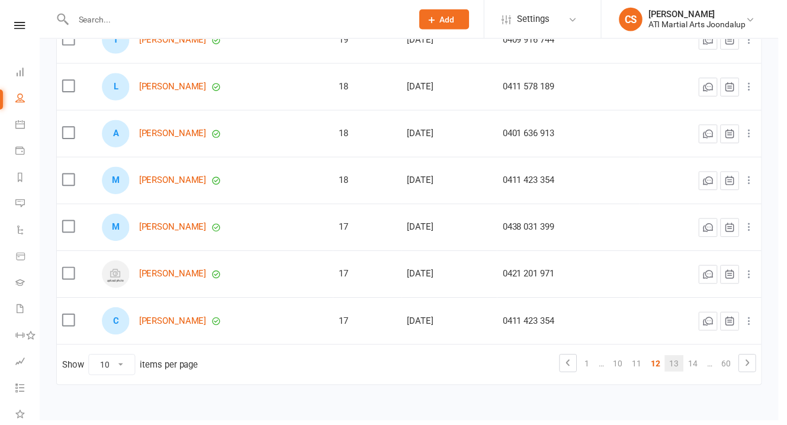
drag, startPoint x: 683, startPoint y: 340, endPoint x: 685, endPoint y: 364, distance: 23.8
click at [685, 364] on link "13" at bounding box center [681, 367] width 19 height 17
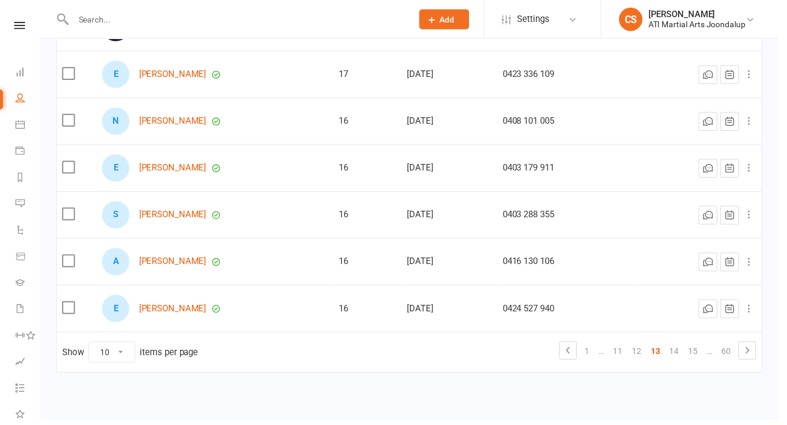
scroll to position [352, 0]
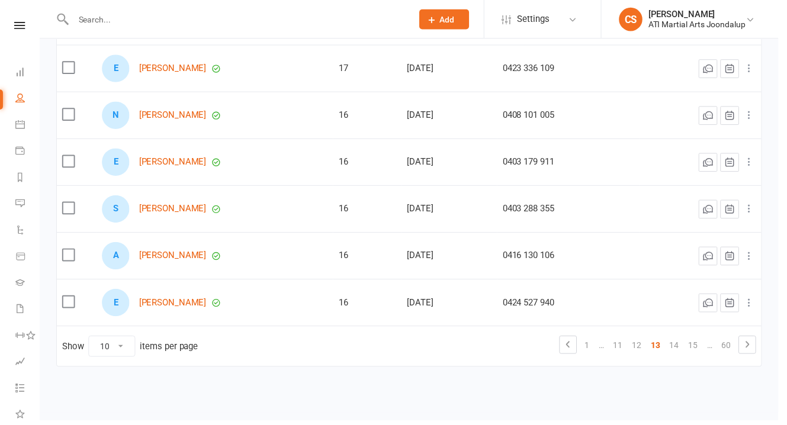
click at [685, 347] on link "14" at bounding box center [681, 348] width 19 height 17
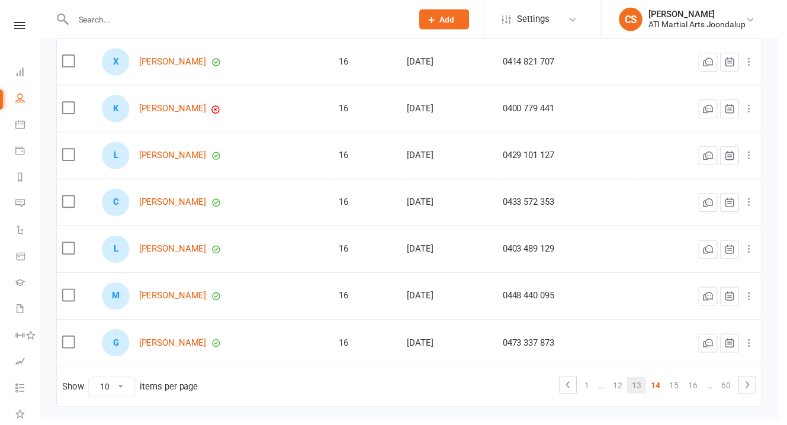
scroll to position [359, 0]
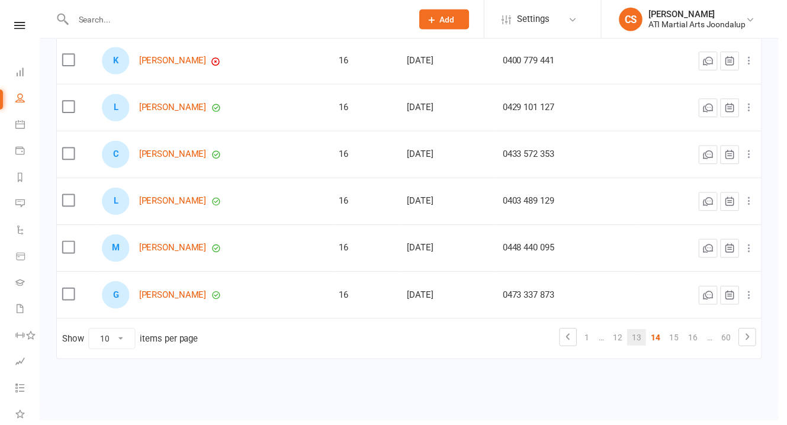
click at [683, 338] on link "15" at bounding box center [681, 341] width 19 height 17
click at [688, 337] on link "16" at bounding box center [681, 341] width 19 height 17
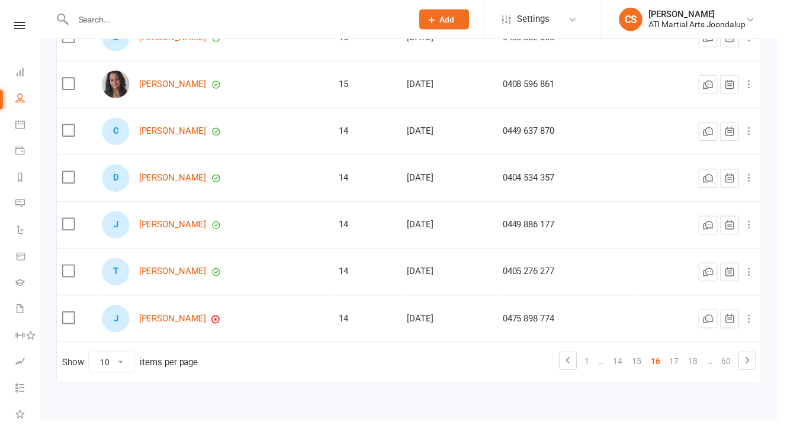
scroll to position [340, 0]
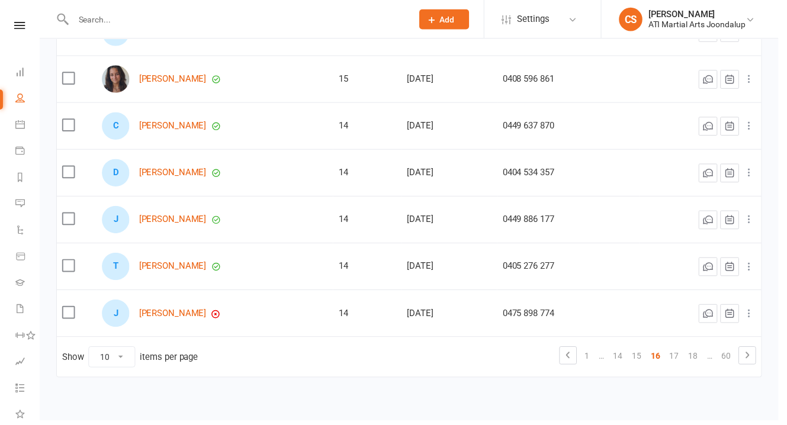
click at [682, 356] on link "17" at bounding box center [681, 360] width 19 height 17
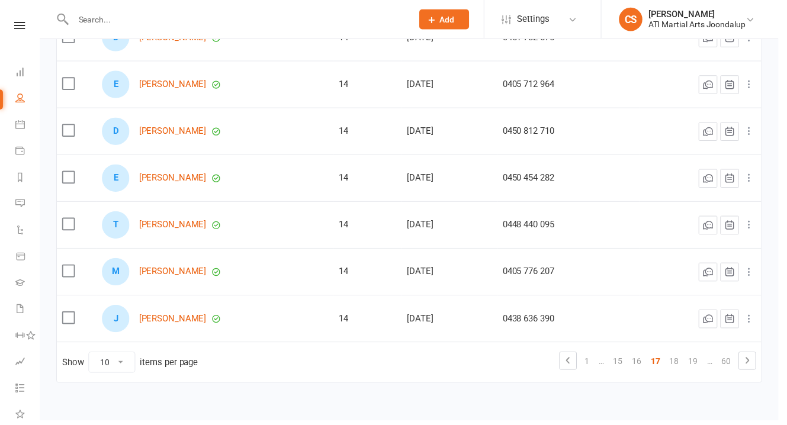
scroll to position [359, 0]
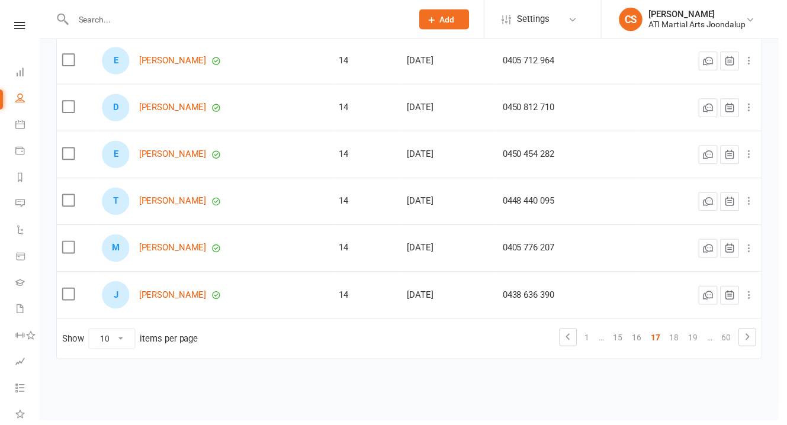
click at [685, 340] on link "18" at bounding box center [681, 341] width 19 height 17
